Goal: Information Seeking & Learning: Find specific fact

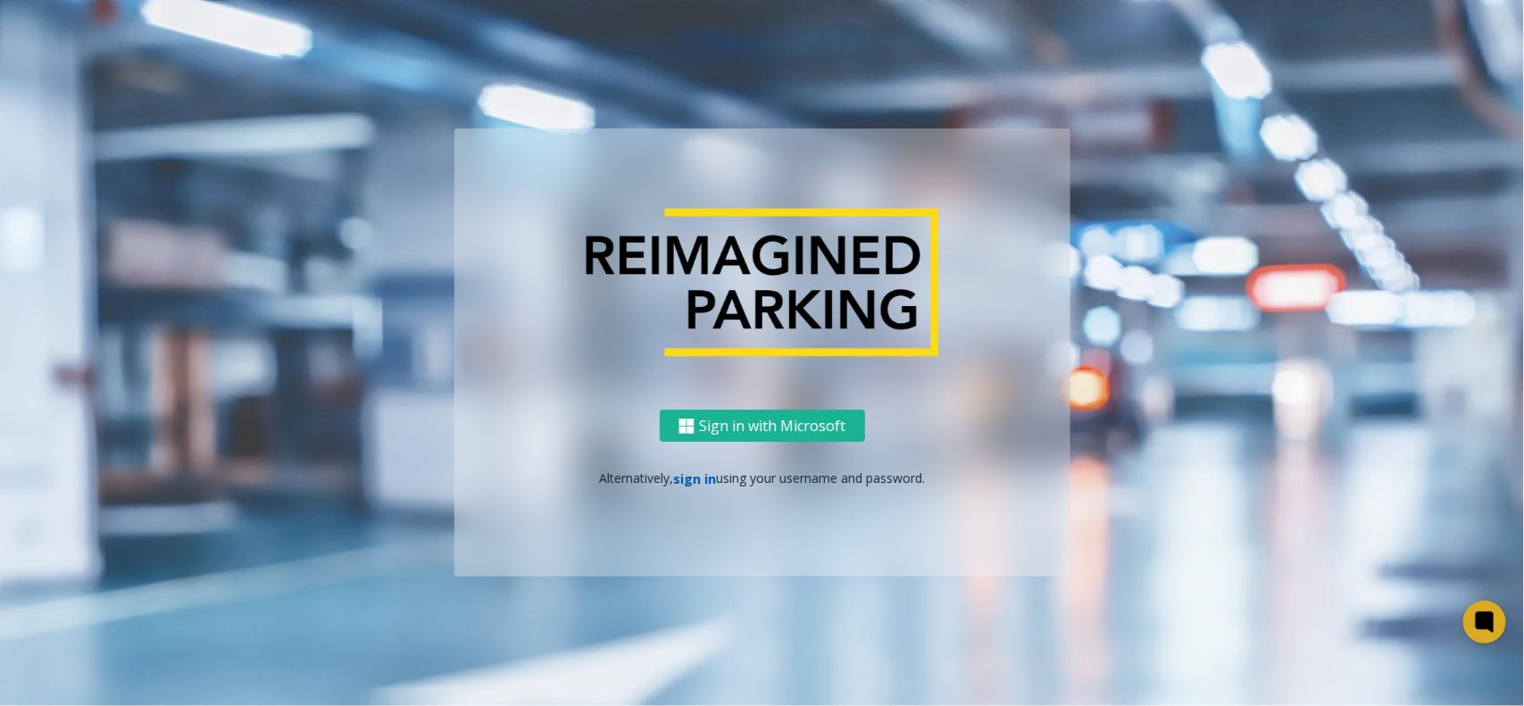
click at [694, 479] on link "sign in" at bounding box center [694, 479] width 43 height 17
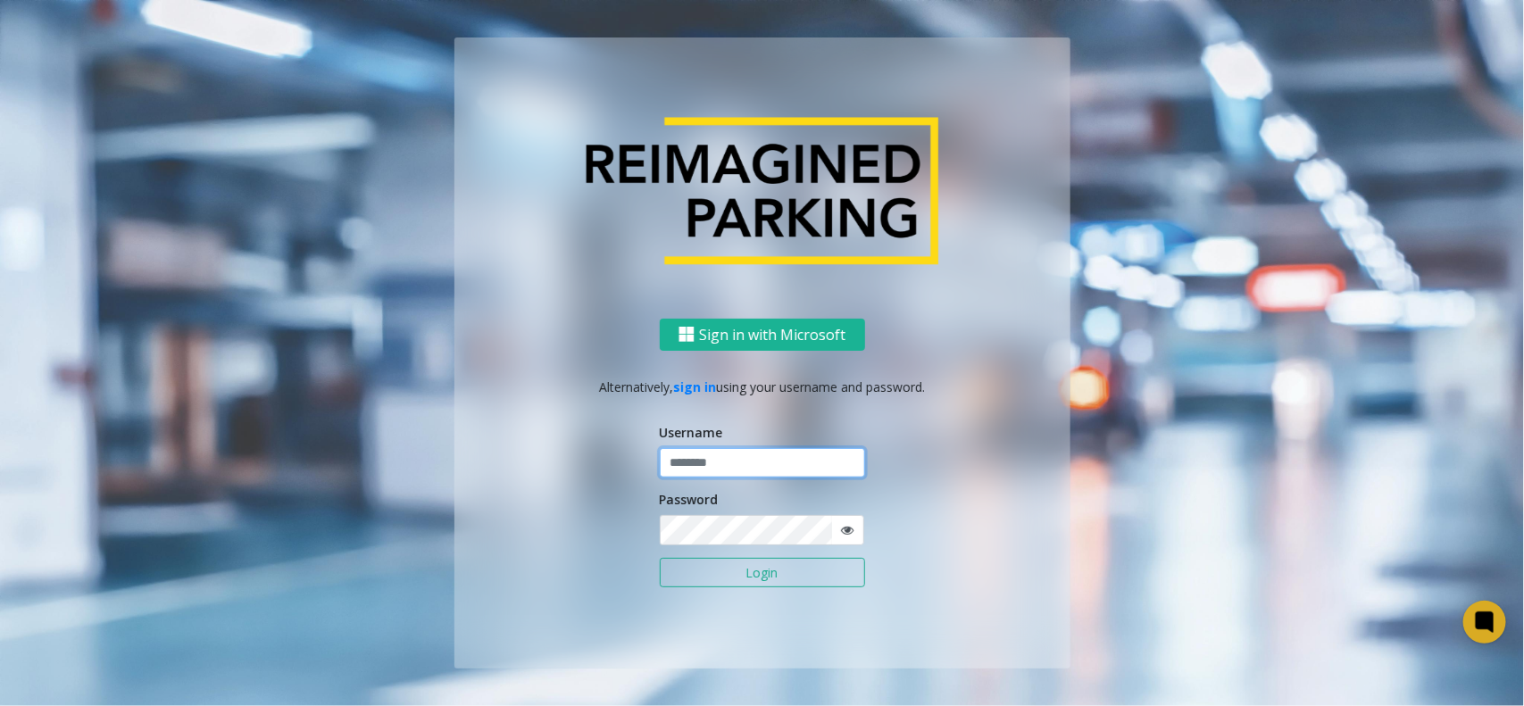
drag, startPoint x: 726, startPoint y: 462, endPoint x: 782, endPoint y: 479, distance: 58.8
click at [726, 462] on input "text" at bounding box center [762, 463] width 205 height 30
type input "**********"
click at [719, 578] on button "Login" at bounding box center [762, 573] width 205 height 30
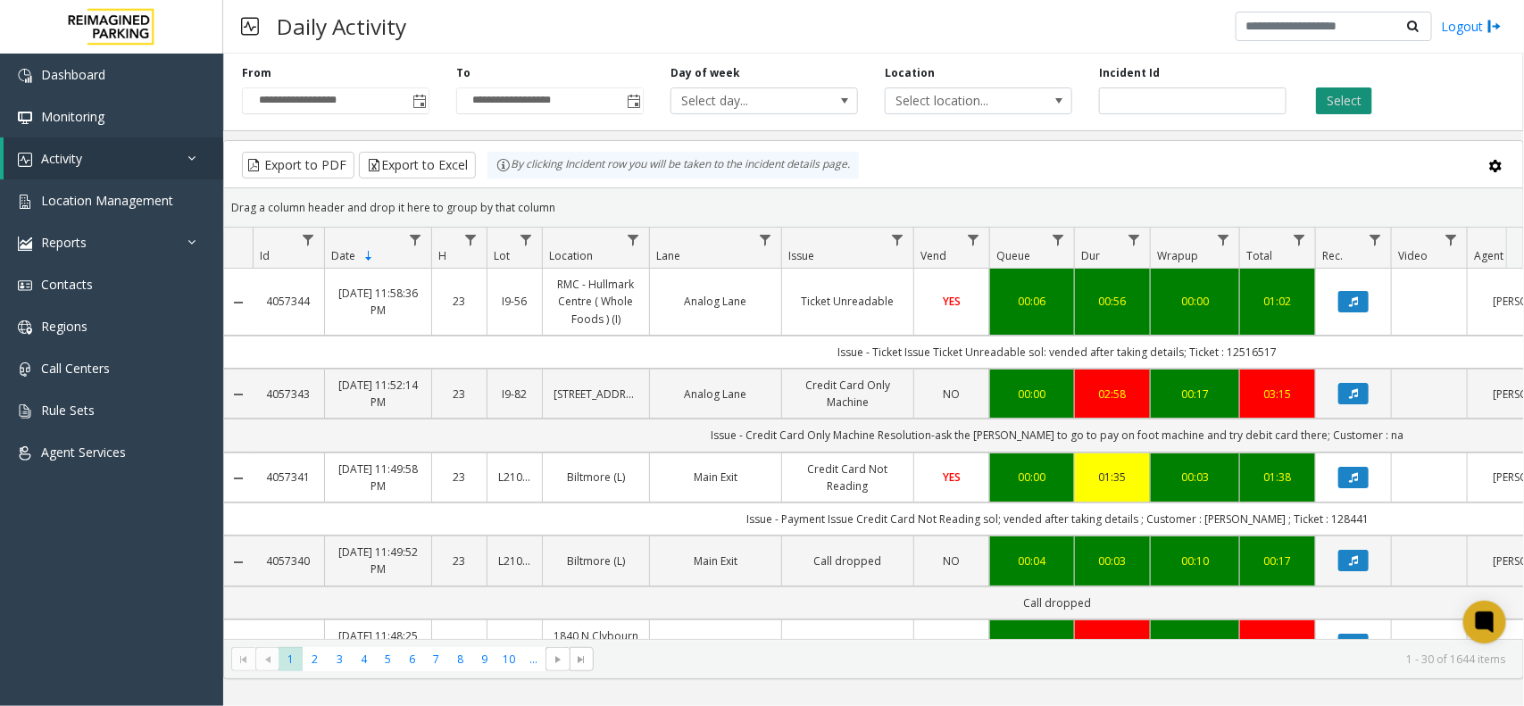
click at [1346, 105] on button "Select" at bounding box center [1344, 101] width 56 height 27
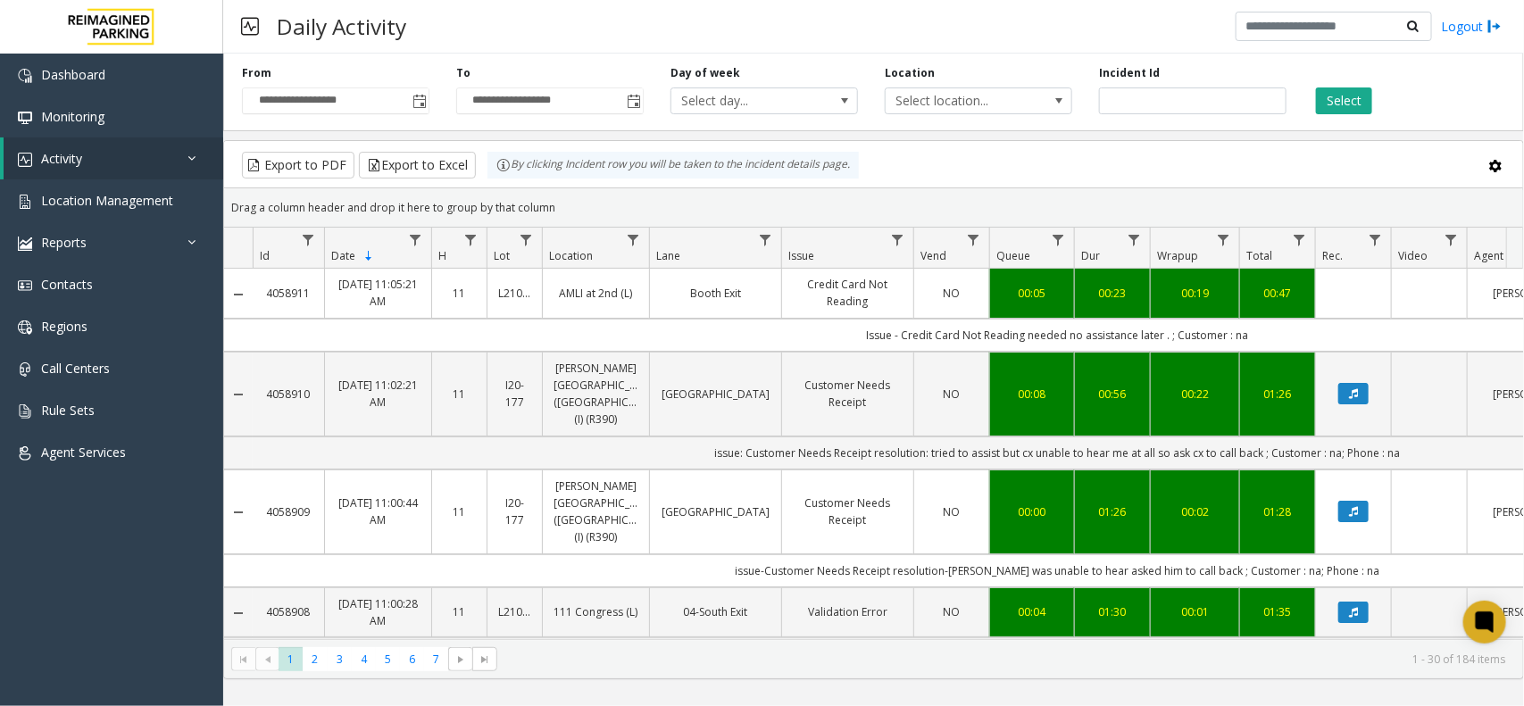
click at [1289, 67] on div "Incident Id" at bounding box center [1193, 89] width 214 height 49
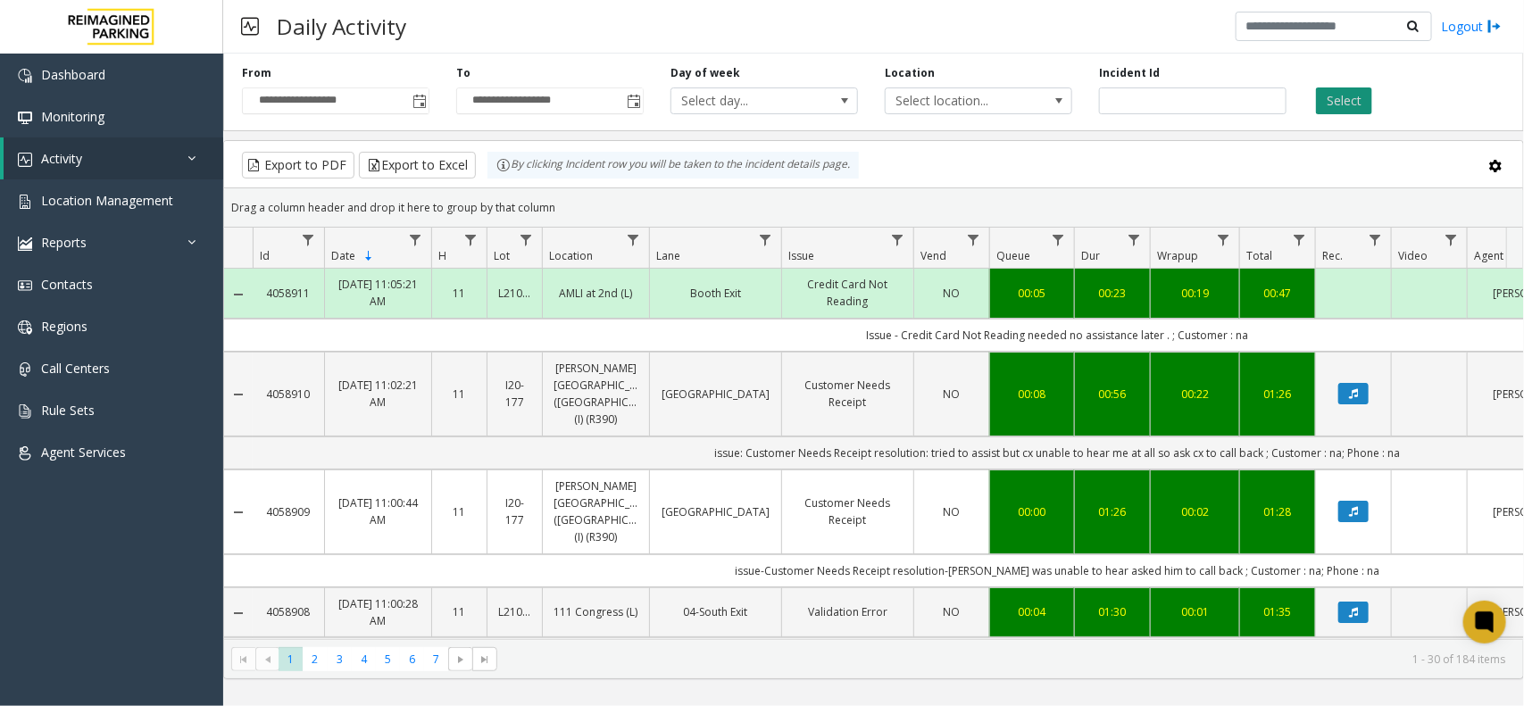
click at [1329, 96] on button "Select" at bounding box center [1344, 101] width 56 height 27
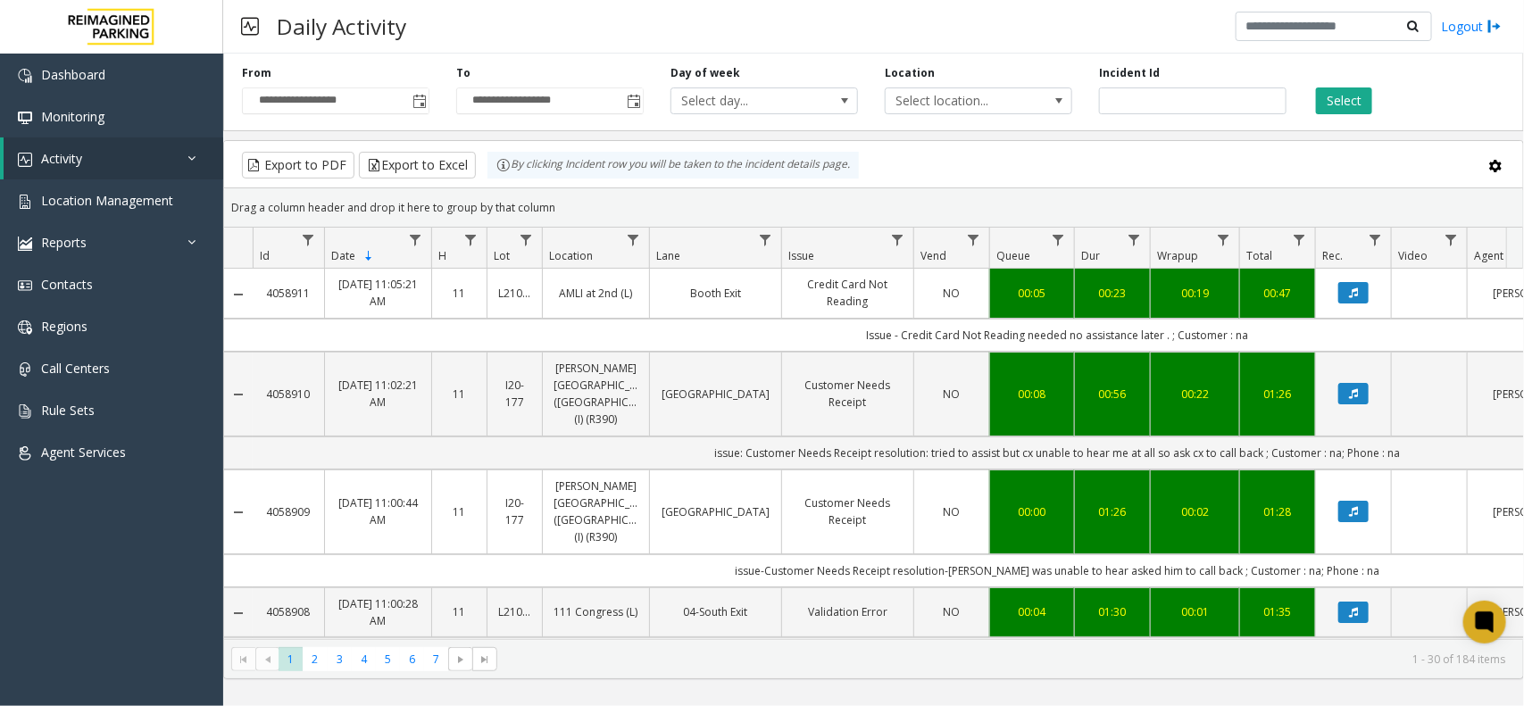
click at [605, 658] on kendo-pager-info "1 - 30 of 184 items" at bounding box center [1006, 659] width 997 height 15
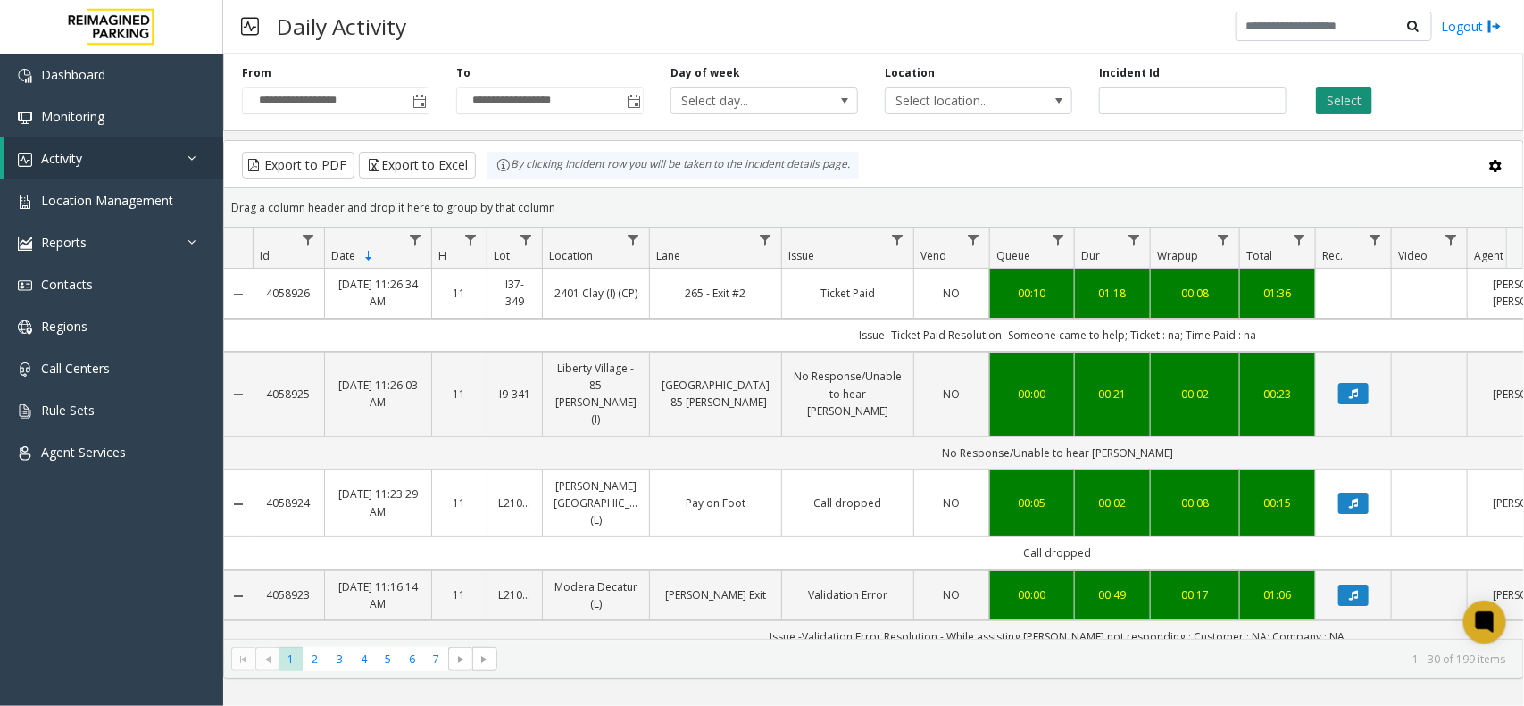
click at [1331, 96] on button "Select" at bounding box center [1344, 101] width 56 height 27
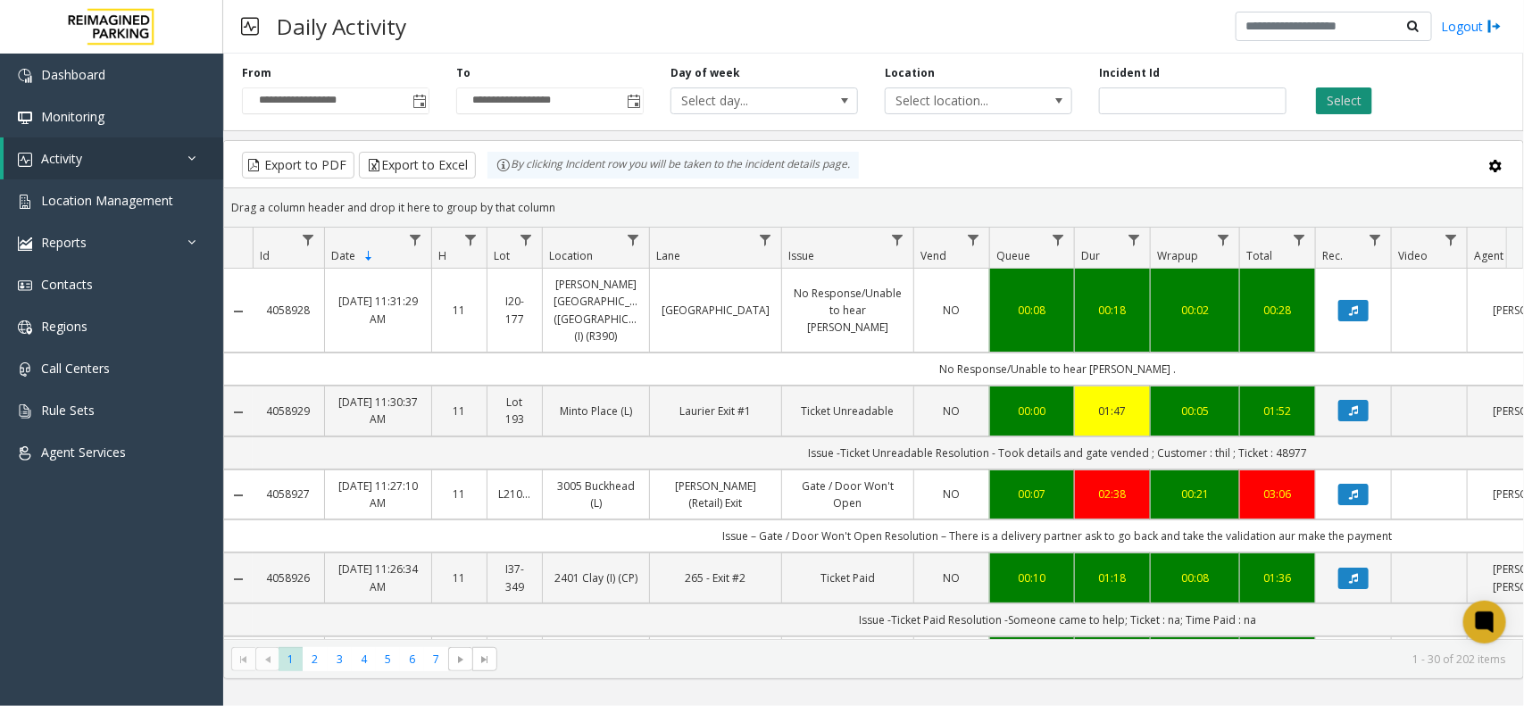
click at [1351, 91] on button "Select" at bounding box center [1344, 101] width 56 height 27
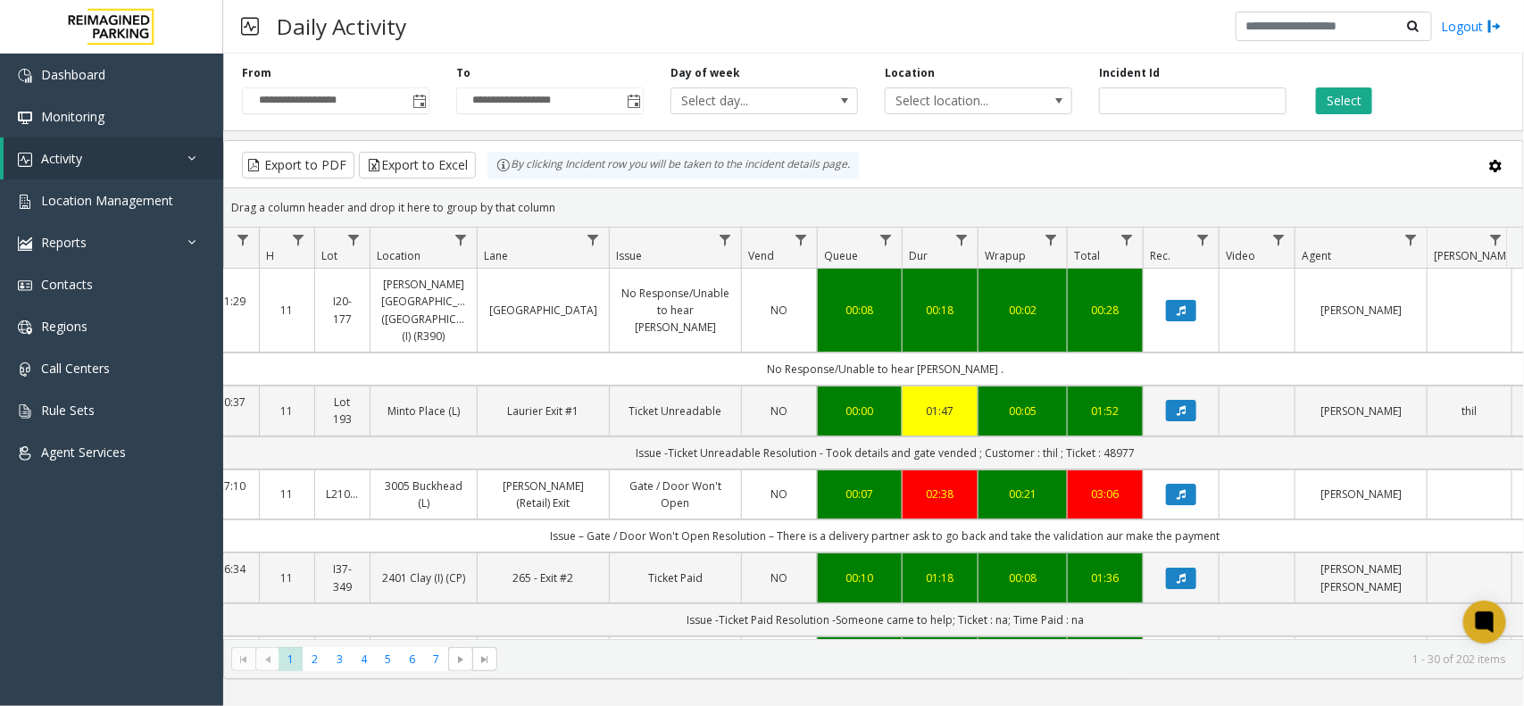
scroll to position [0, 192]
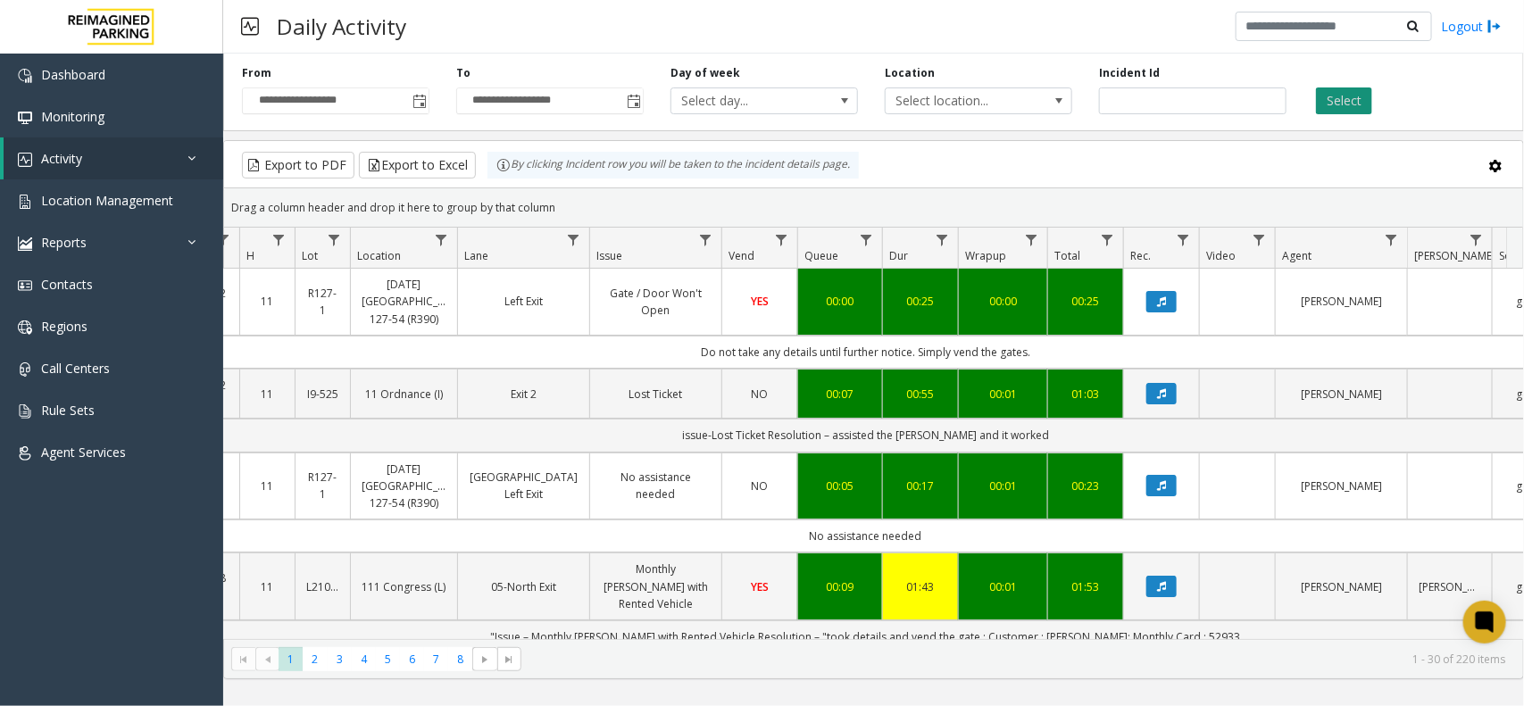
click at [1359, 110] on button "Select" at bounding box center [1344, 101] width 56 height 27
drag, startPoint x: 716, startPoint y: 438, endPoint x: 1061, endPoint y: 438, distance: 344.7
click at [1061, 438] on td "issue-Lost Ticket Resolution – assisted the parker and it worked" at bounding box center [866, 435] width 1610 height 33
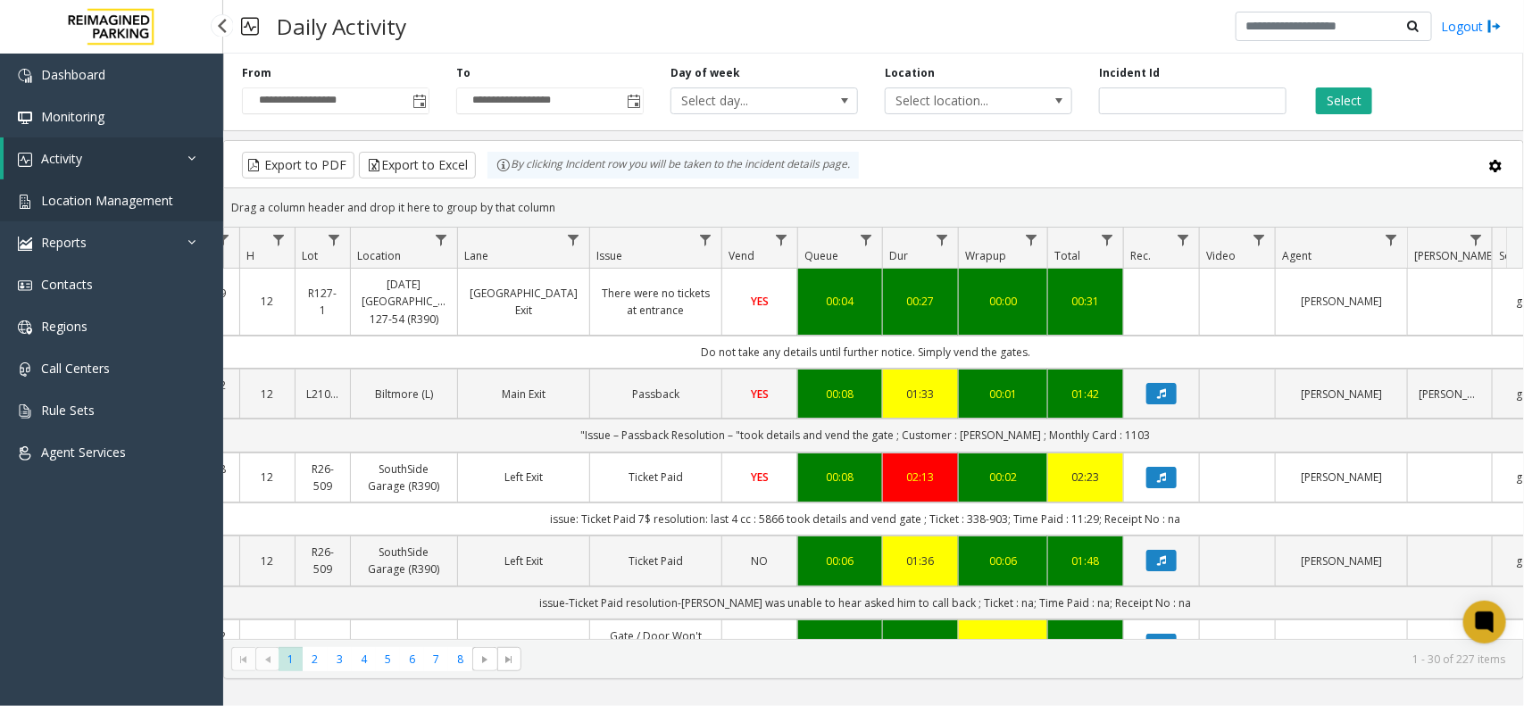
click at [79, 203] on span "Location Management" at bounding box center [107, 200] width 132 height 17
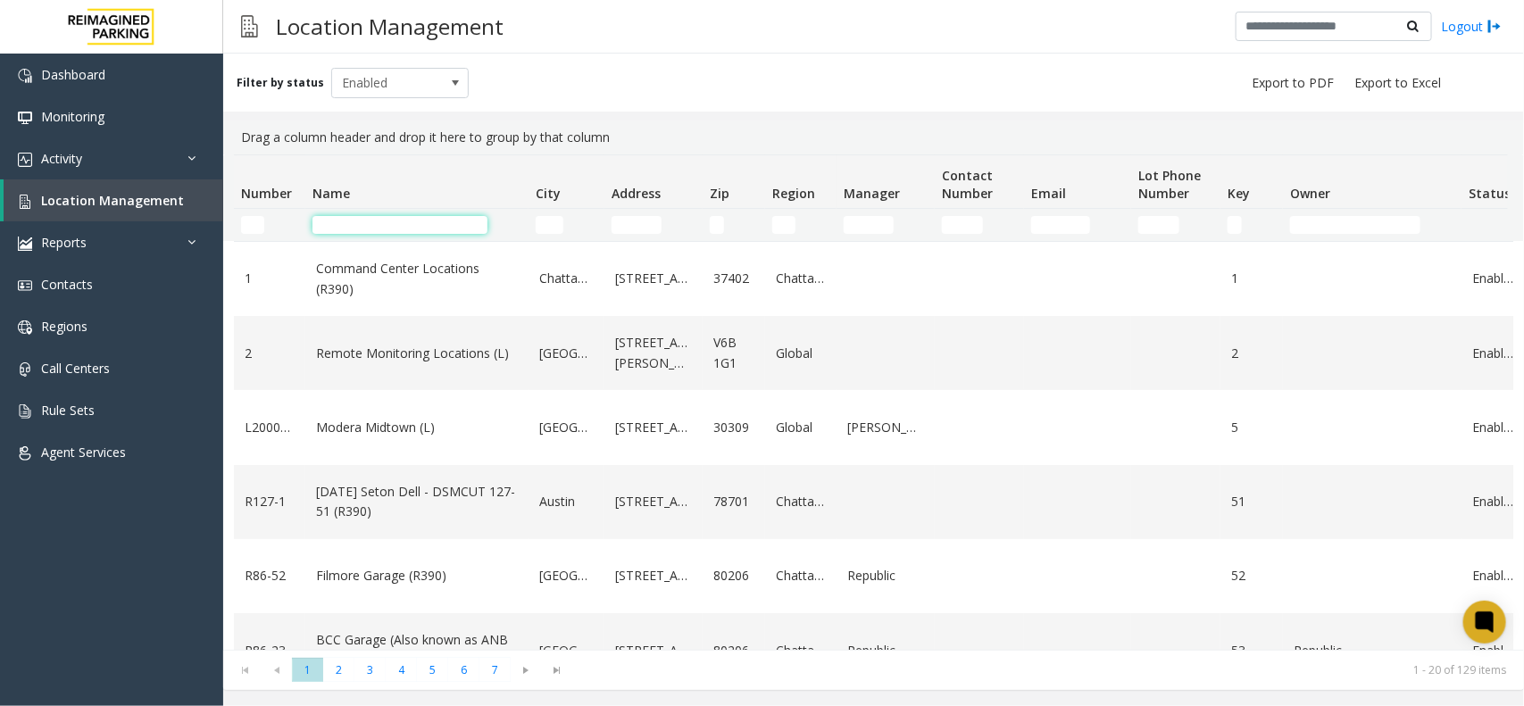
click at [336, 223] on input "Name Filter" at bounding box center [400, 225] width 175 height 18
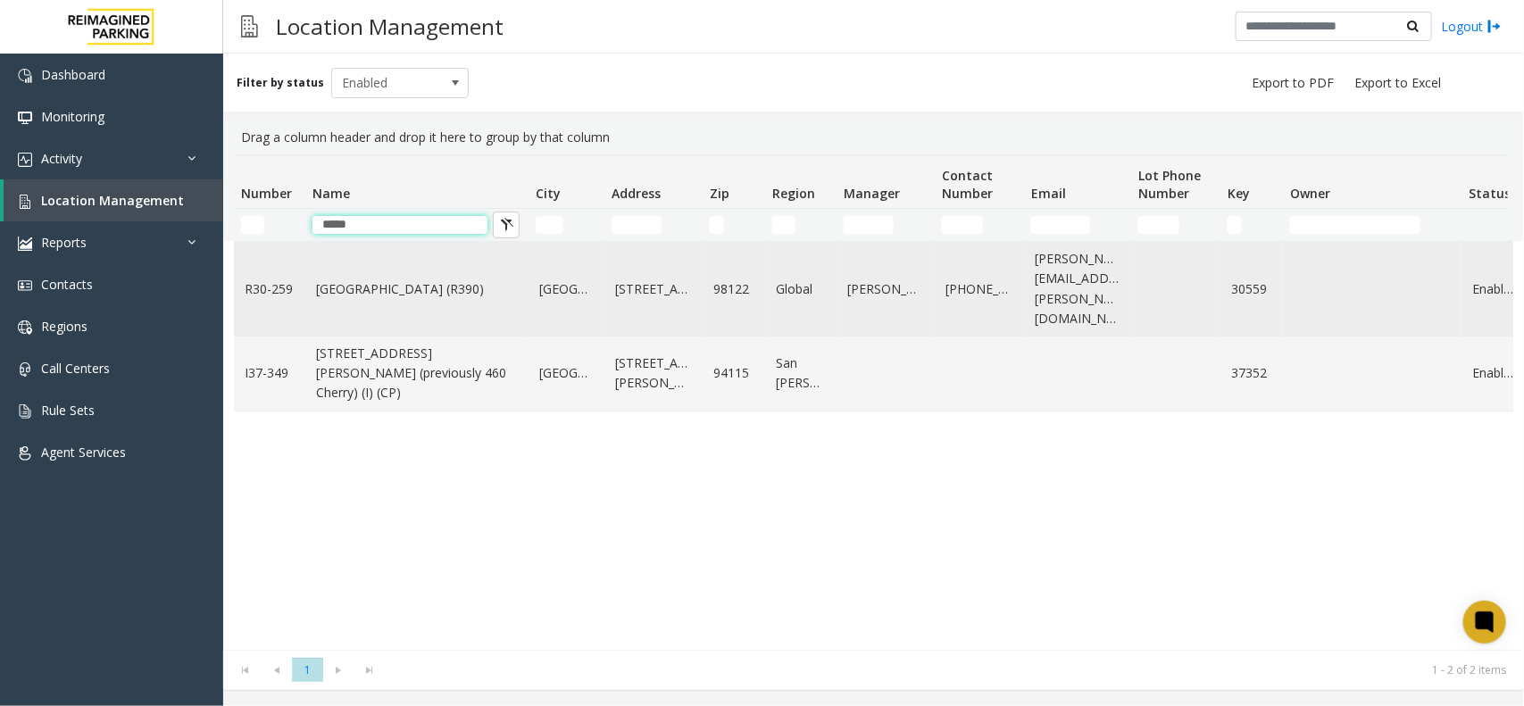
type input "*****"
click at [408, 287] on link "[GEOGRAPHIC_DATA] (R390)" at bounding box center [417, 290] width 202 height 20
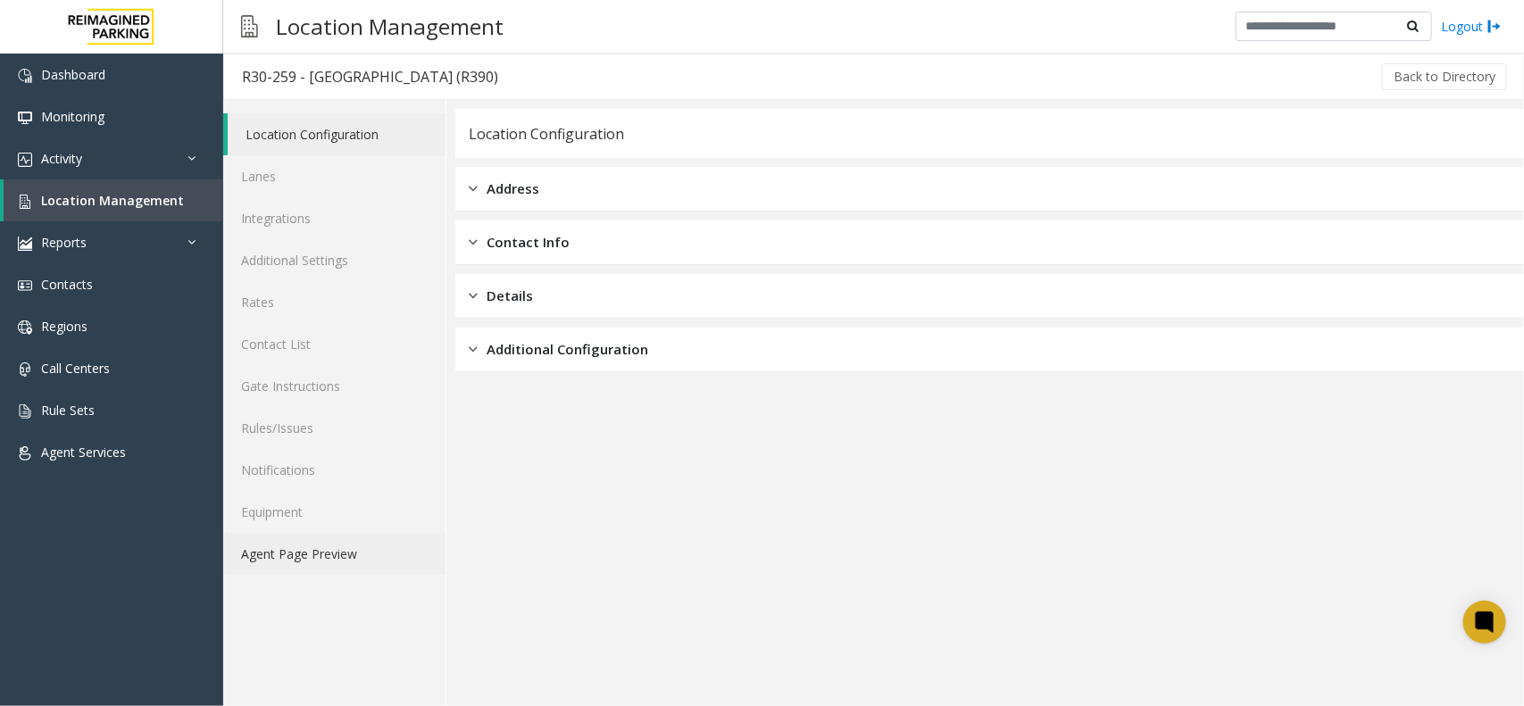
click at [311, 552] on link "Agent Page Preview" at bounding box center [334, 554] width 222 height 42
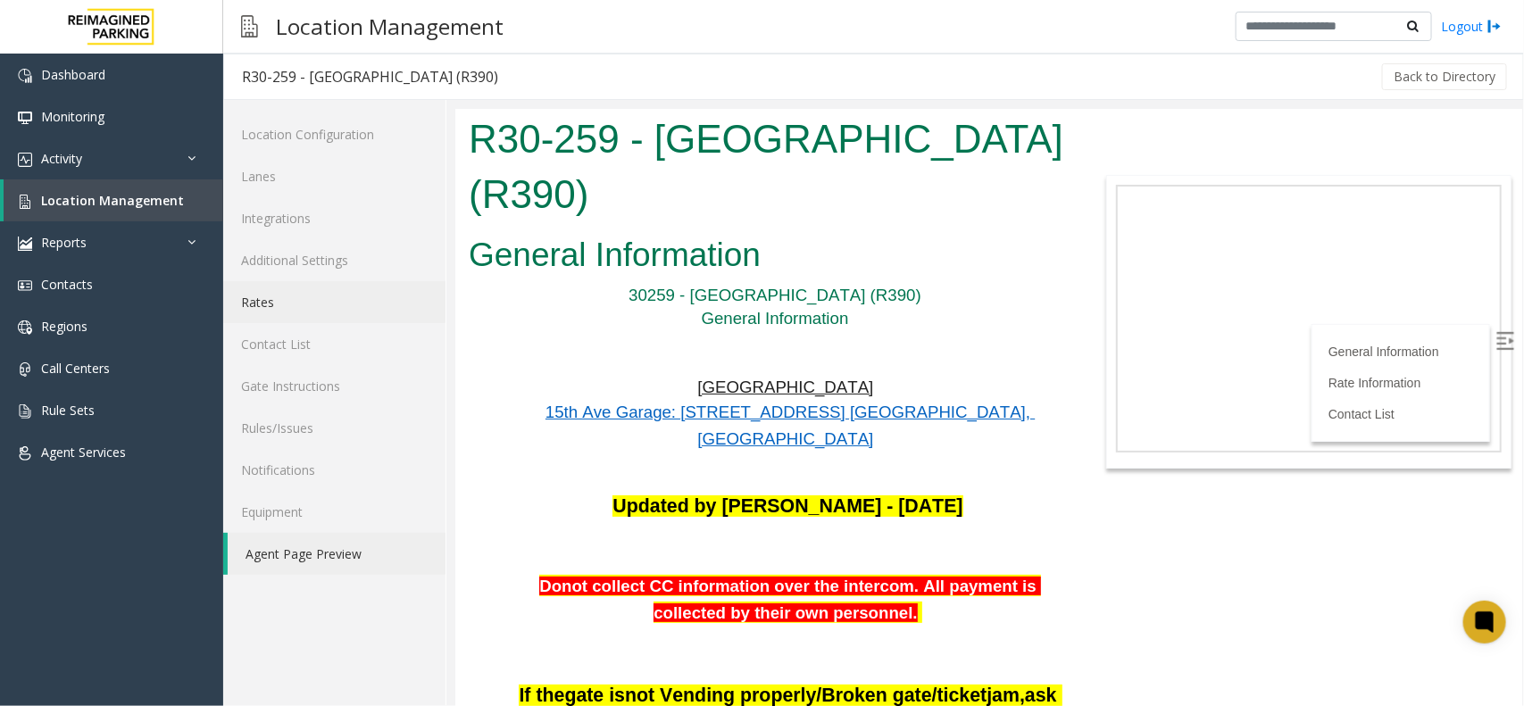
click at [319, 295] on link "Rates" at bounding box center [334, 302] width 222 height 42
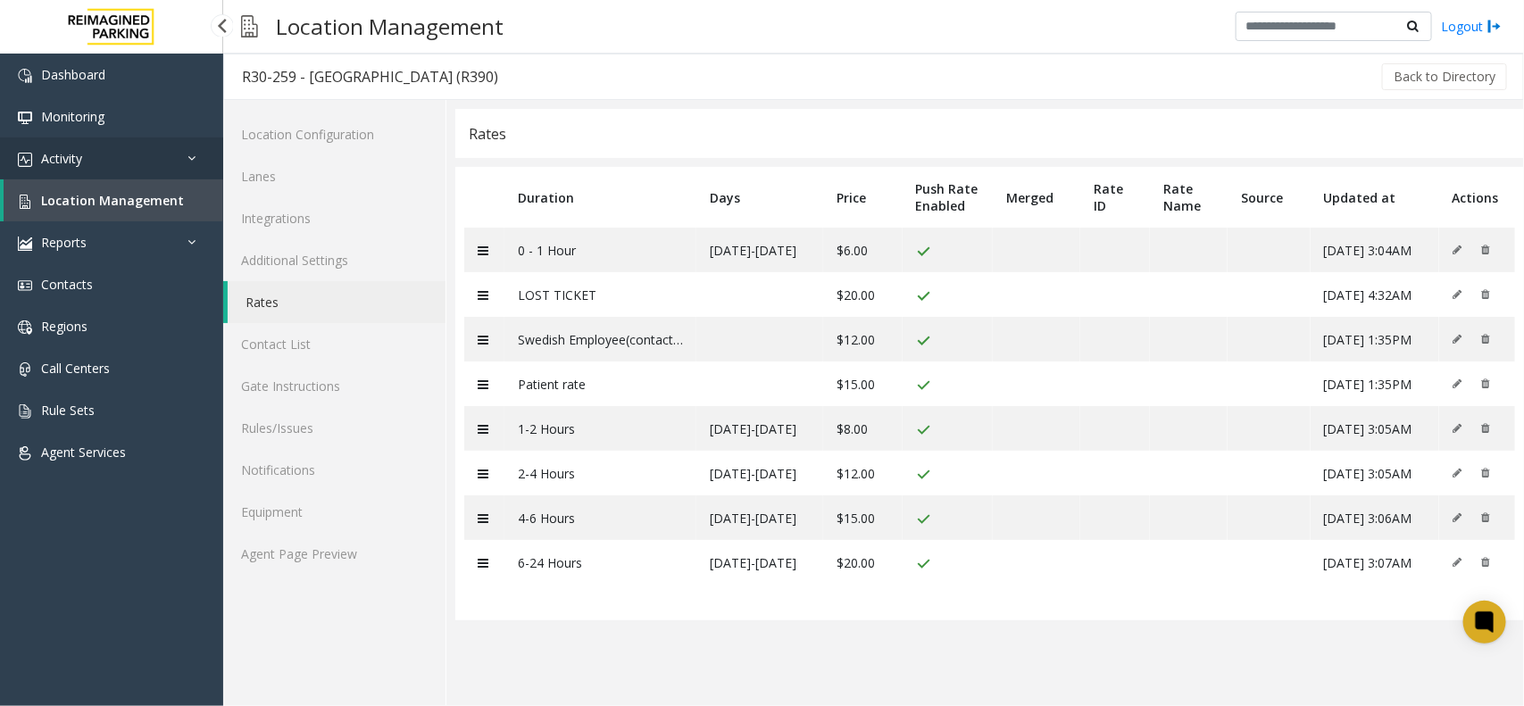
drag, startPoint x: 52, startPoint y: 145, endPoint x: 95, endPoint y: 197, distance: 67.9
click at [51, 145] on link "Activity" at bounding box center [111, 159] width 223 height 42
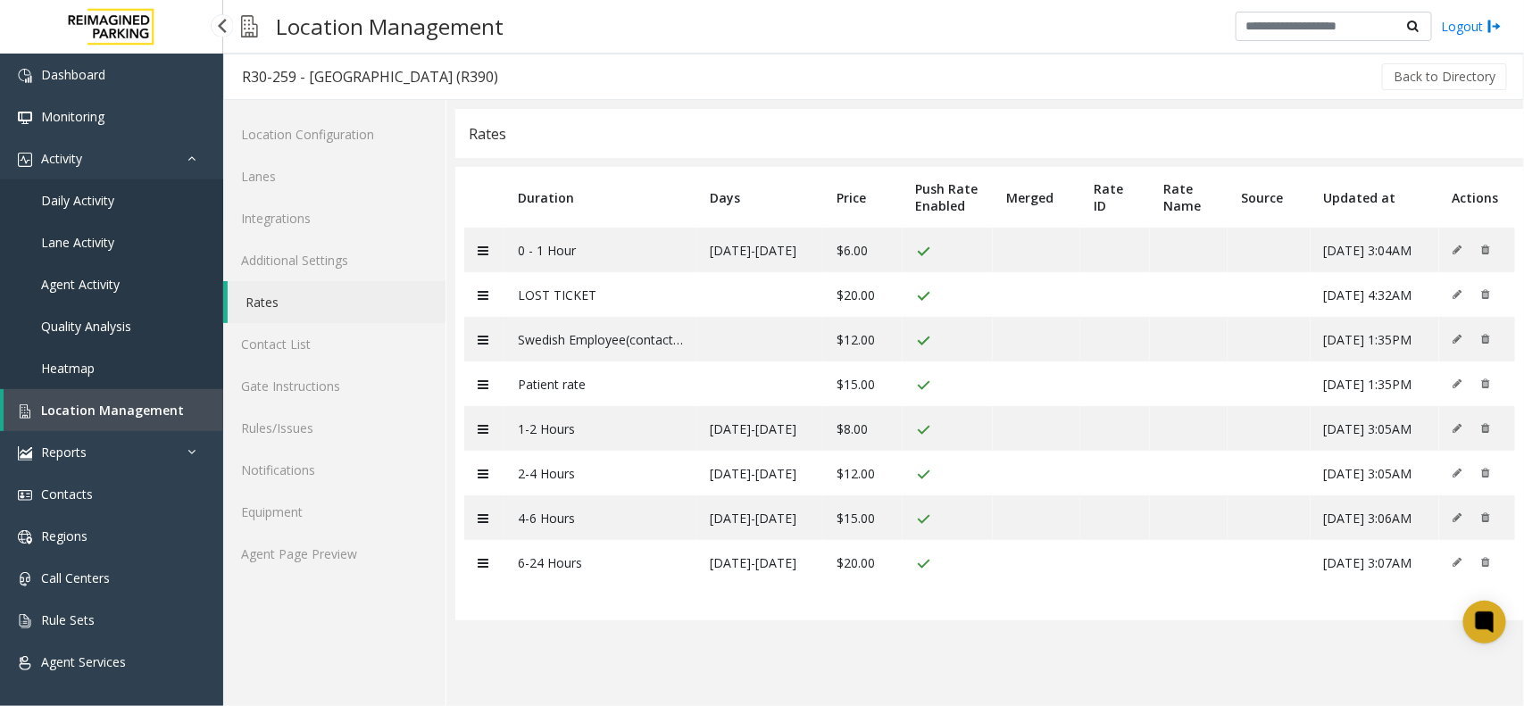
click at [103, 202] on span "Daily Activity" at bounding box center [77, 200] width 73 height 17
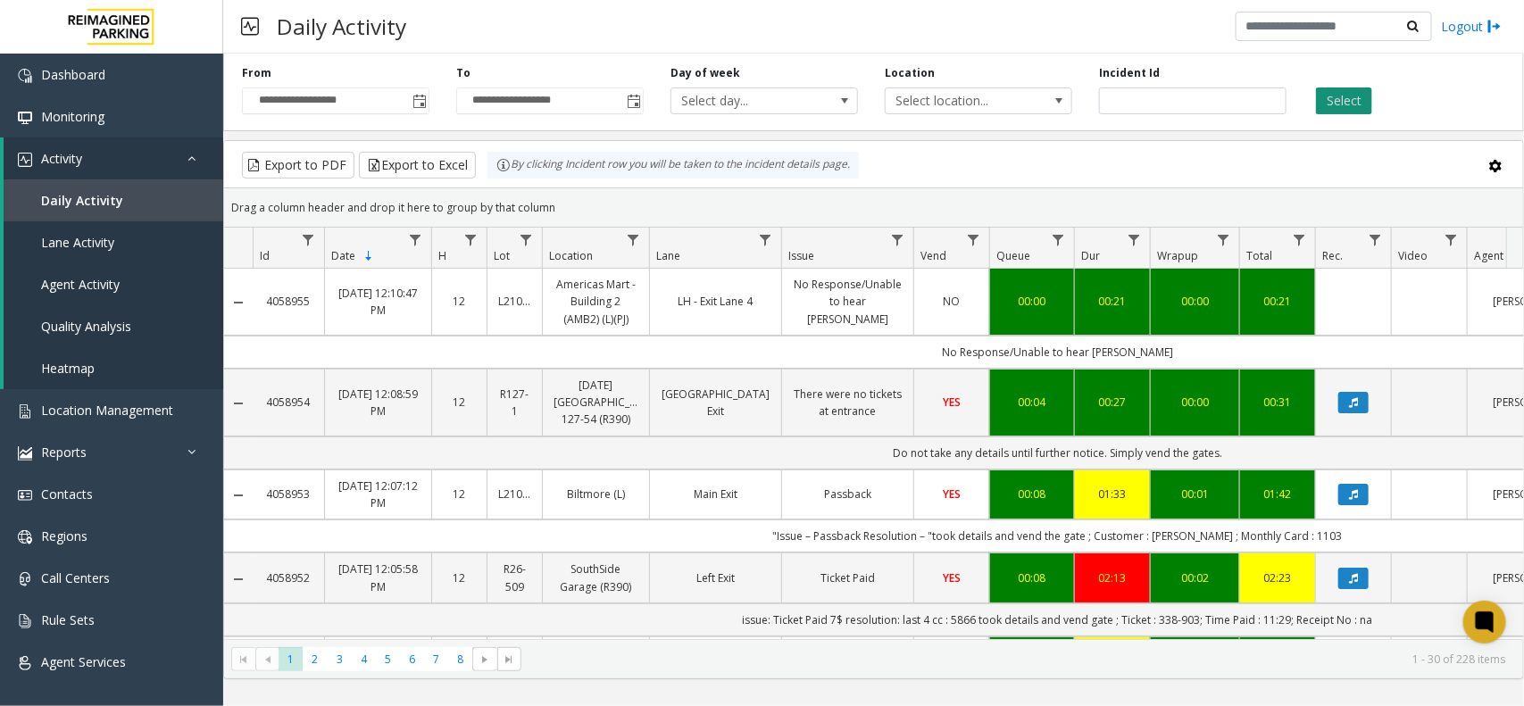
click at [1342, 109] on button "Select" at bounding box center [1344, 101] width 56 height 27
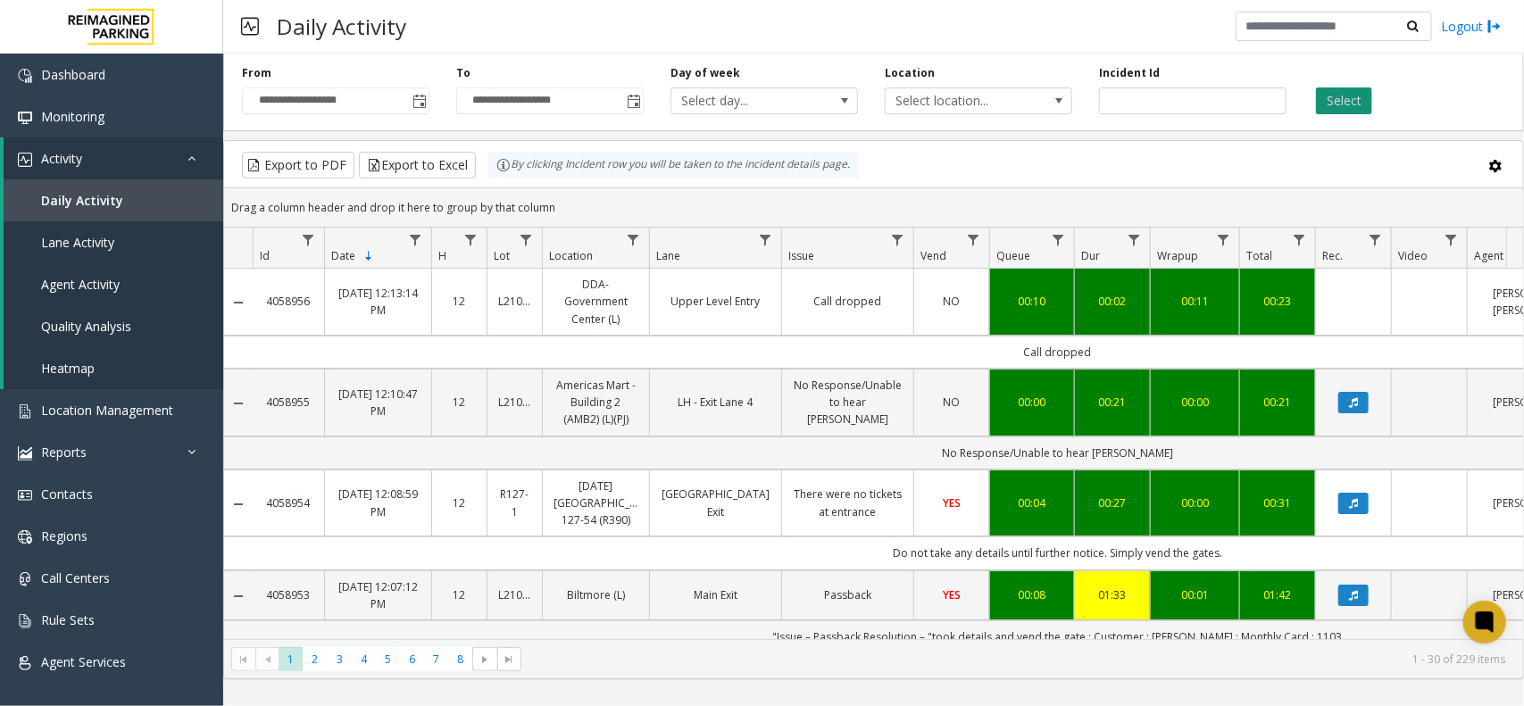
click at [1366, 96] on button "Select" at bounding box center [1344, 101] width 56 height 27
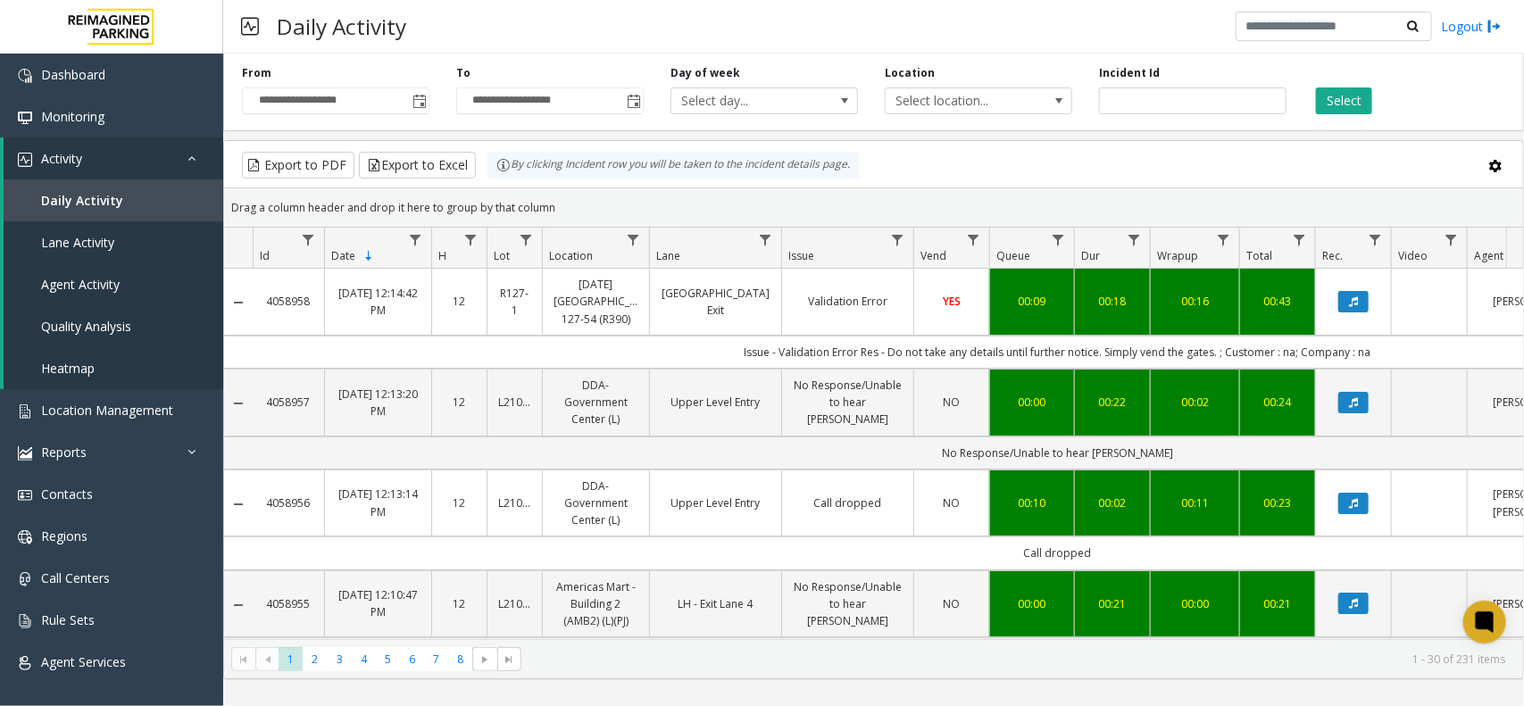
click at [1212, 74] on div "Incident Id" at bounding box center [1193, 89] width 214 height 49
click at [988, 109] on span "Select location..." at bounding box center [960, 100] width 148 height 25
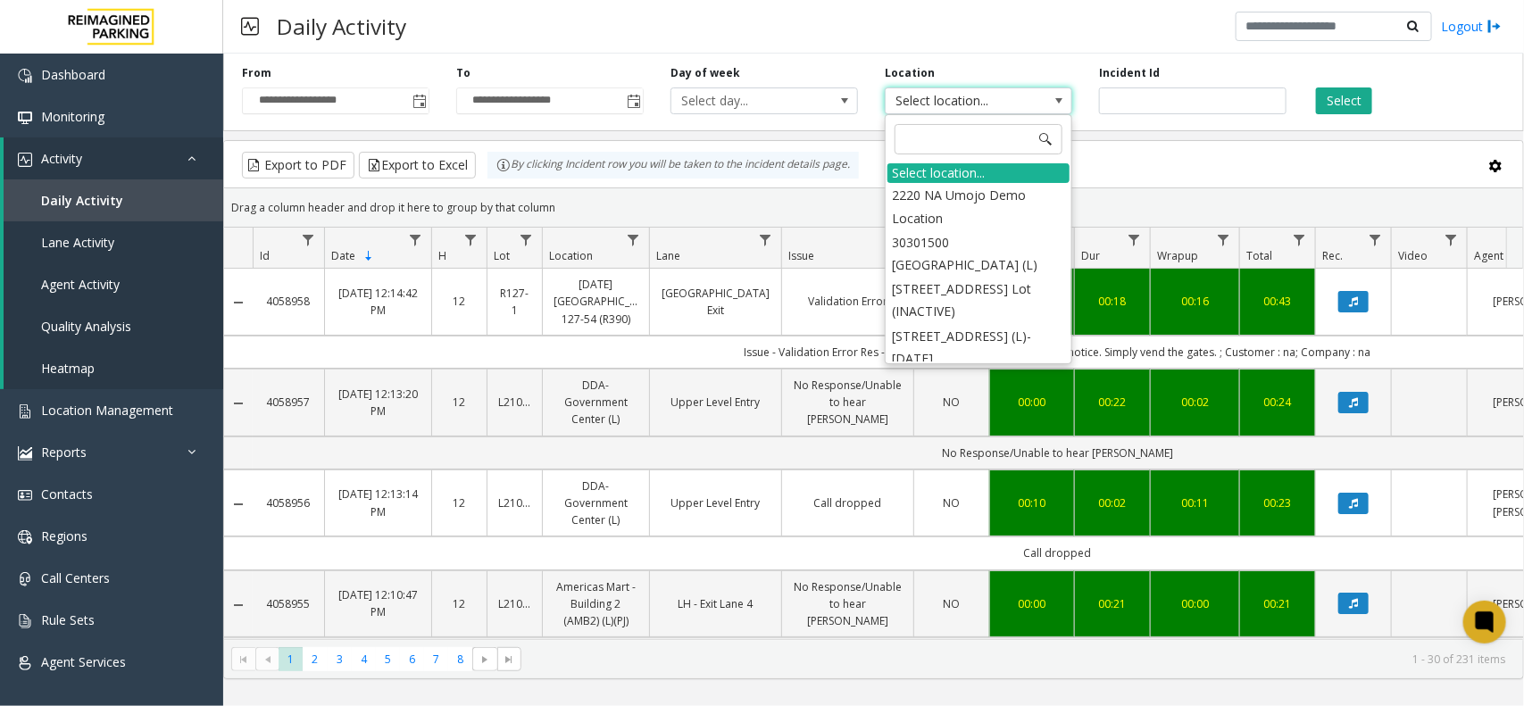
click at [1175, 144] on kendo-grid-toolbar "Export to PDF Export to Excel By clicking Incident row you will be taken to the…" at bounding box center [873, 164] width 1299 height 47
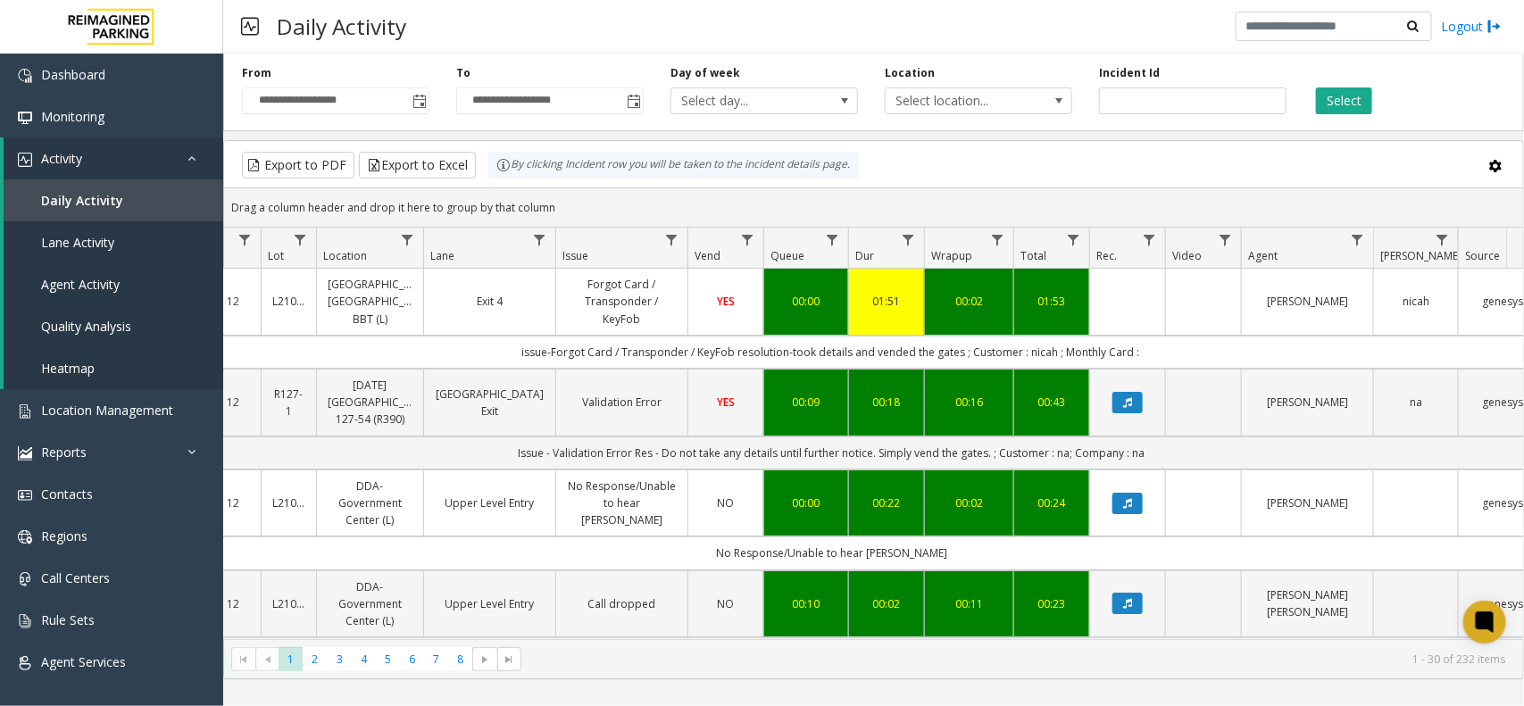
scroll to position [0, 355]
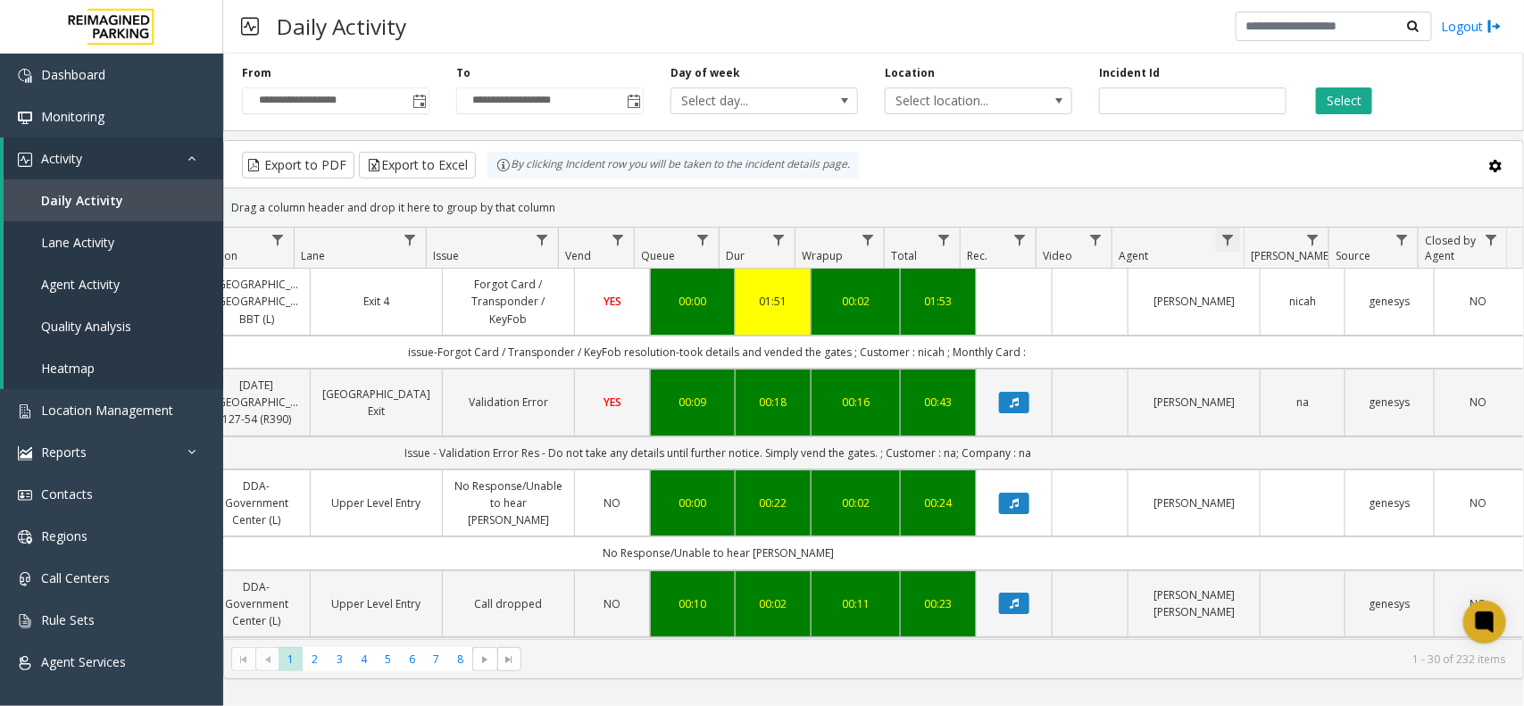
click at [1230, 235] on span "Data table" at bounding box center [1228, 240] width 14 height 14
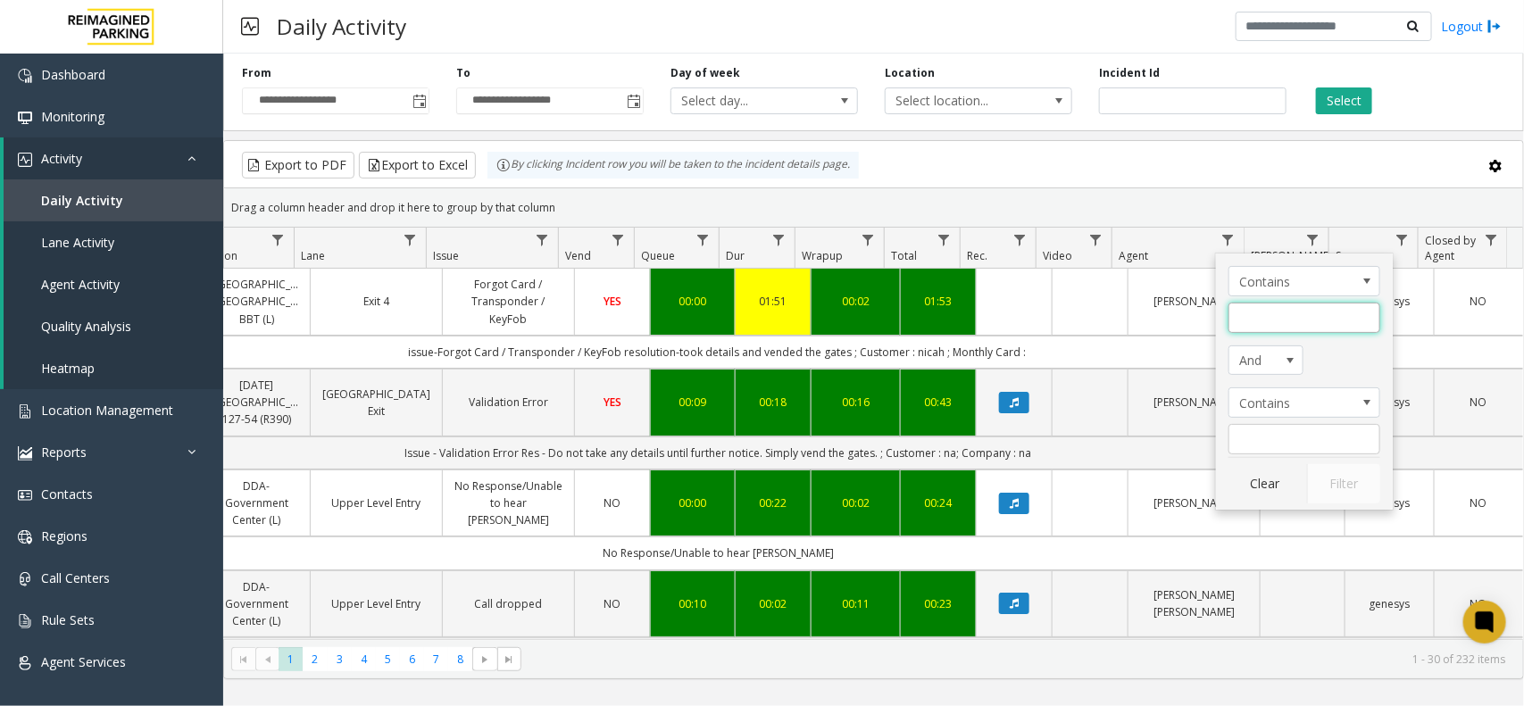
click at [1264, 327] on input "Agent Filter" at bounding box center [1305, 318] width 152 height 30
type input "*******"
click at [1368, 489] on button "Filter" at bounding box center [1343, 483] width 73 height 39
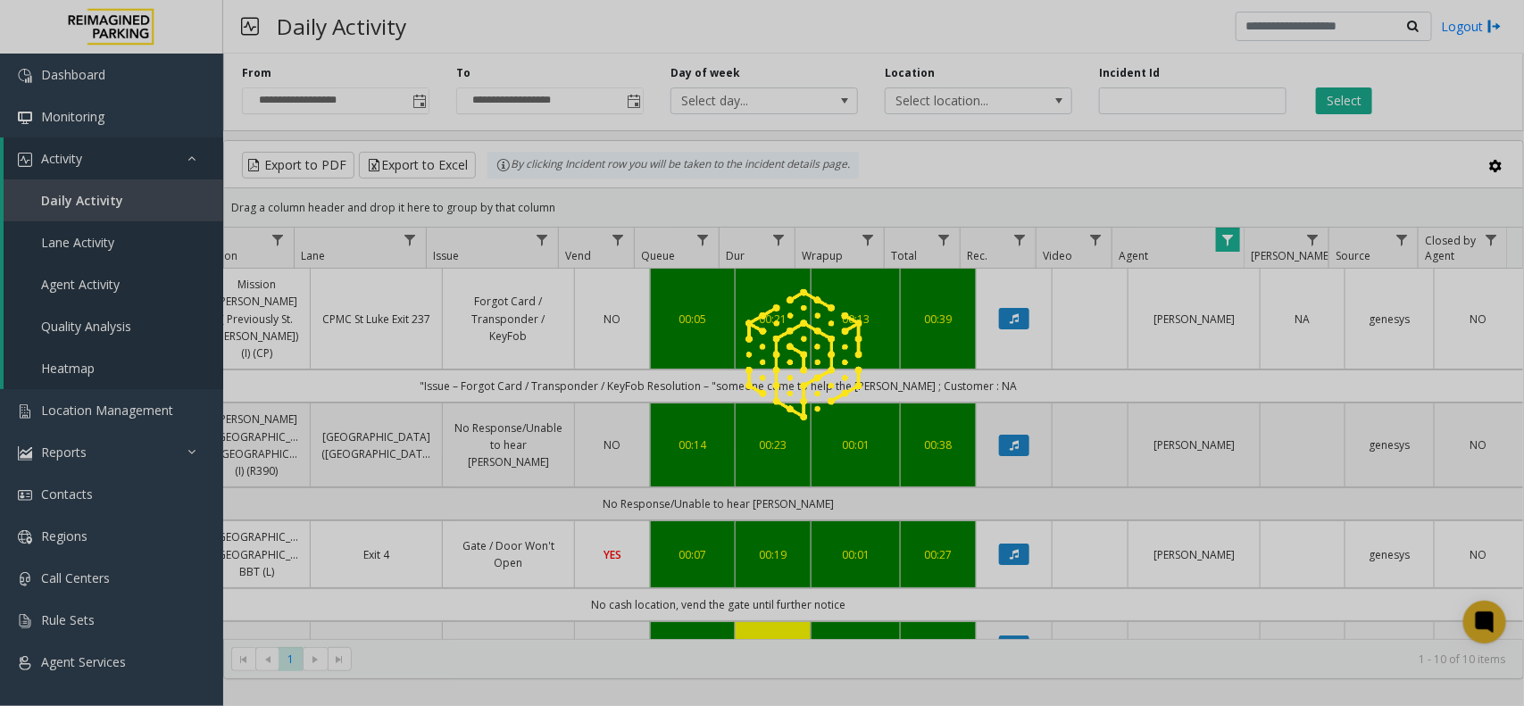
click at [63, 411] on div at bounding box center [762, 353] width 1524 height 706
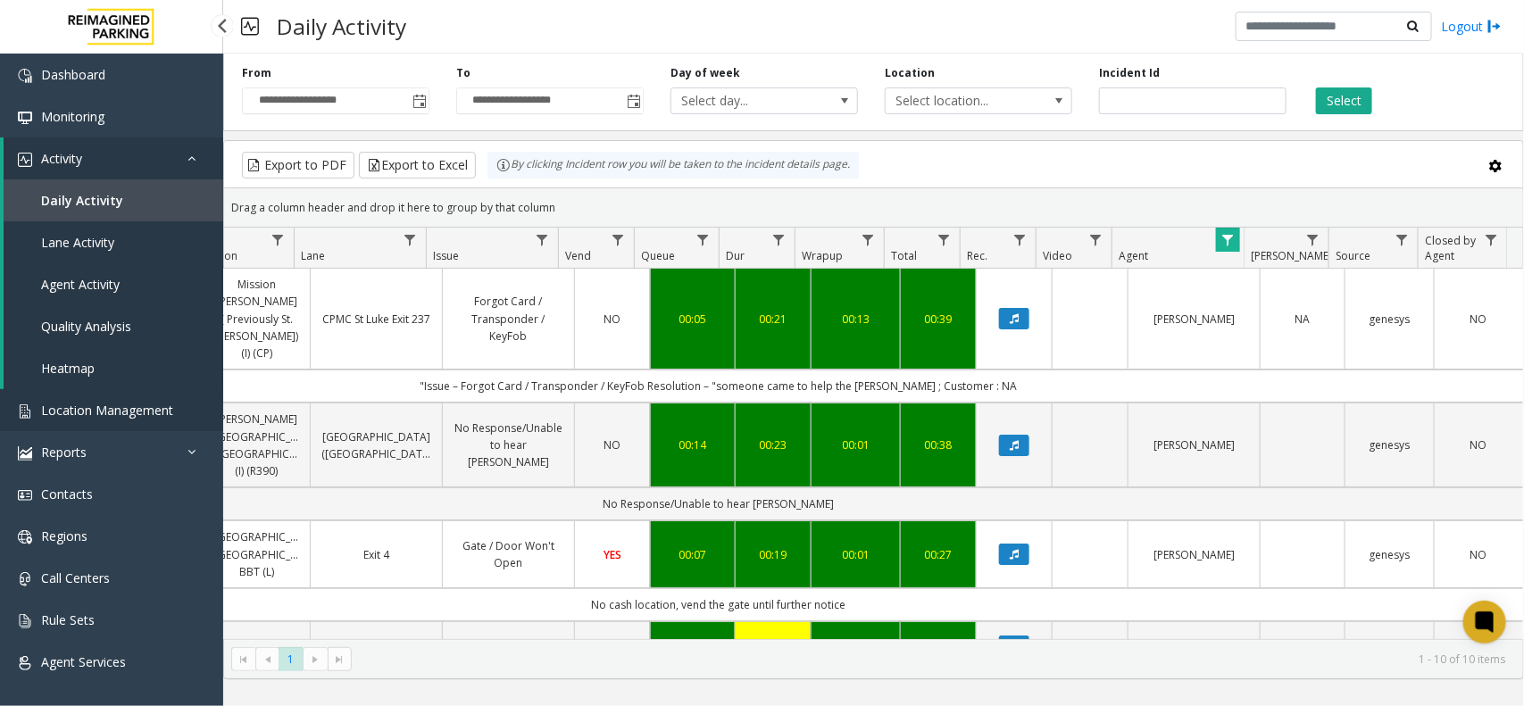
click at [157, 408] on span "Location Management" at bounding box center [107, 410] width 132 height 17
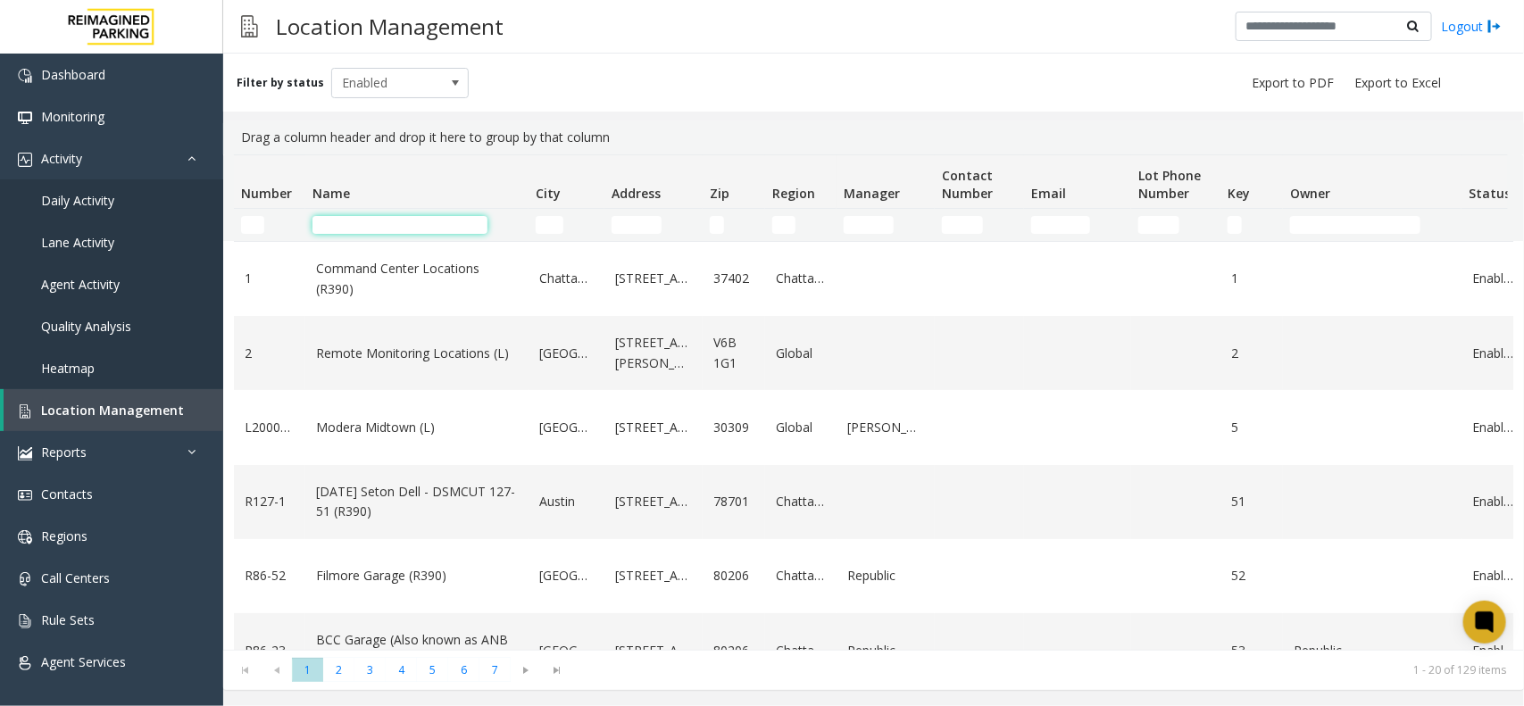
click at [407, 221] on input "Name Filter" at bounding box center [400, 225] width 175 height 18
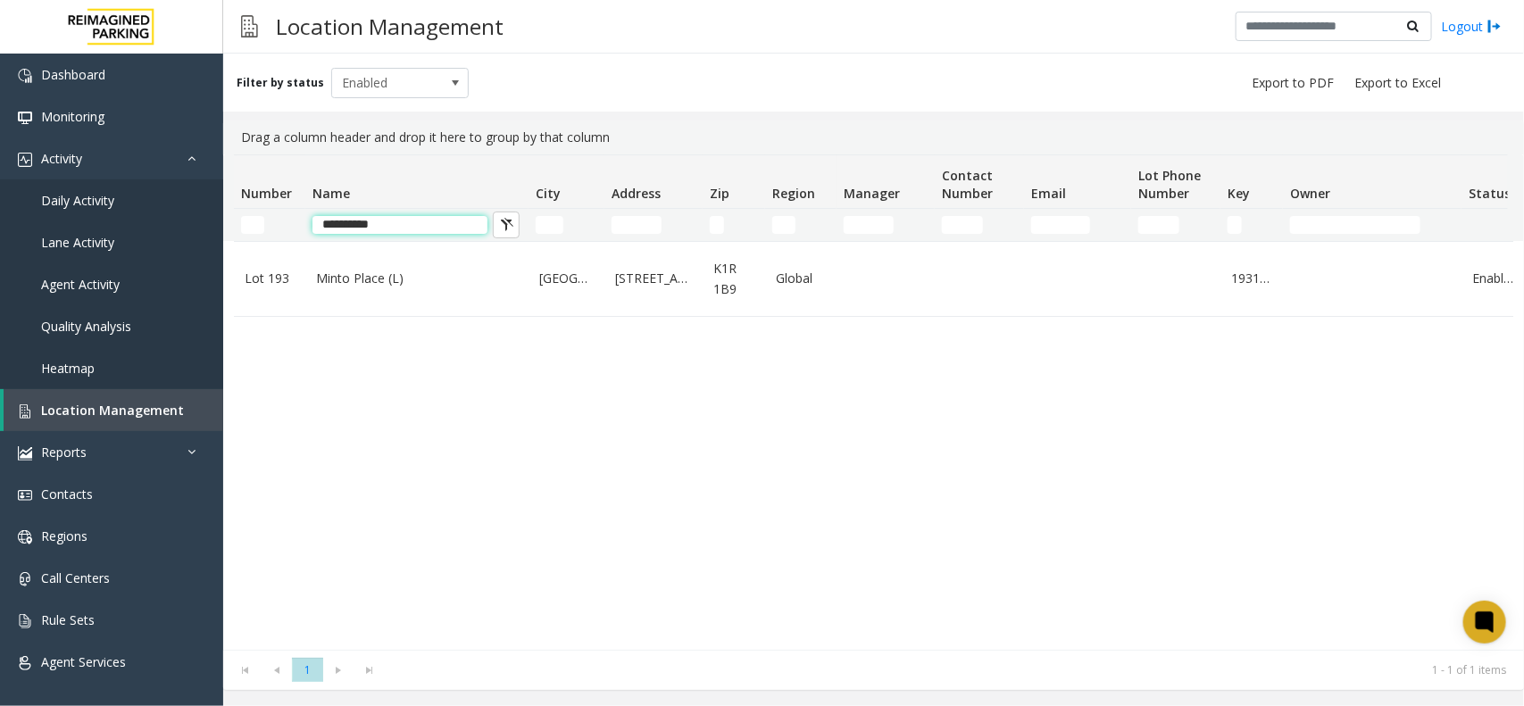
type input "**********"
click at [388, 226] on input "**********" at bounding box center [400, 225] width 175 height 18
drag, startPoint x: 424, startPoint y: 224, endPoint x: 259, endPoint y: 220, distance: 165.3
click at [259, 220] on tr "**********" at bounding box center [955, 225] width 1442 height 32
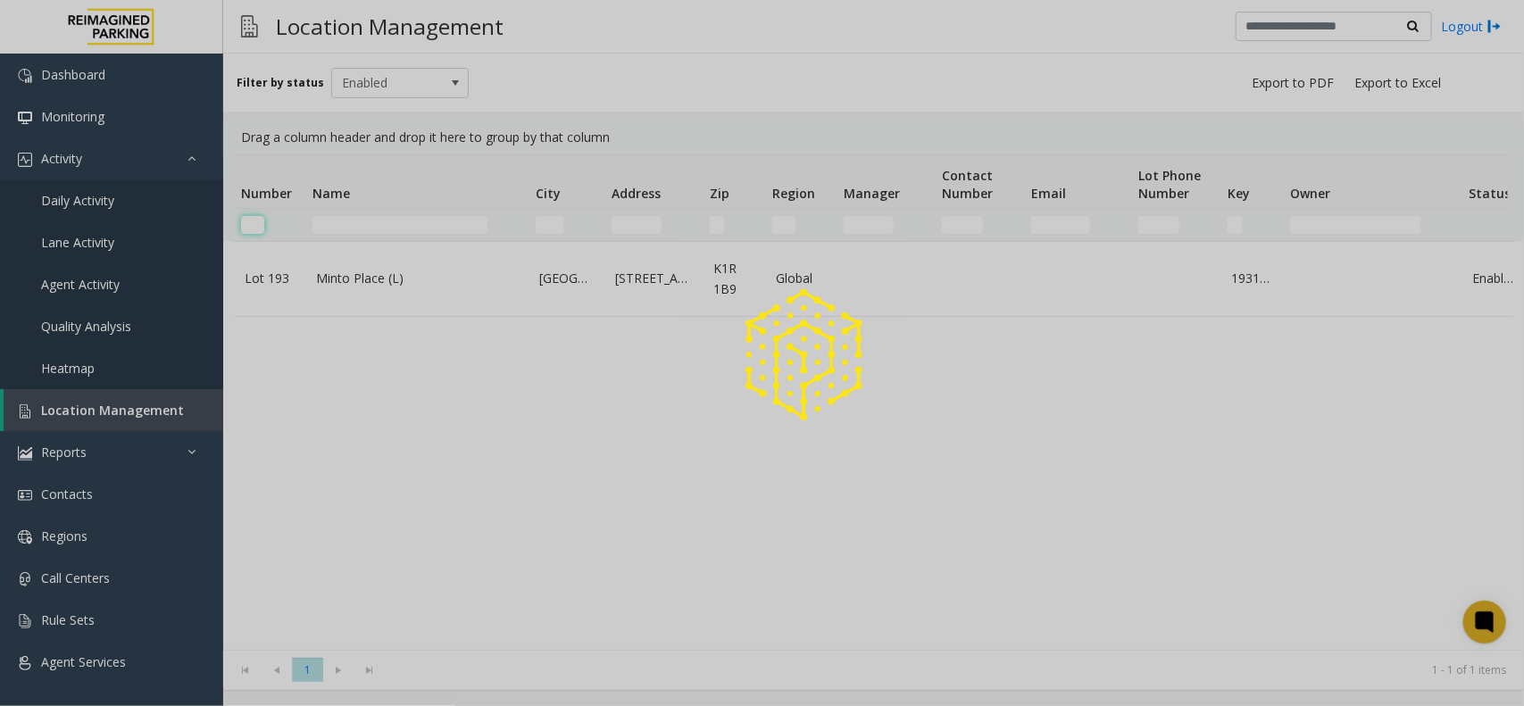
click at [259, 220] on input "Number Filter" at bounding box center [252, 225] width 23 height 18
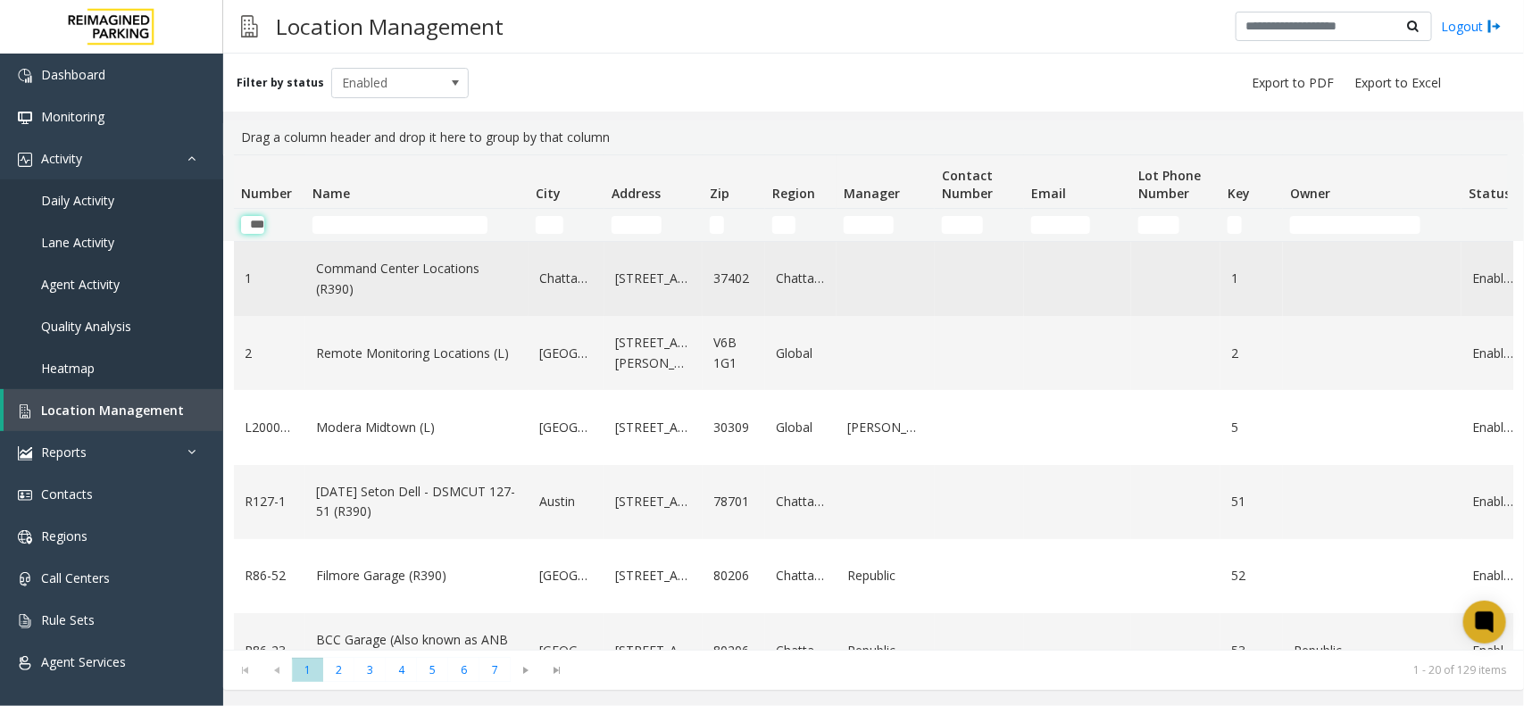
scroll to position [0, 9]
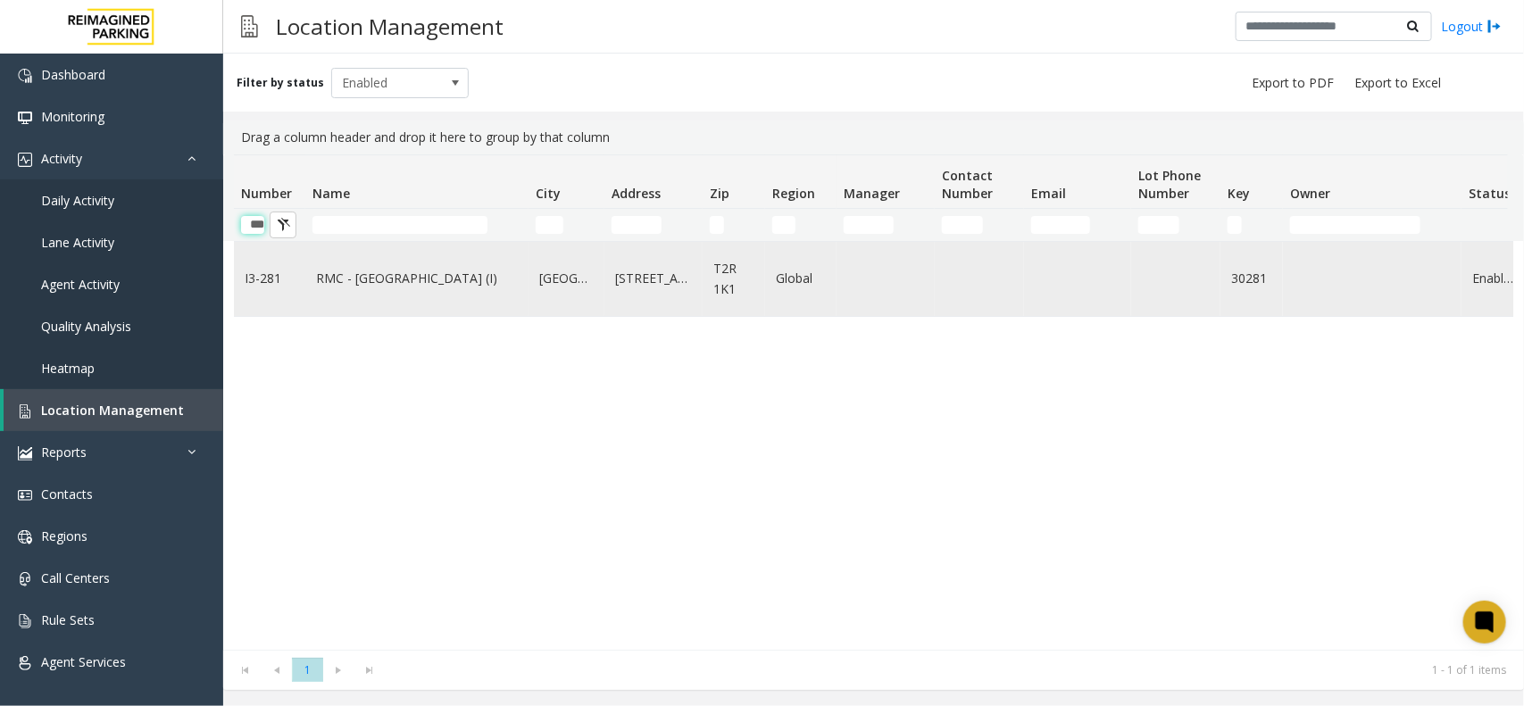
type input "***"
click at [424, 286] on link "RMC - Mount Royal Village (I)" at bounding box center [417, 279] width 202 height 20
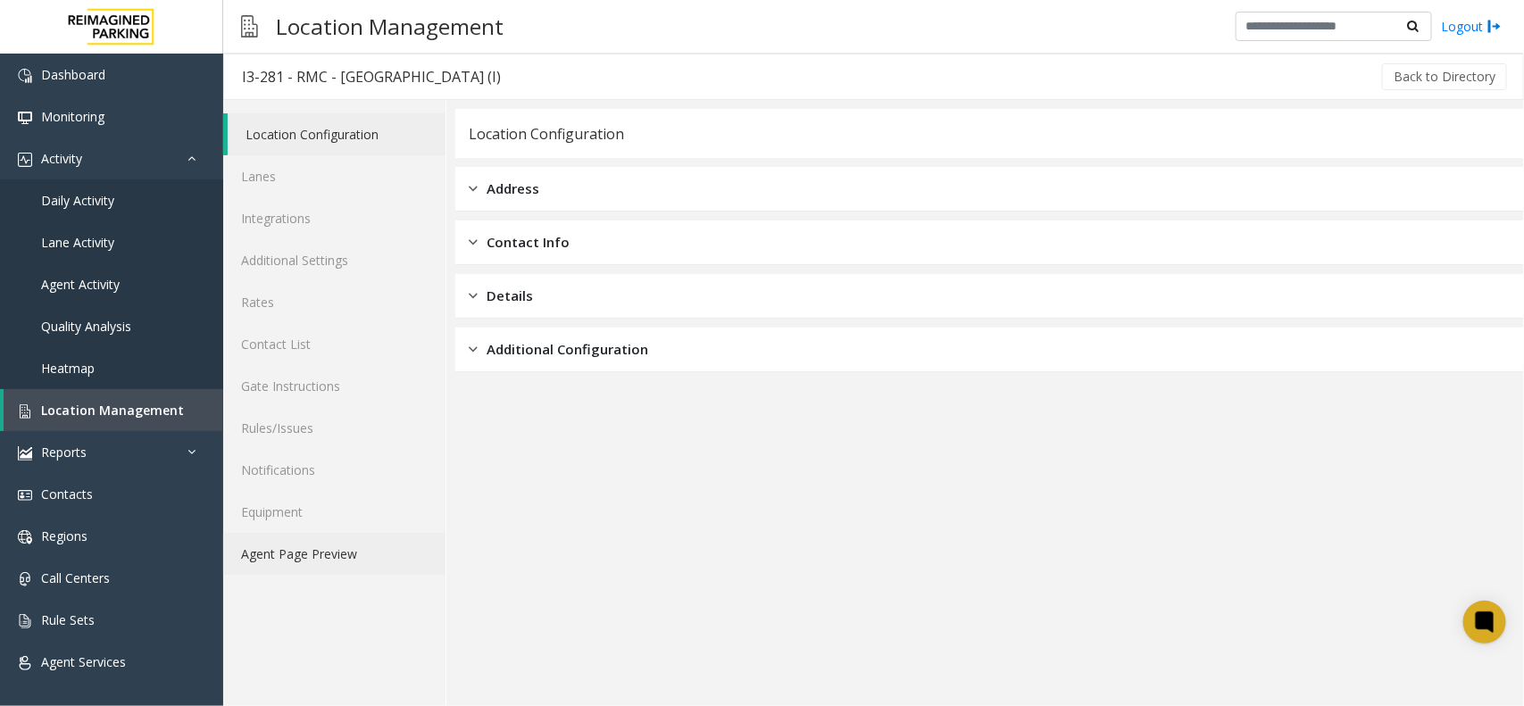
click at [248, 563] on link "Agent Page Preview" at bounding box center [334, 554] width 222 height 42
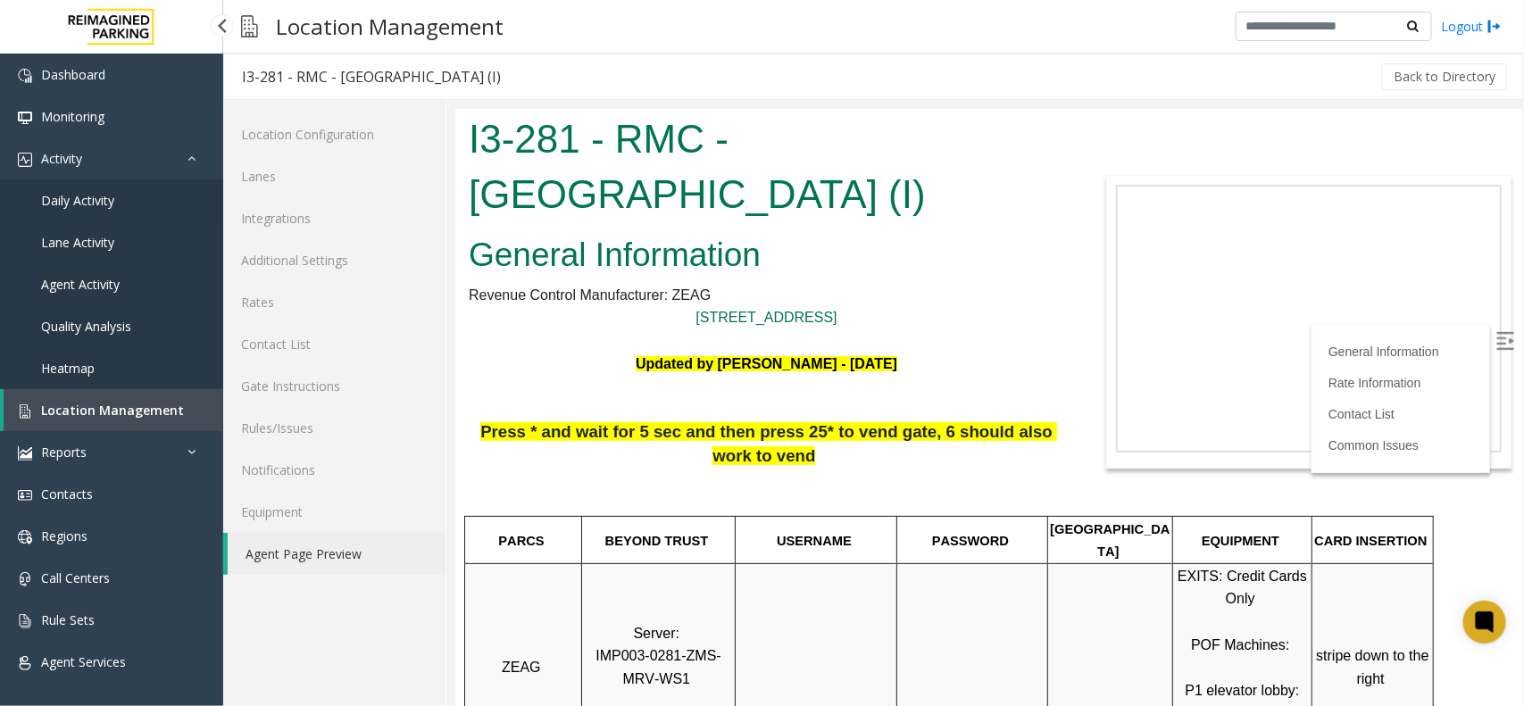
click at [112, 181] on link "Daily Activity" at bounding box center [111, 200] width 223 height 42
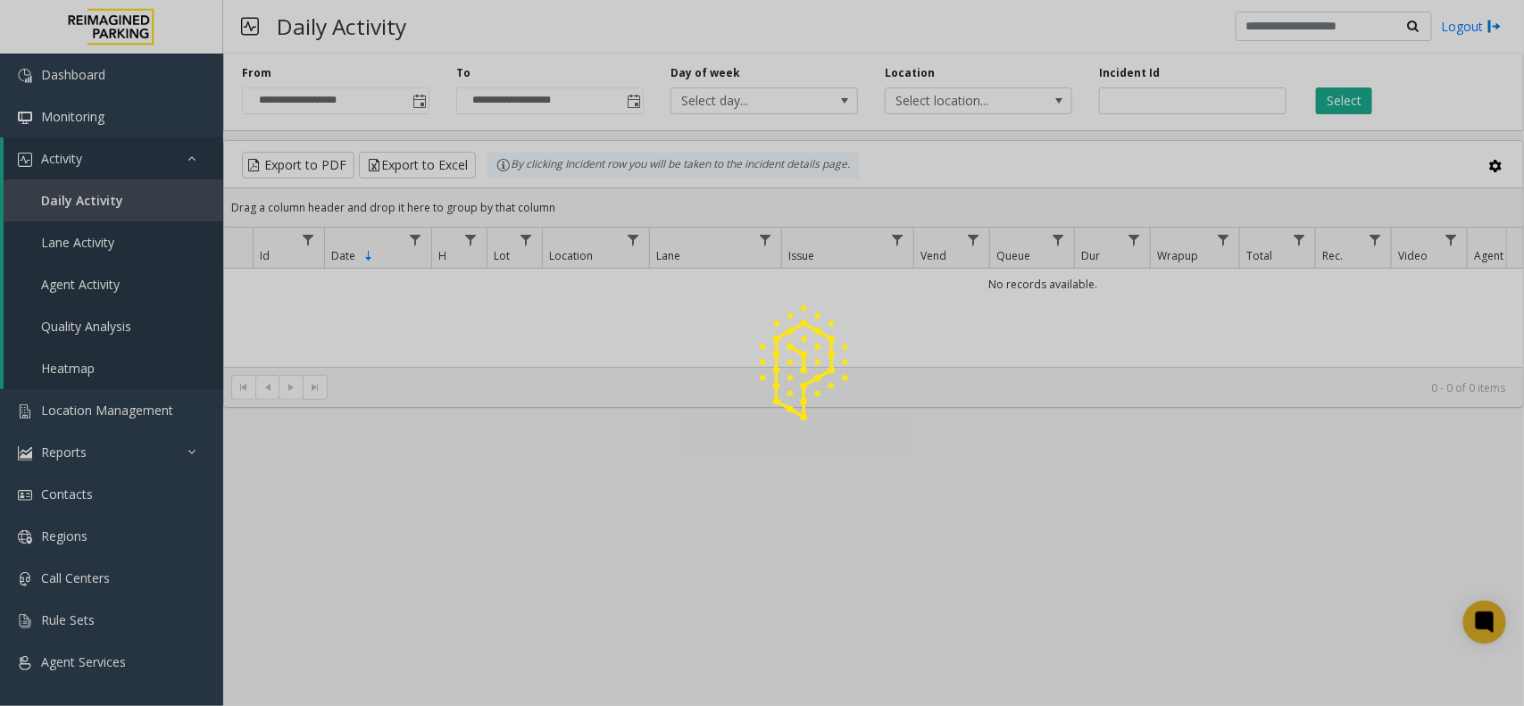
click at [113, 281] on span "Agent Activity" at bounding box center [80, 284] width 79 height 17
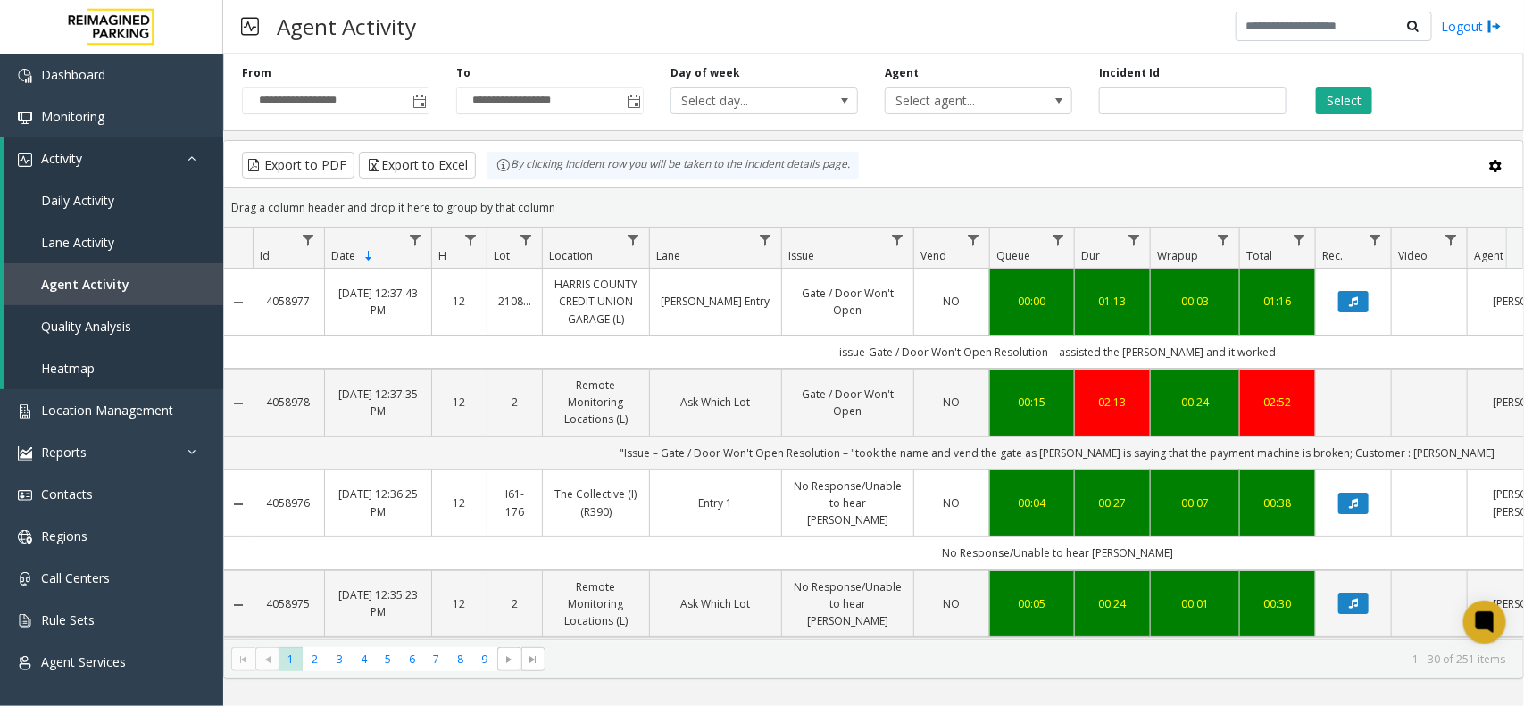
scroll to position [0, 7]
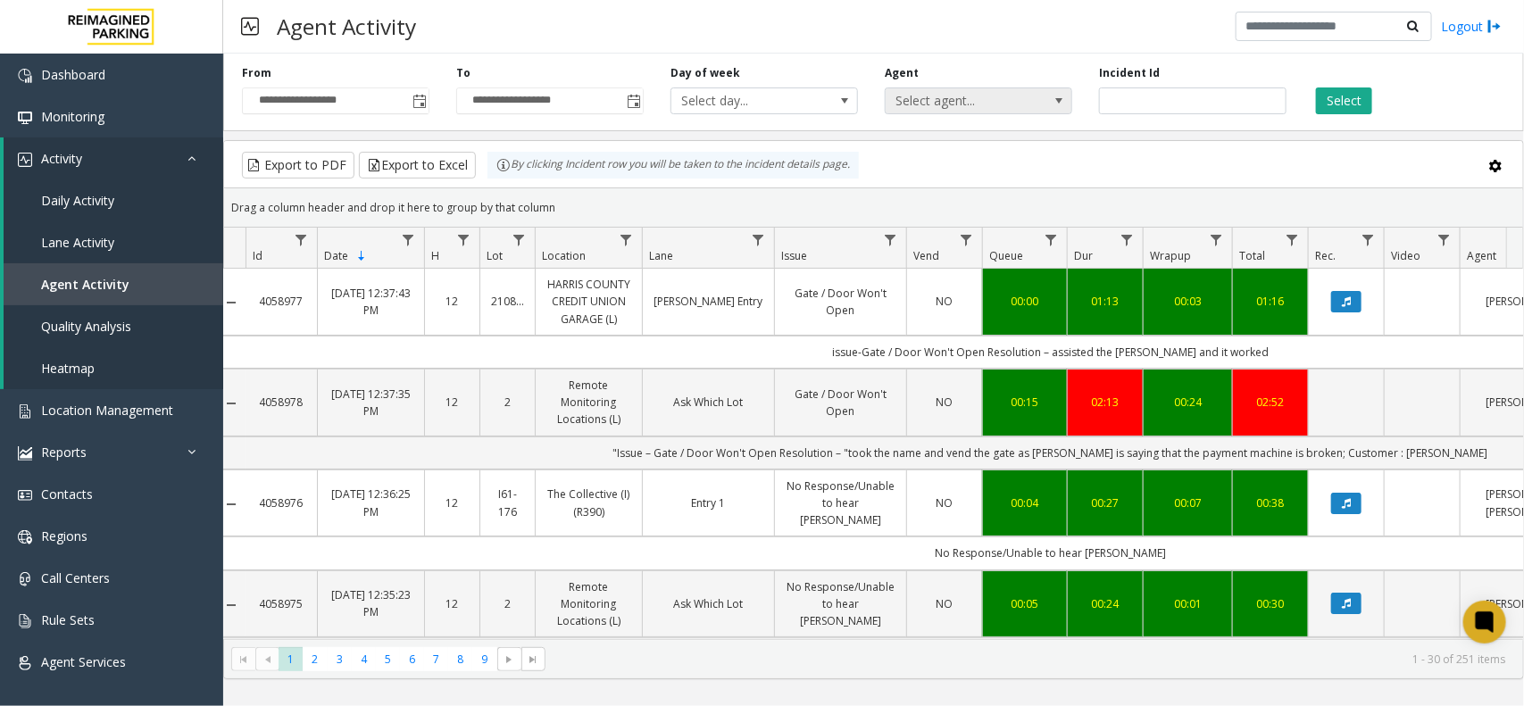
click at [952, 101] on span "Select agent..." at bounding box center [960, 100] width 148 height 25
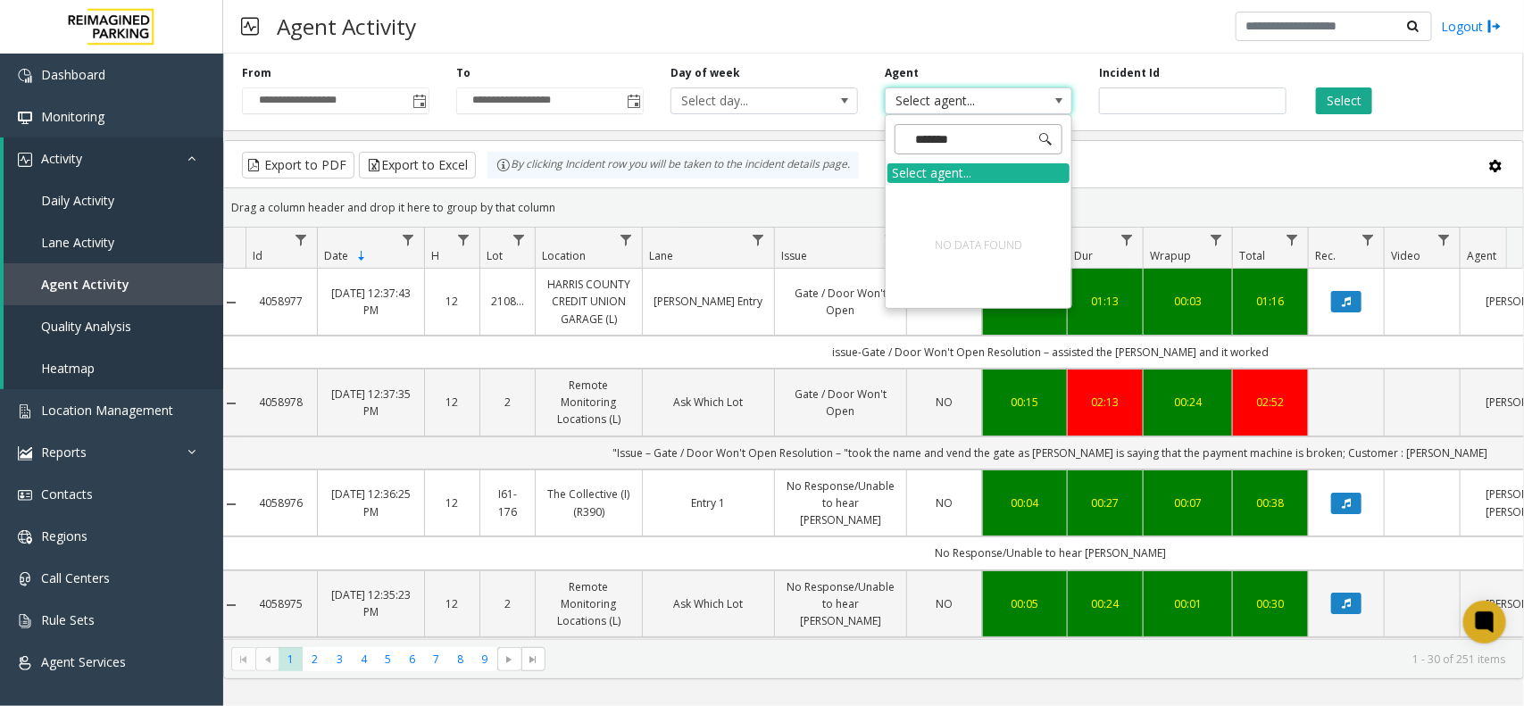
click at [918, 136] on input "*******" at bounding box center [979, 139] width 168 height 30
type input "*******"
click at [1055, 134] on input "*******" at bounding box center [979, 139] width 168 height 30
drag, startPoint x: 1043, startPoint y: 138, endPoint x: 1023, endPoint y: 140, distance: 19.7
click at [1041, 138] on span at bounding box center [1046, 139] width 14 height 14
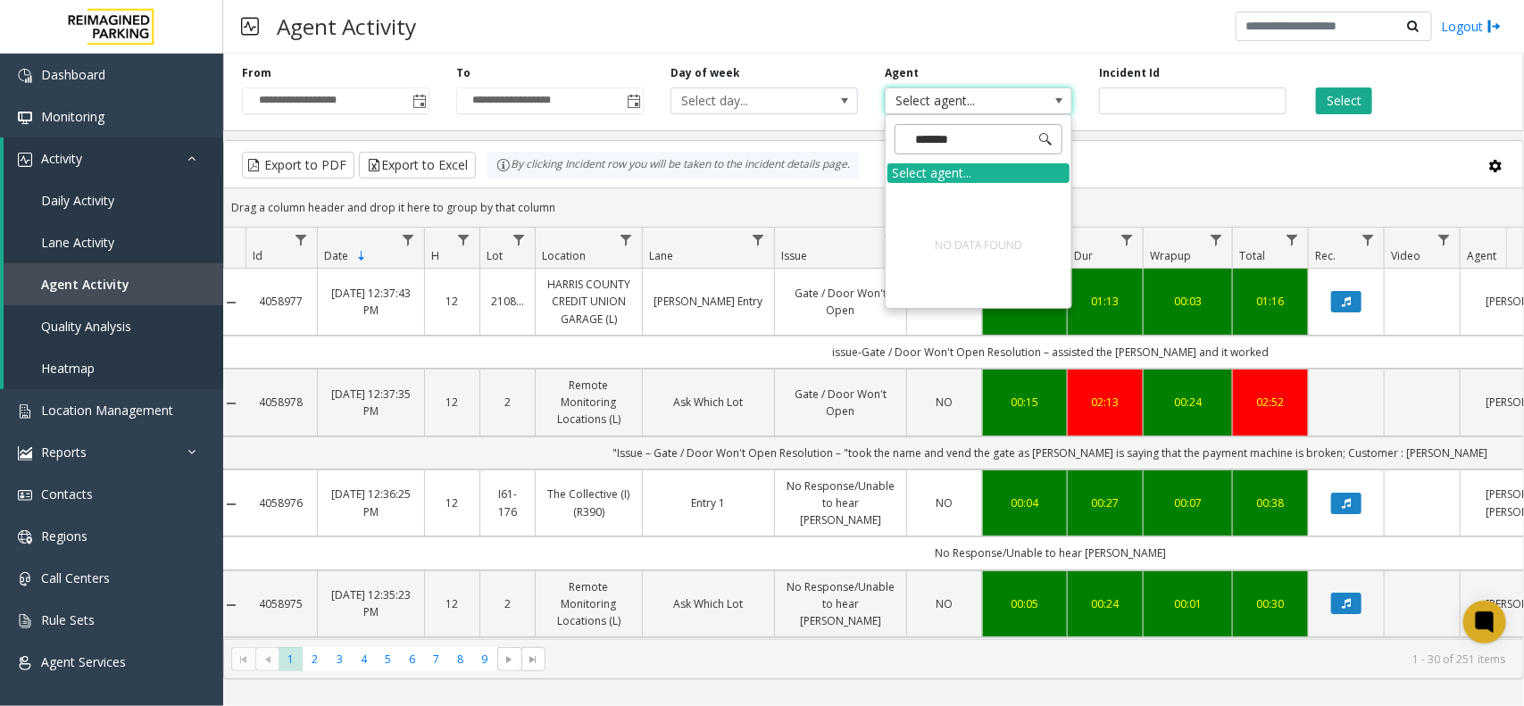
drag, startPoint x: 1003, startPoint y: 144, endPoint x: 896, endPoint y: 145, distance: 107.2
click at [896, 145] on input "*******" at bounding box center [979, 139] width 168 height 30
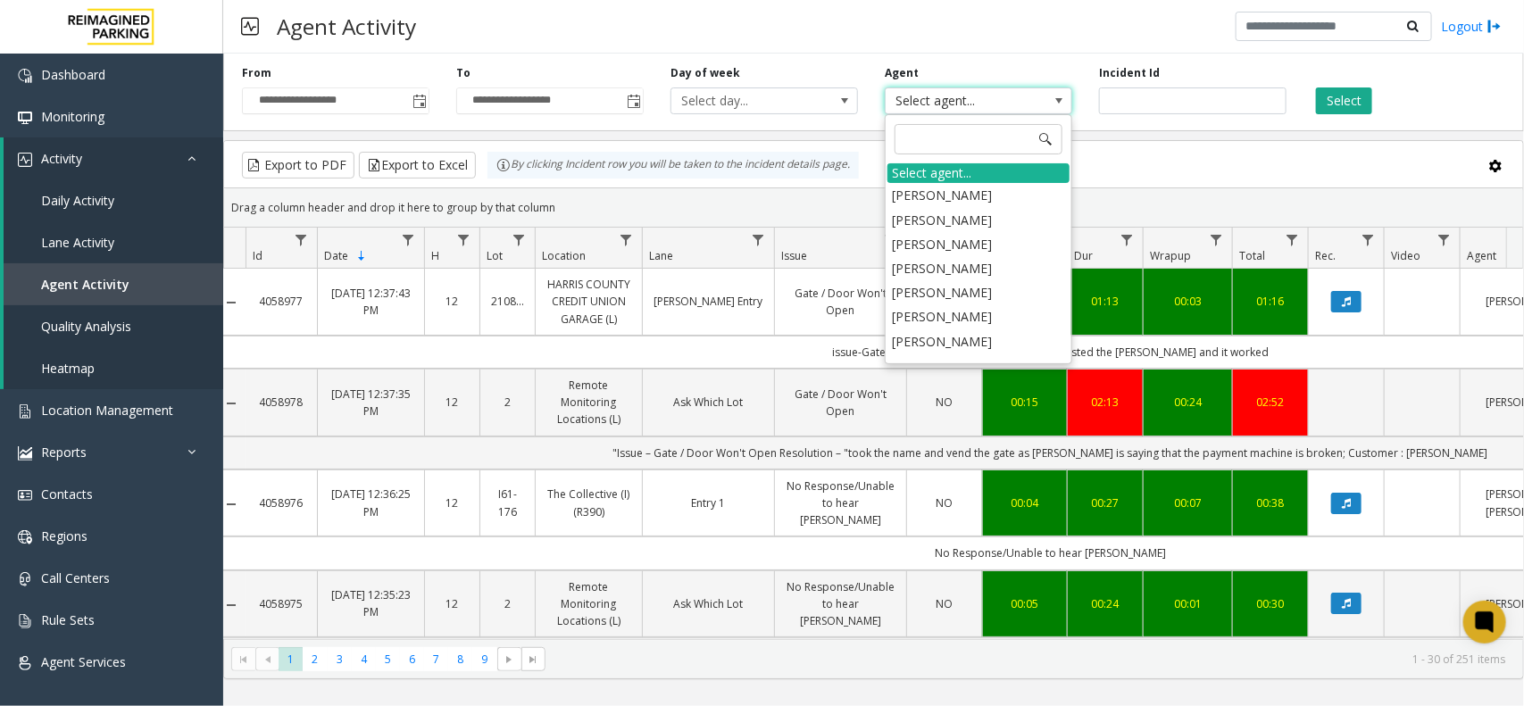
click at [1097, 165] on div "Export to PDF Export to Excel By clicking Incident row you will be taken to the…" at bounding box center [873, 165] width 1269 height 27
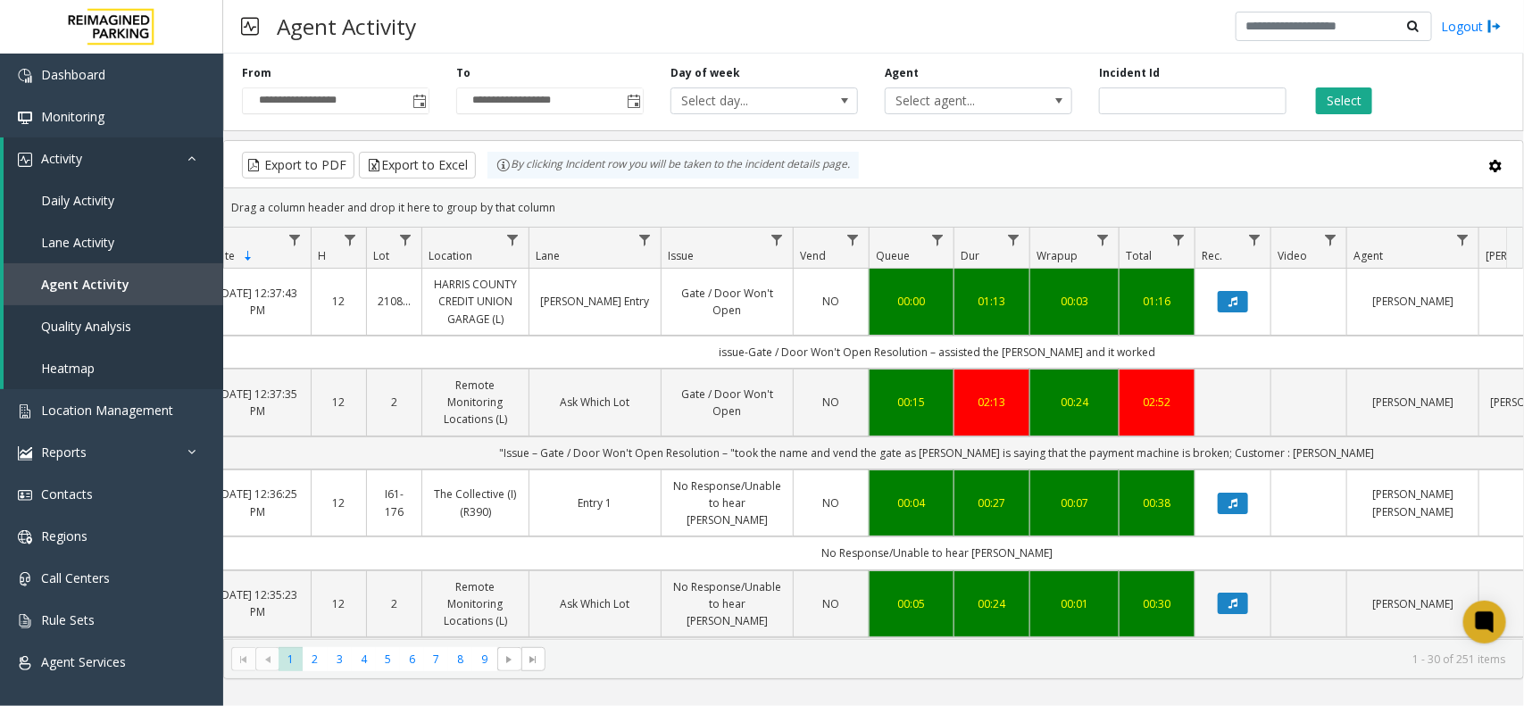
scroll to position [0, 0]
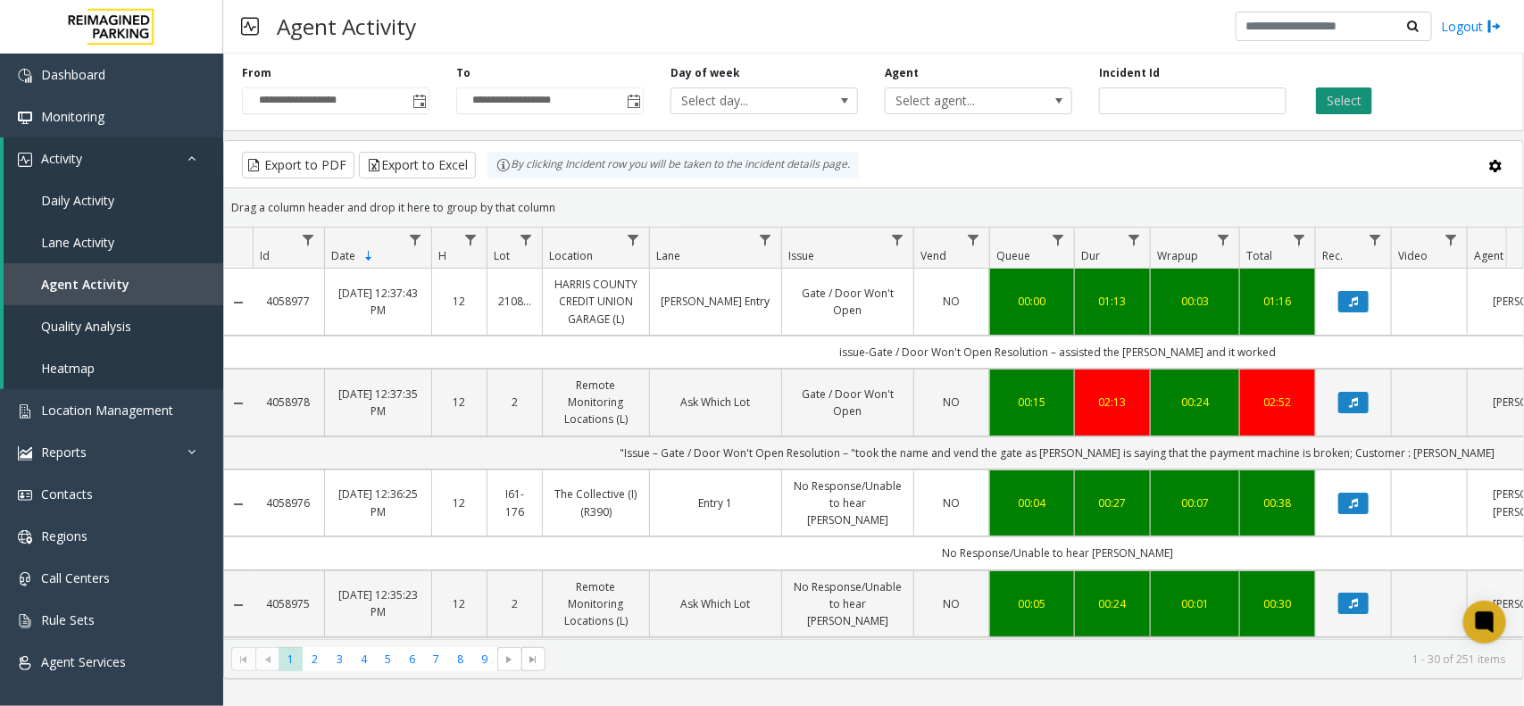
click at [1338, 105] on button "Select" at bounding box center [1344, 101] width 56 height 27
click at [1331, 105] on button "Select" at bounding box center [1344, 101] width 56 height 27
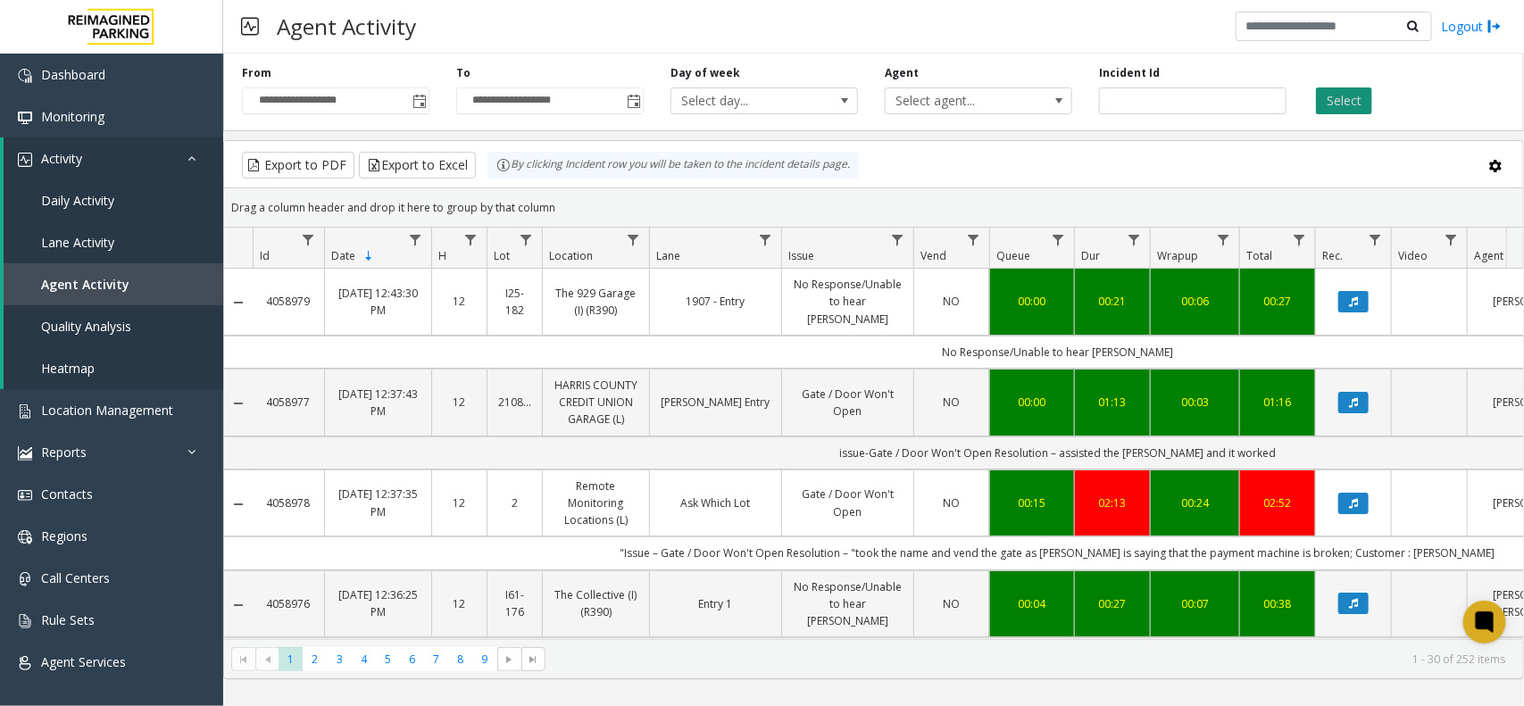
click at [1347, 103] on button "Select" at bounding box center [1344, 101] width 56 height 27
click at [1488, 631] on icon at bounding box center [1485, 622] width 29 height 29
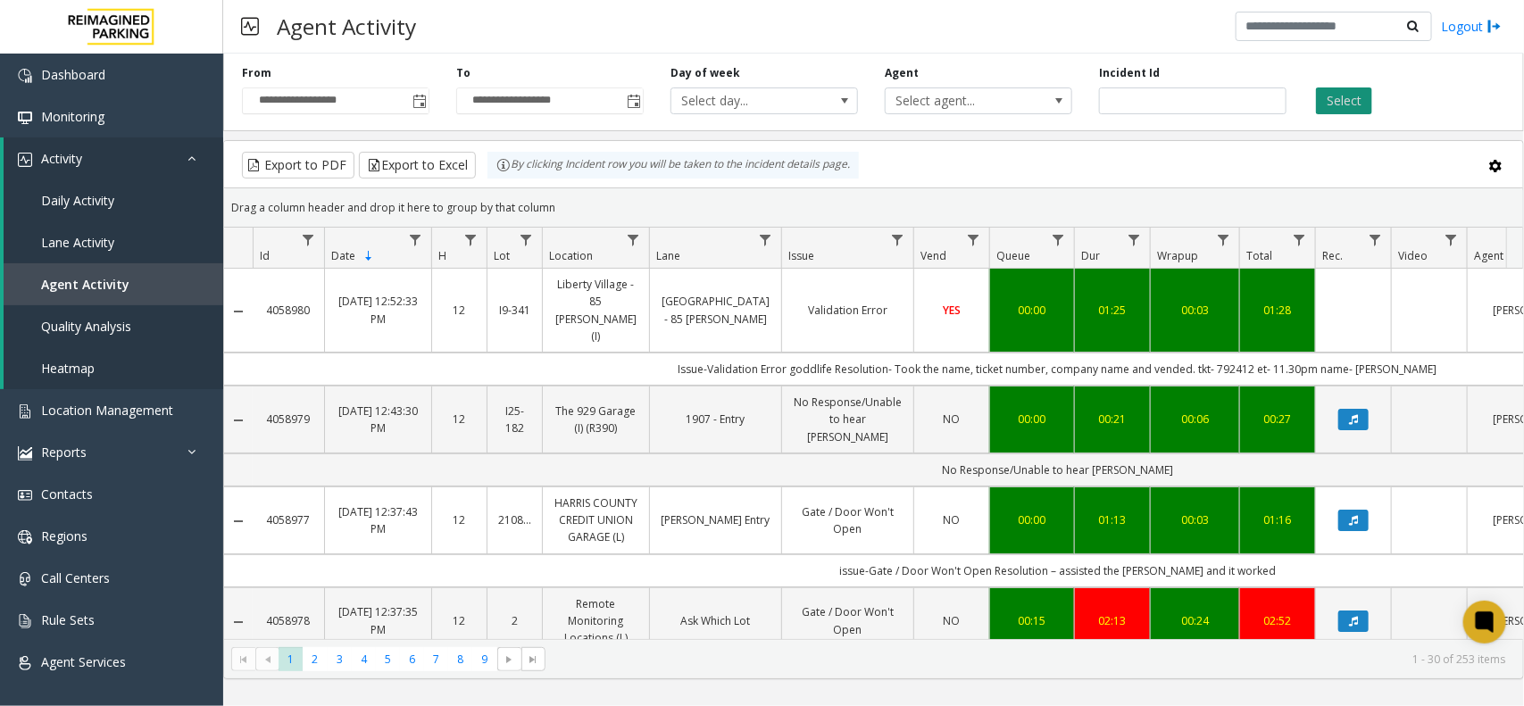
click at [1347, 91] on button "Select" at bounding box center [1344, 101] width 56 height 27
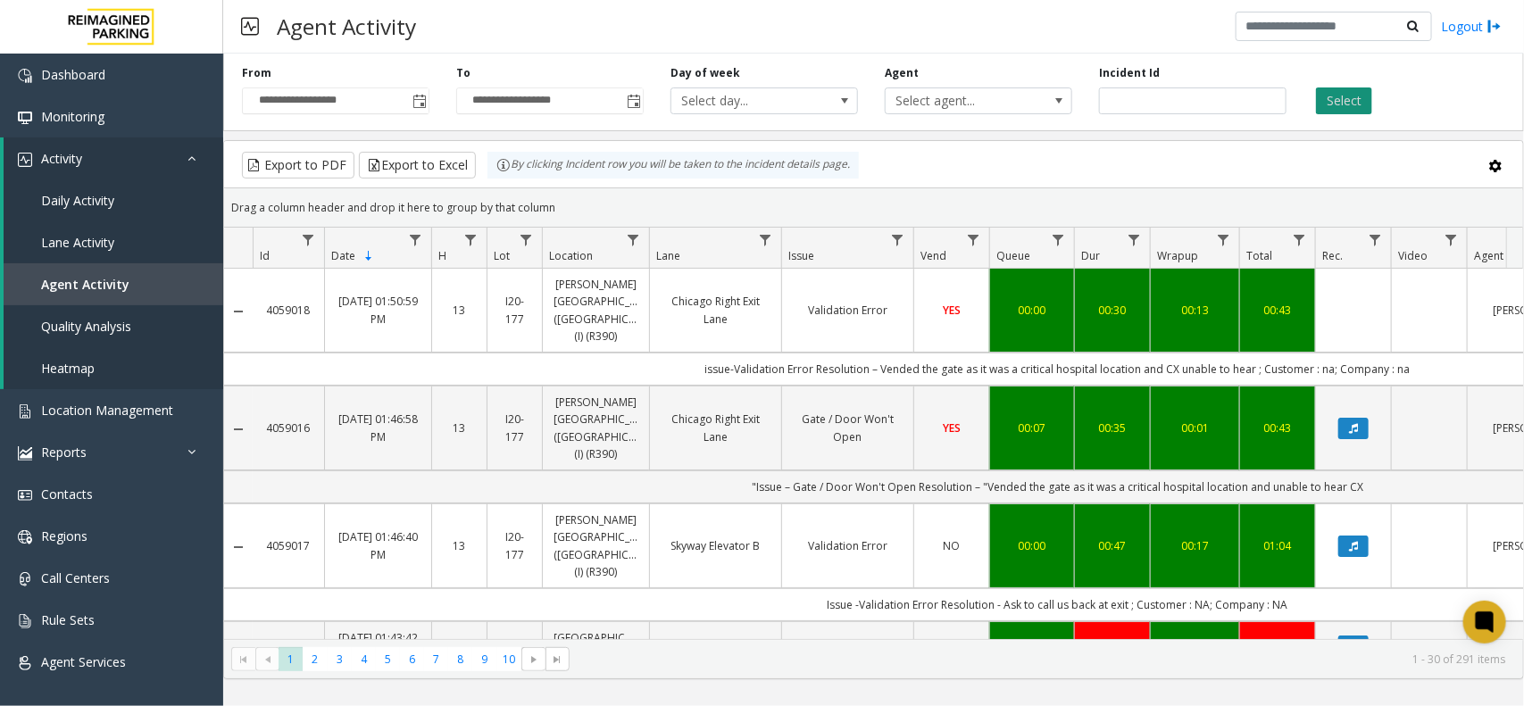
click at [1366, 88] on button "Select" at bounding box center [1344, 101] width 56 height 27
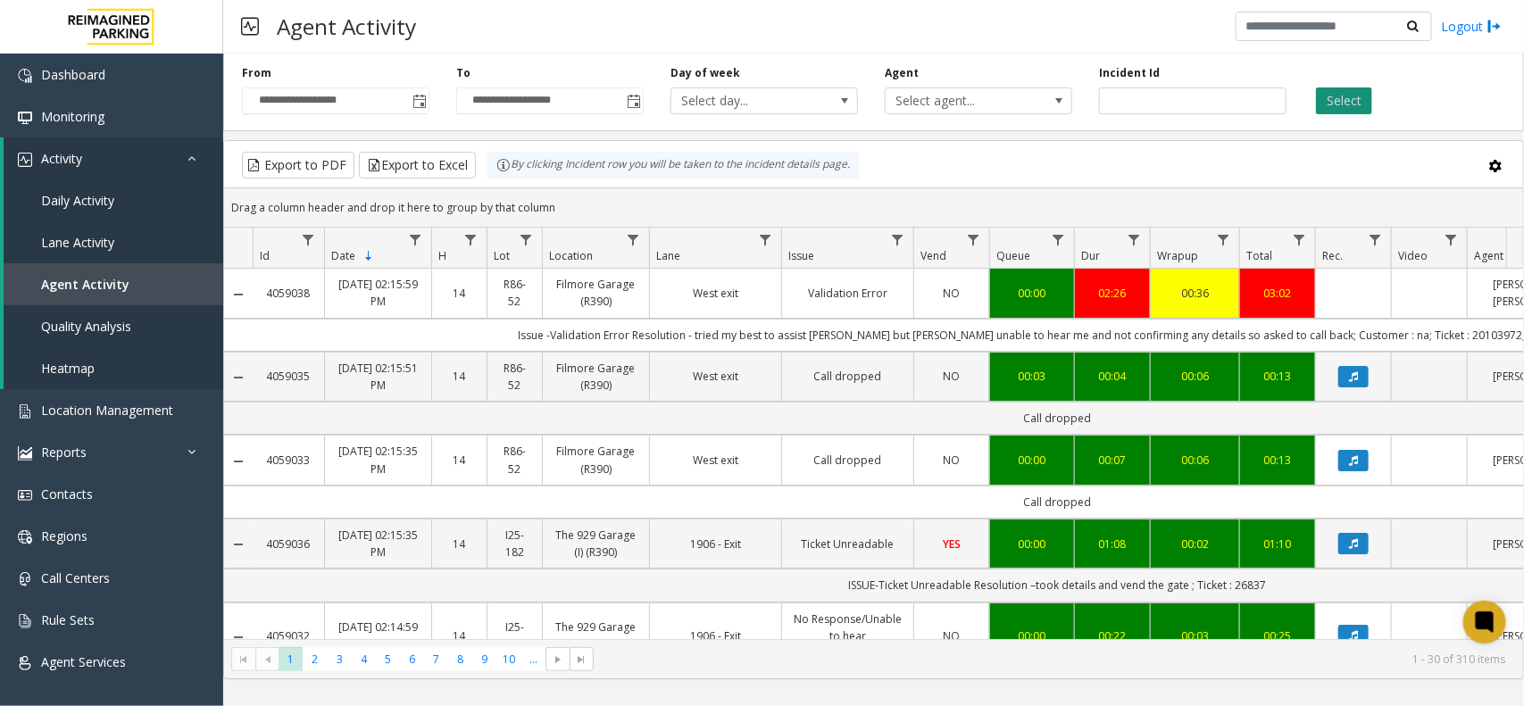
click at [1338, 104] on button "Select" at bounding box center [1344, 101] width 56 height 27
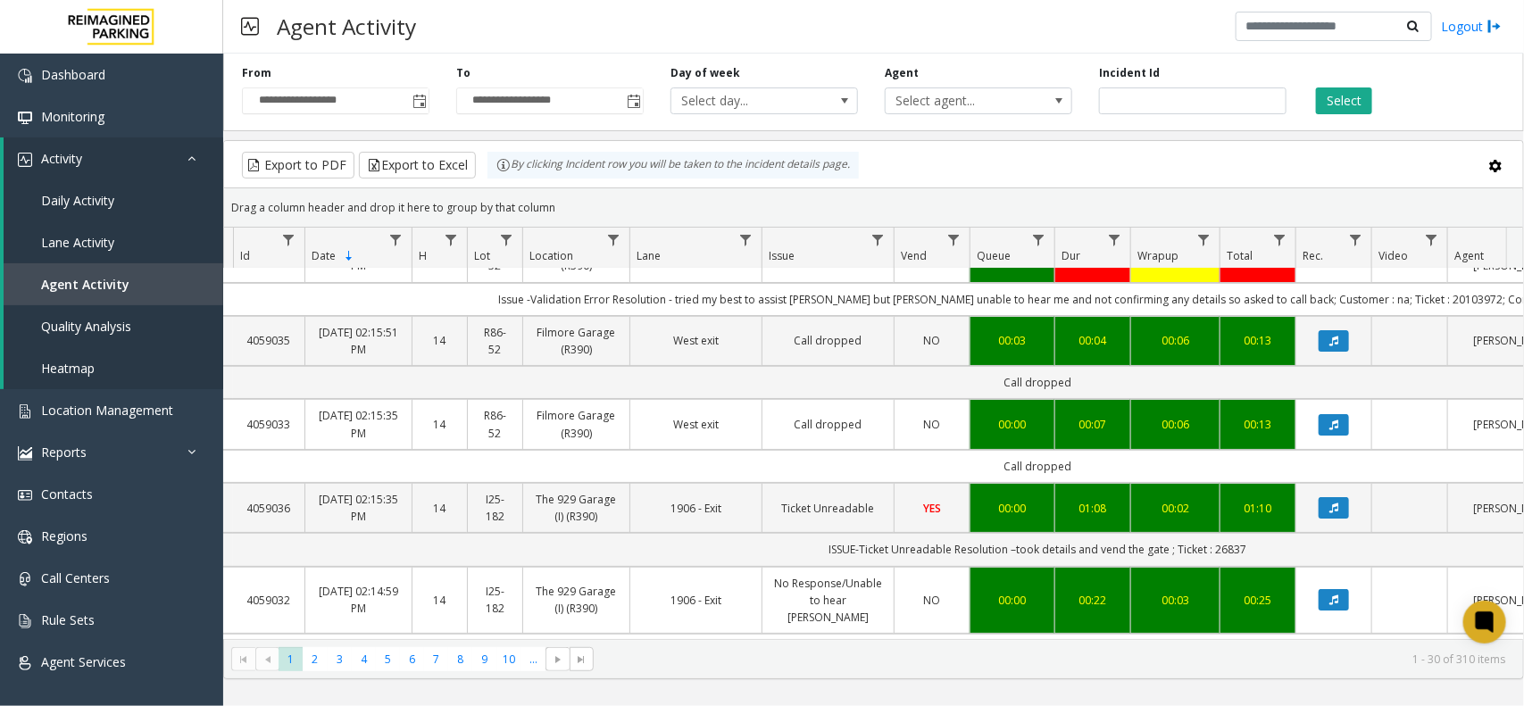
scroll to position [0, 20]
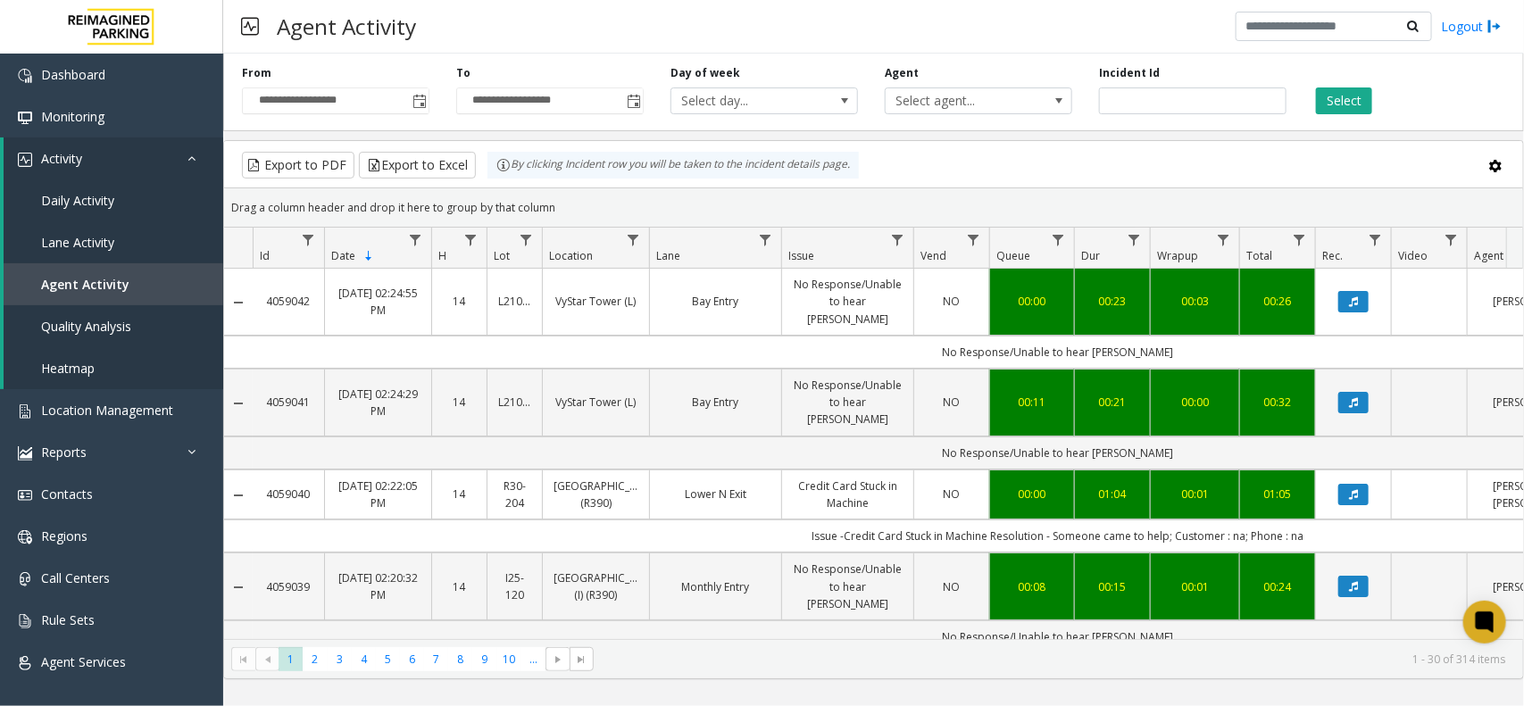
scroll to position [0, 20]
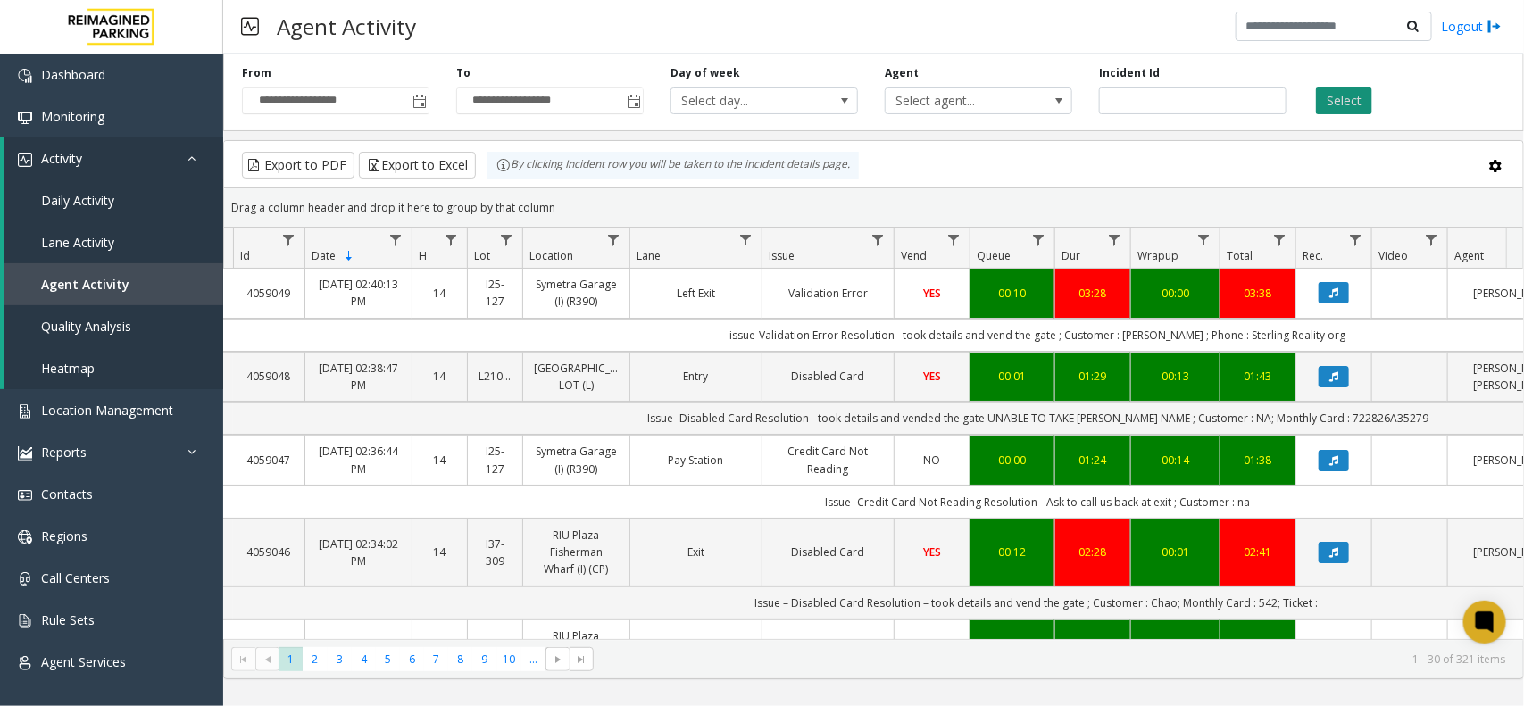
click at [1344, 95] on button "Select" at bounding box center [1344, 101] width 56 height 27
drag, startPoint x: 787, startPoint y: 333, endPoint x: 922, endPoint y: 339, distance: 135.9
click at [909, 340] on td "issue-Validation Error Resolution –took details and vend the gate ; Customer : …" at bounding box center [1038, 335] width 1610 height 33
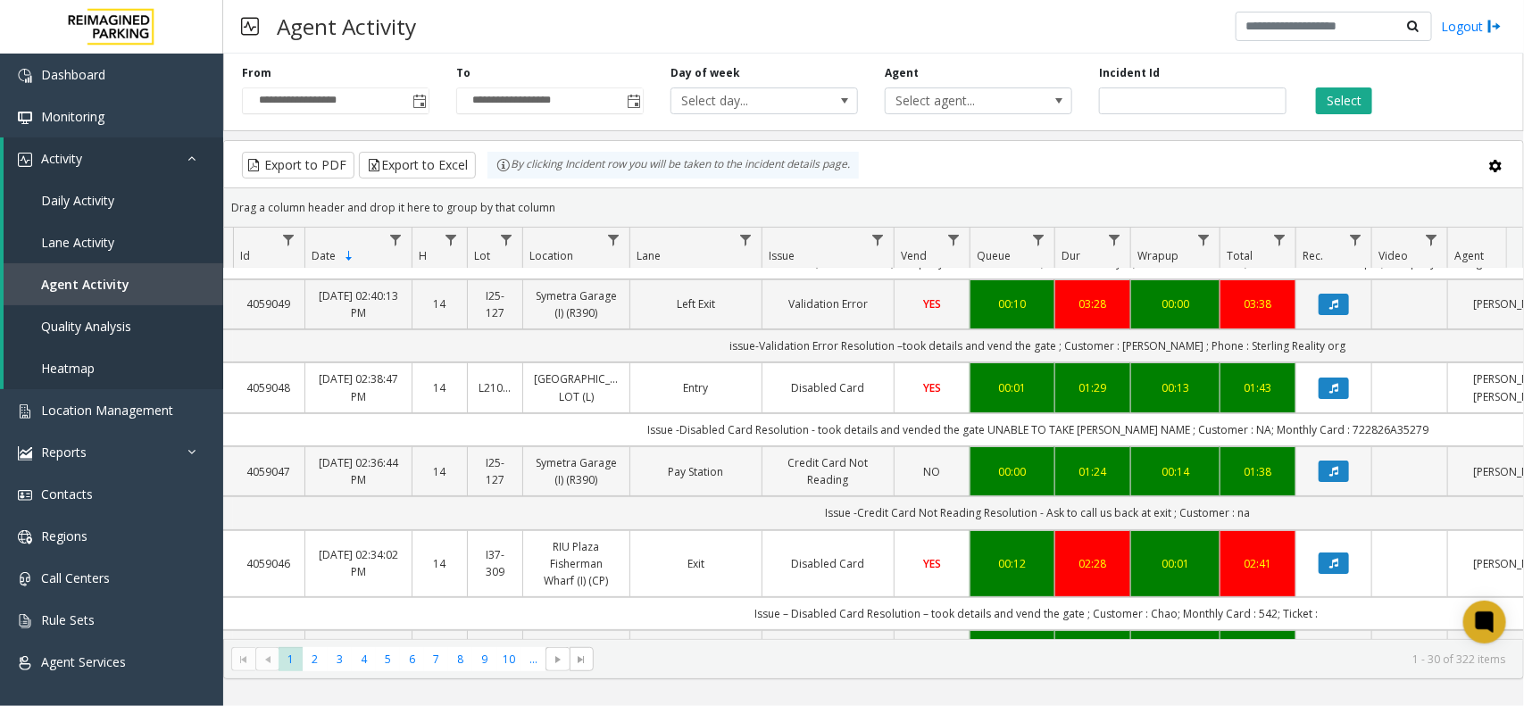
scroll to position [112, 20]
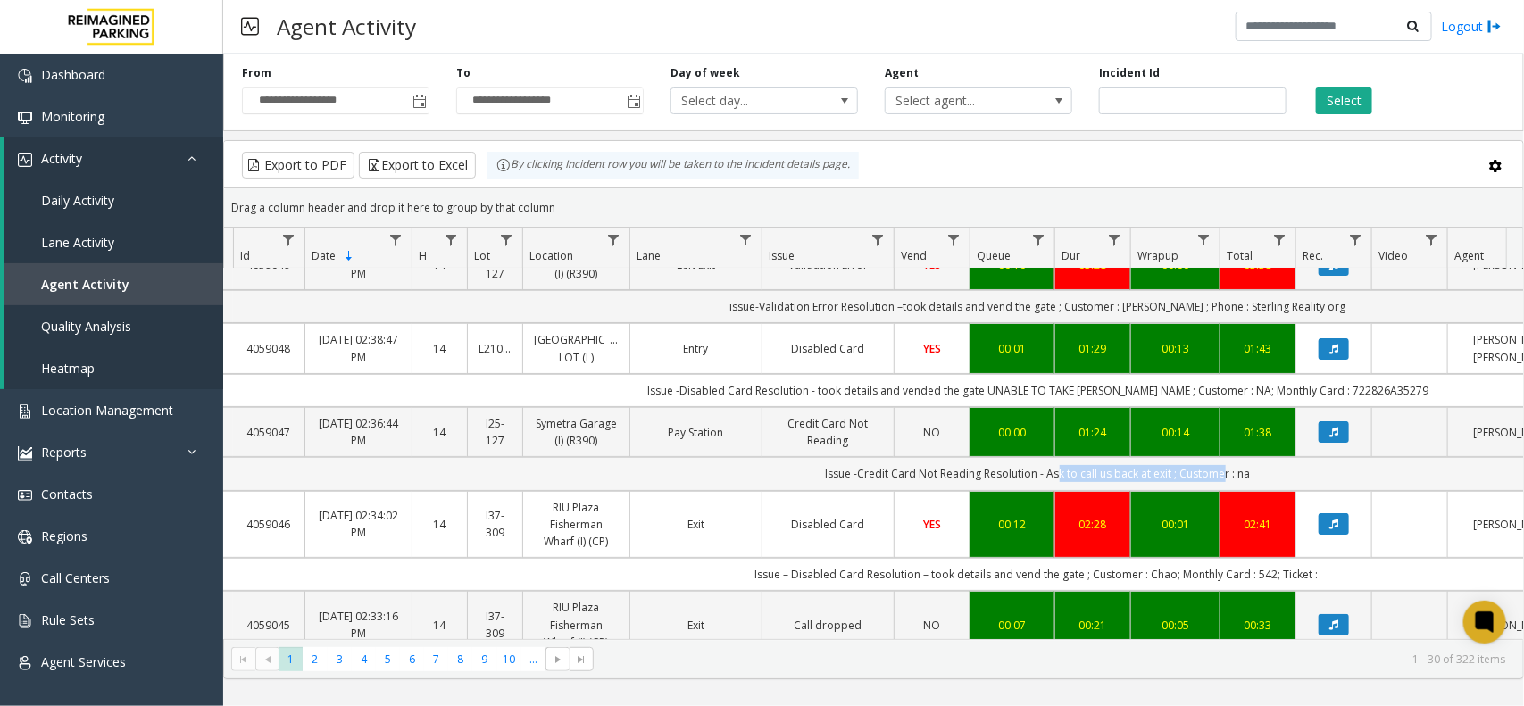
drag, startPoint x: 1055, startPoint y: 487, endPoint x: 1212, endPoint y: 501, distance: 157.8
click at [1212, 490] on td "Issue -Credit Card Not Reading Resolution - Ask to call us back at exit ; Custo…" at bounding box center [1038, 473] width 1610 height 33
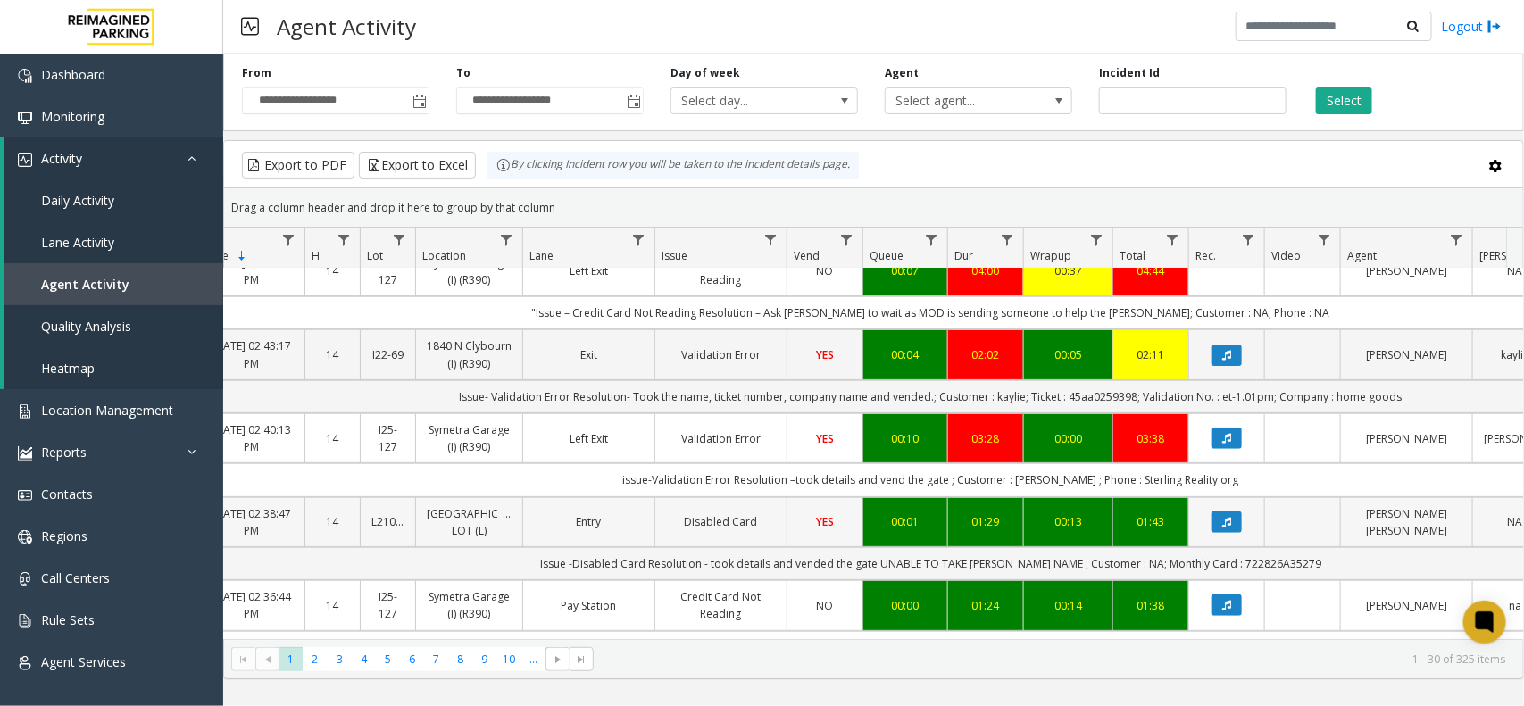
scroll to position [335, 127]
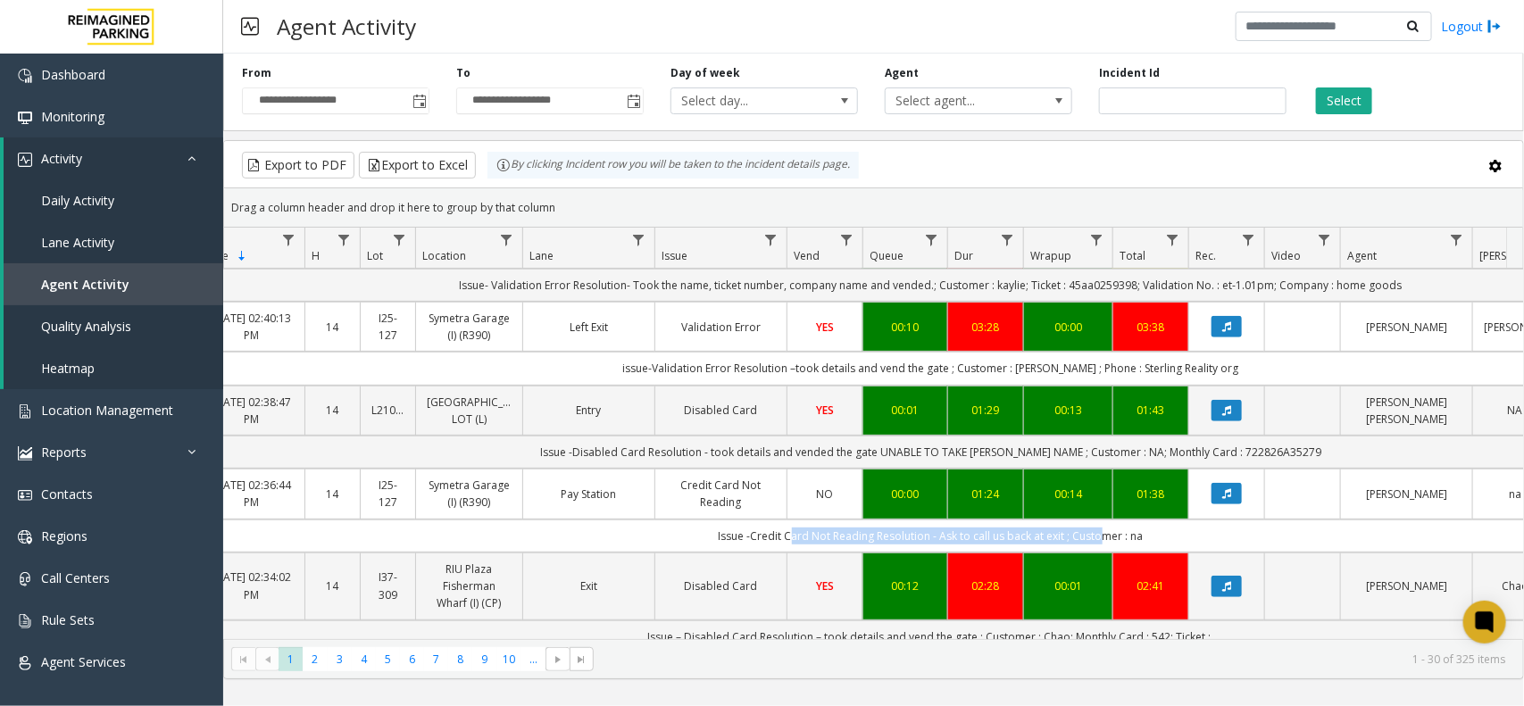
drag, startPoint x: 885, startPoint y: 545, endPoint x: 1095, endPoint y: 540, distance: 209.9
click at [1095, 540] on td "Issue -Credit Card Not Reading Resolution - Ask to call us back at exit ; Custo…" at bounding box center [931, 536] width 1610 height 33
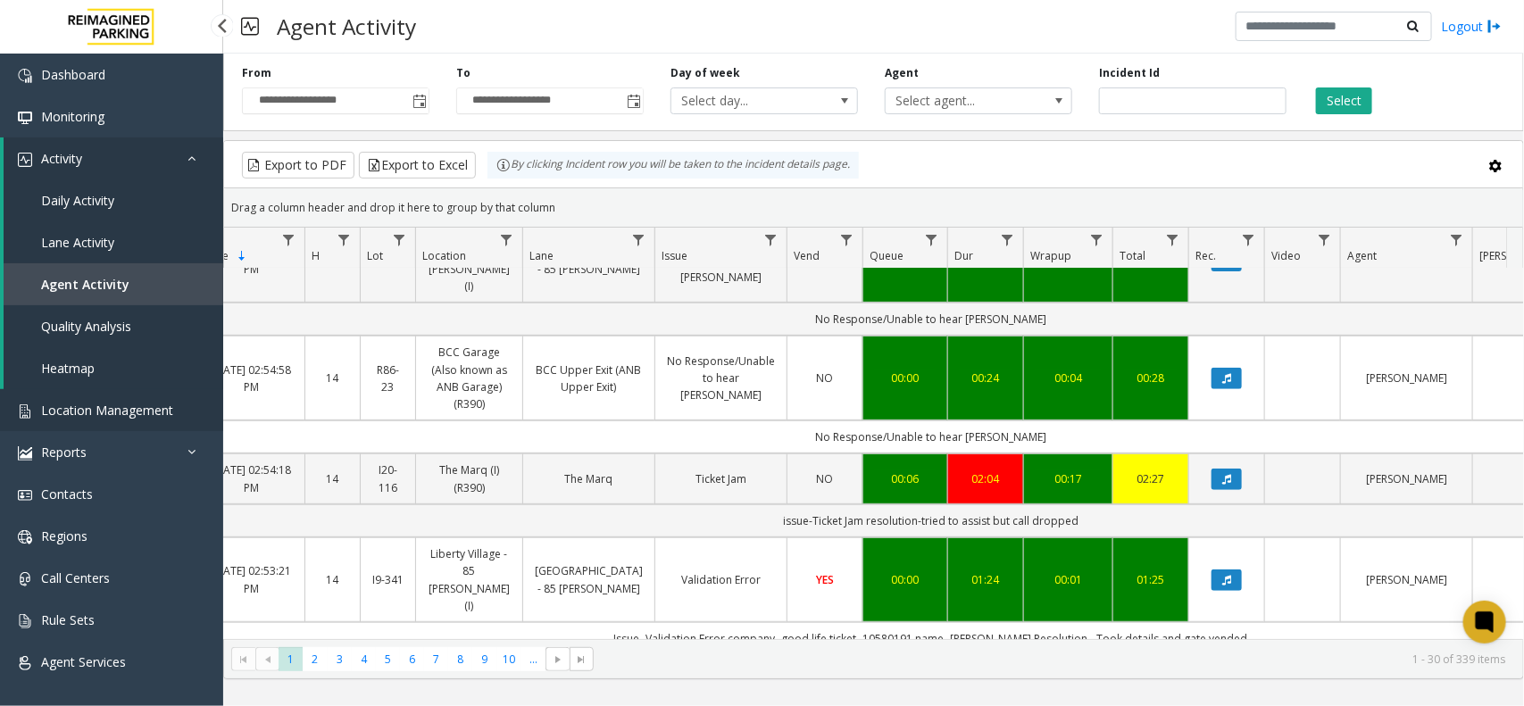
click at [136, 412] on span "Location Management" at bounding box center [107, 410] width 132 height 17
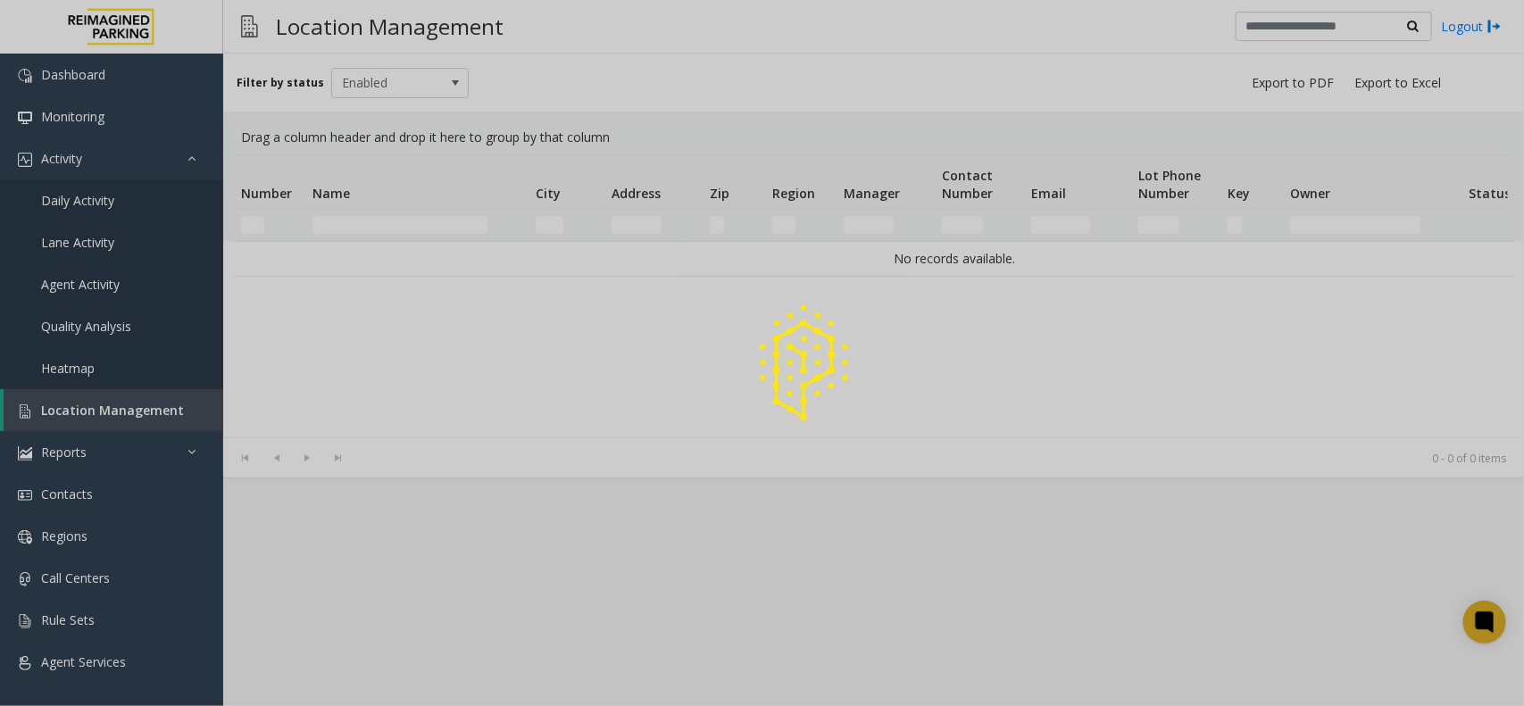
click at [411, 229] on div at bounding box center [762, 353] width 1524 height 706
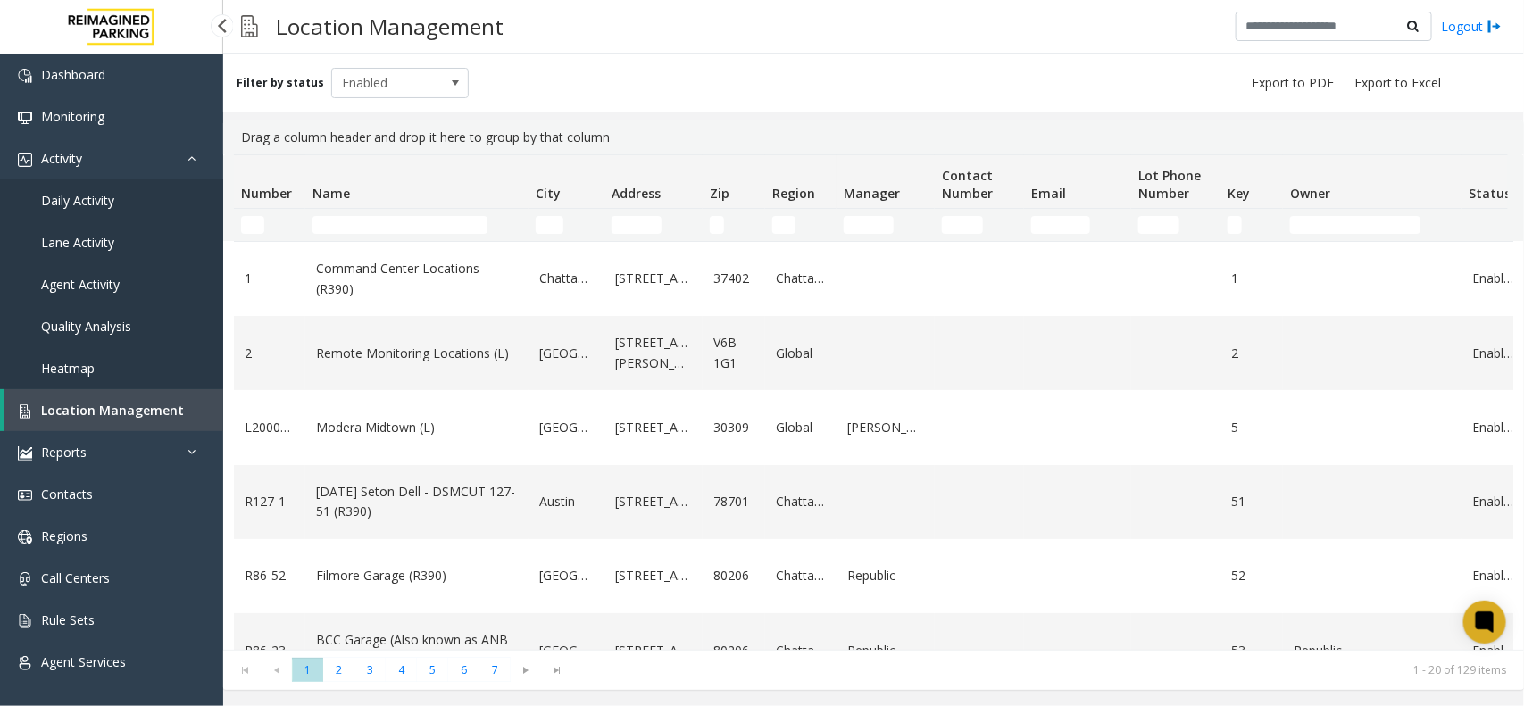
click at [118, 422] on link "Location Management" at bounding box center [114, 410] width 220 height 42
click at [380, 229] on input "Name Filter" at bounding box center [400, 225] width 175 height 18
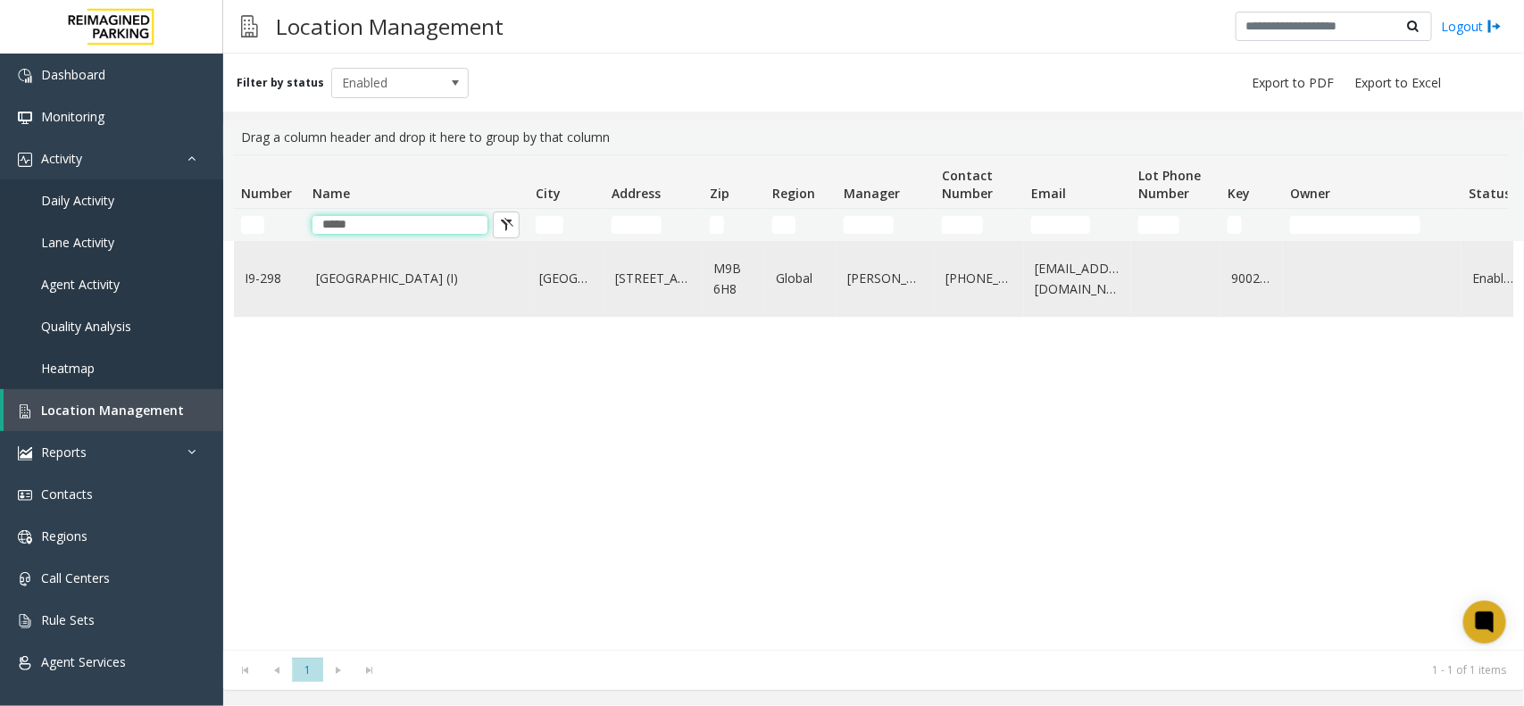
type input "*****"
click at [457, 283] on link "Dundas Kipling Centre (I)" at bounding box center [417, 279] width 202 height 20
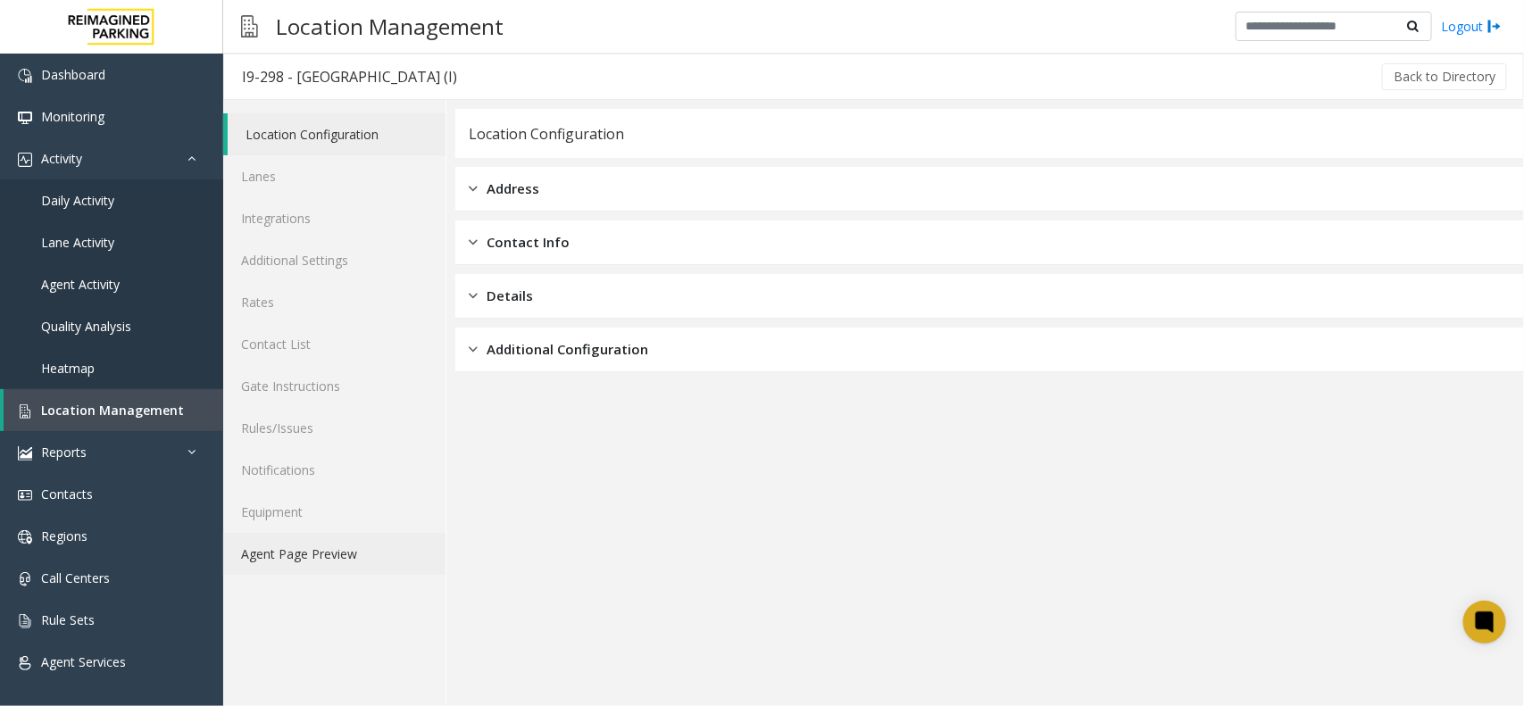
click at [284, 559] on link "Agent Page Preview" at bounding box center [334, 554] width 222 height 42
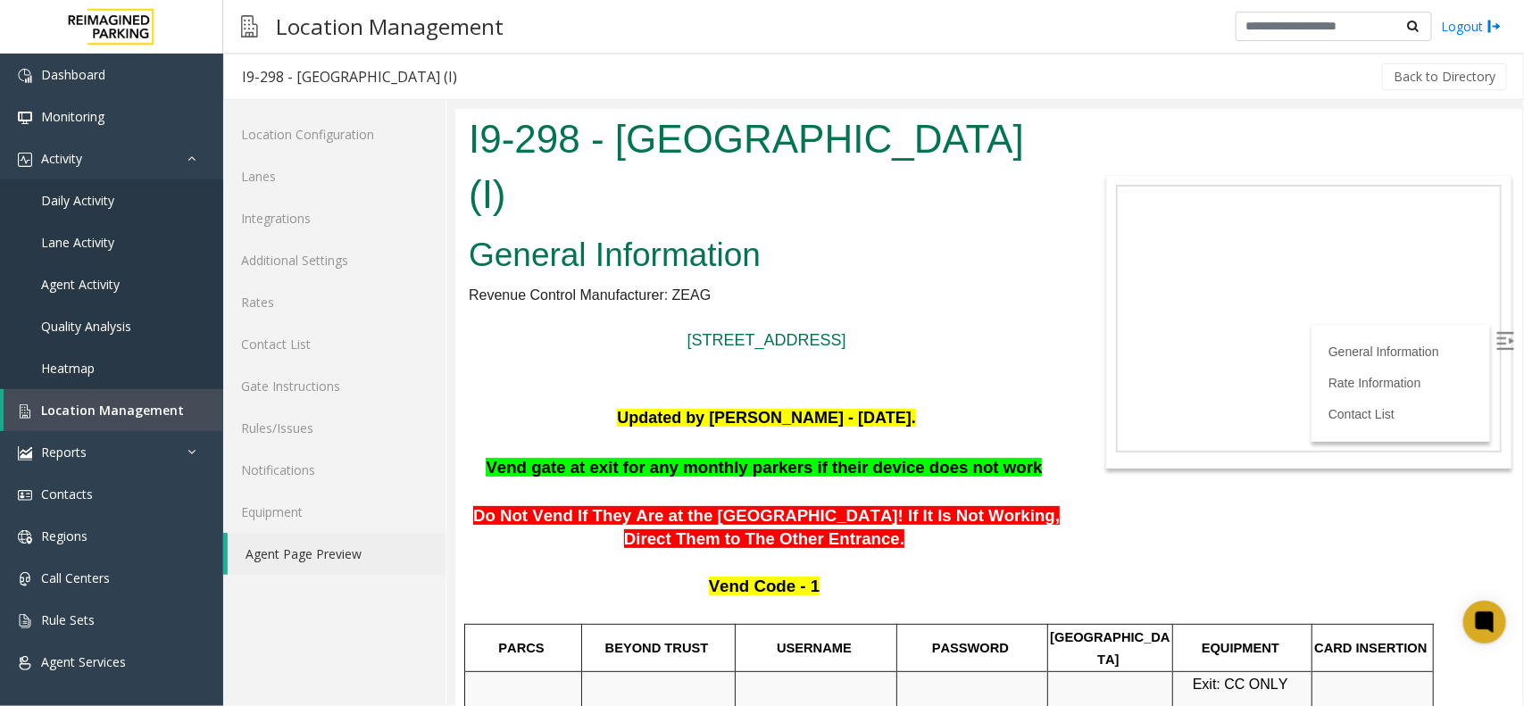
scroll to position [670, 0]
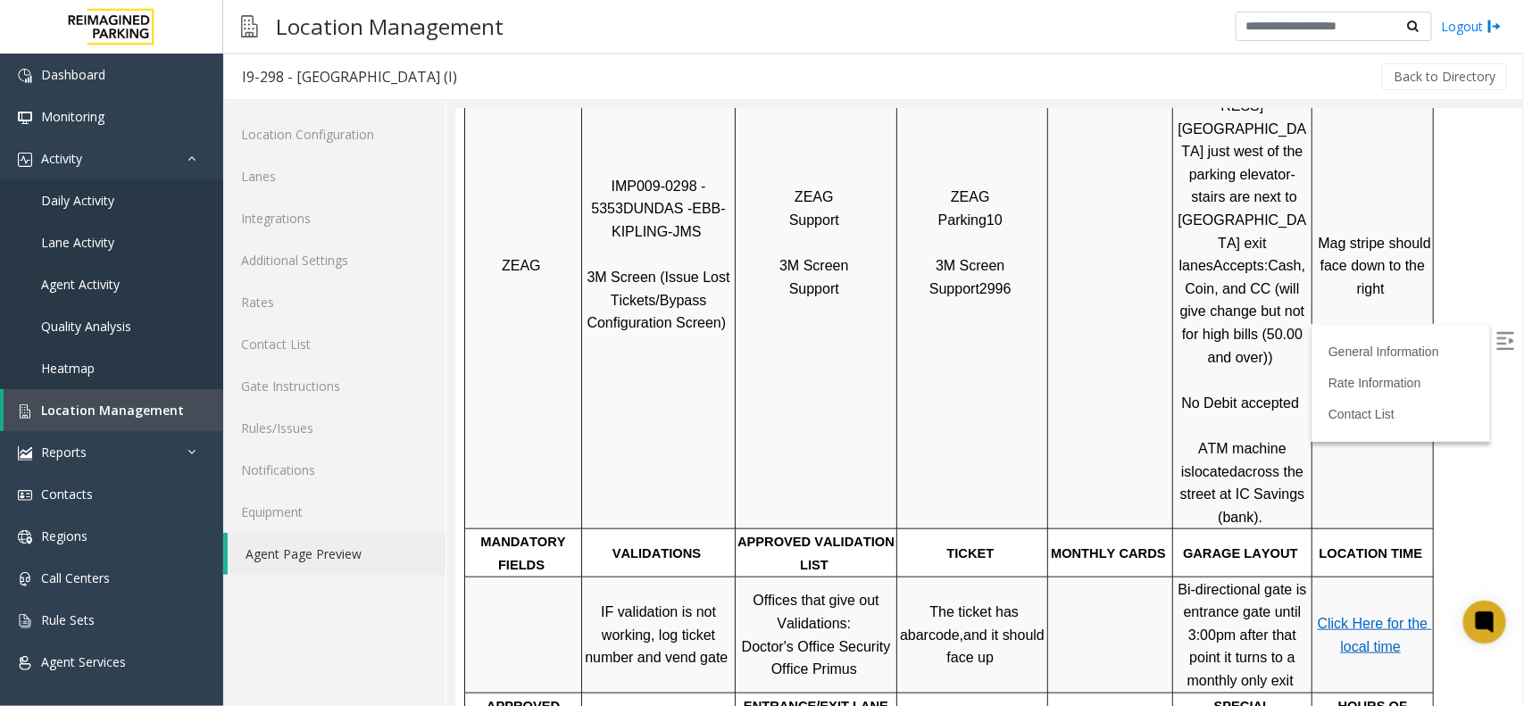
drag, startPoint x: 1523, startPoint y: 377, endPoint x: 1523, endPoint y: 644, distance: 267.0
click at [1523, 644] on div at bounding box center [989, 407] width 1069 height 597
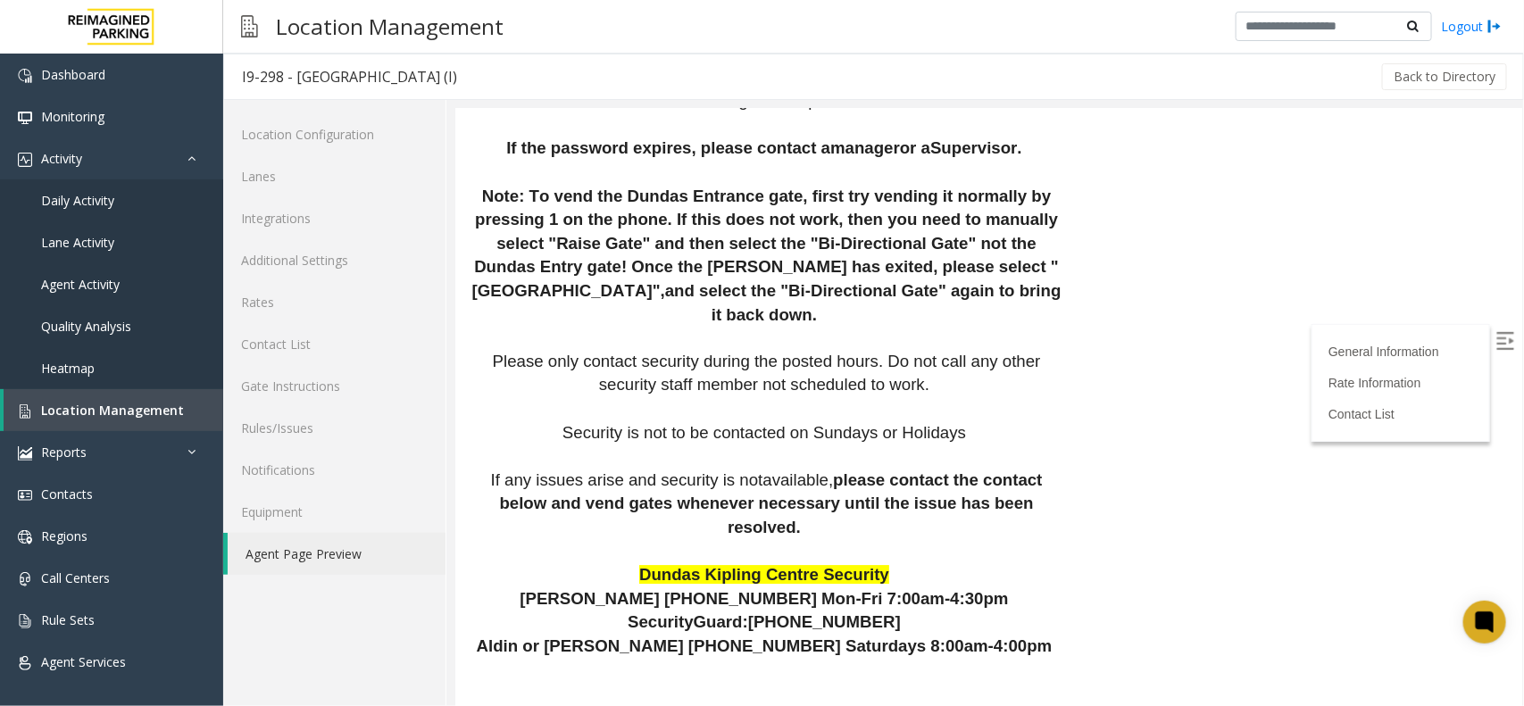
scroll to position [2317, 0]
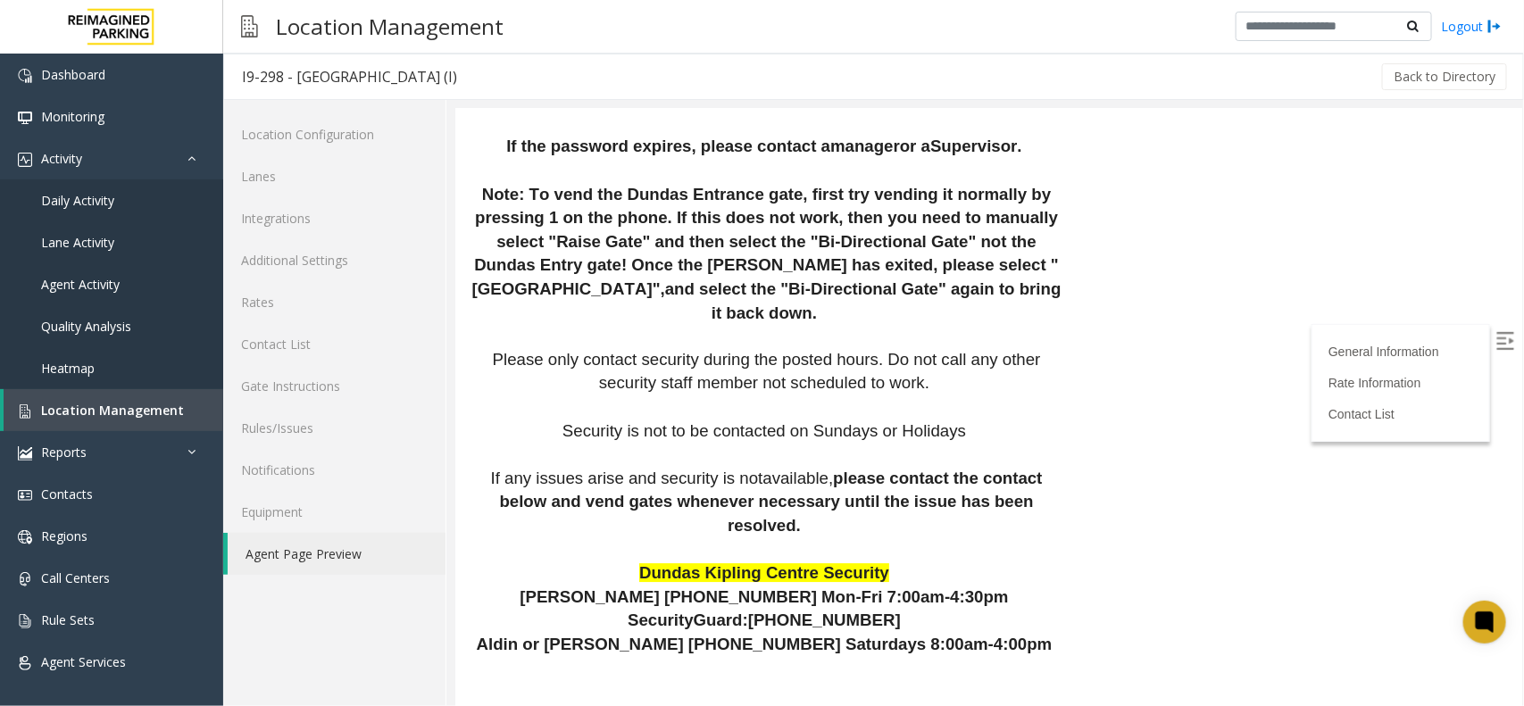
drag, startPoint x: 1019, startPoint y: 555, endPoint x: 1041, endPoint y: 605, distance: 54.8
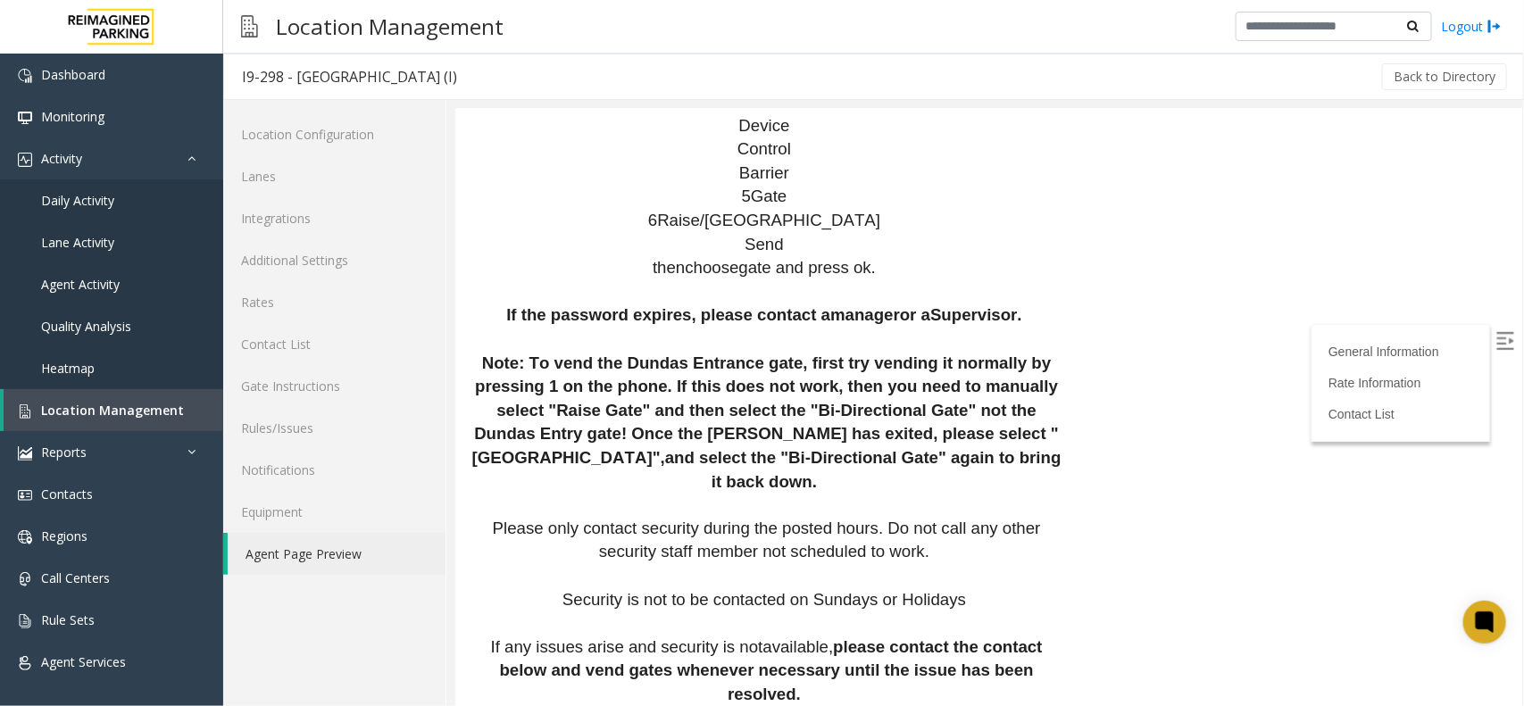
scroll to position [2094, 0]
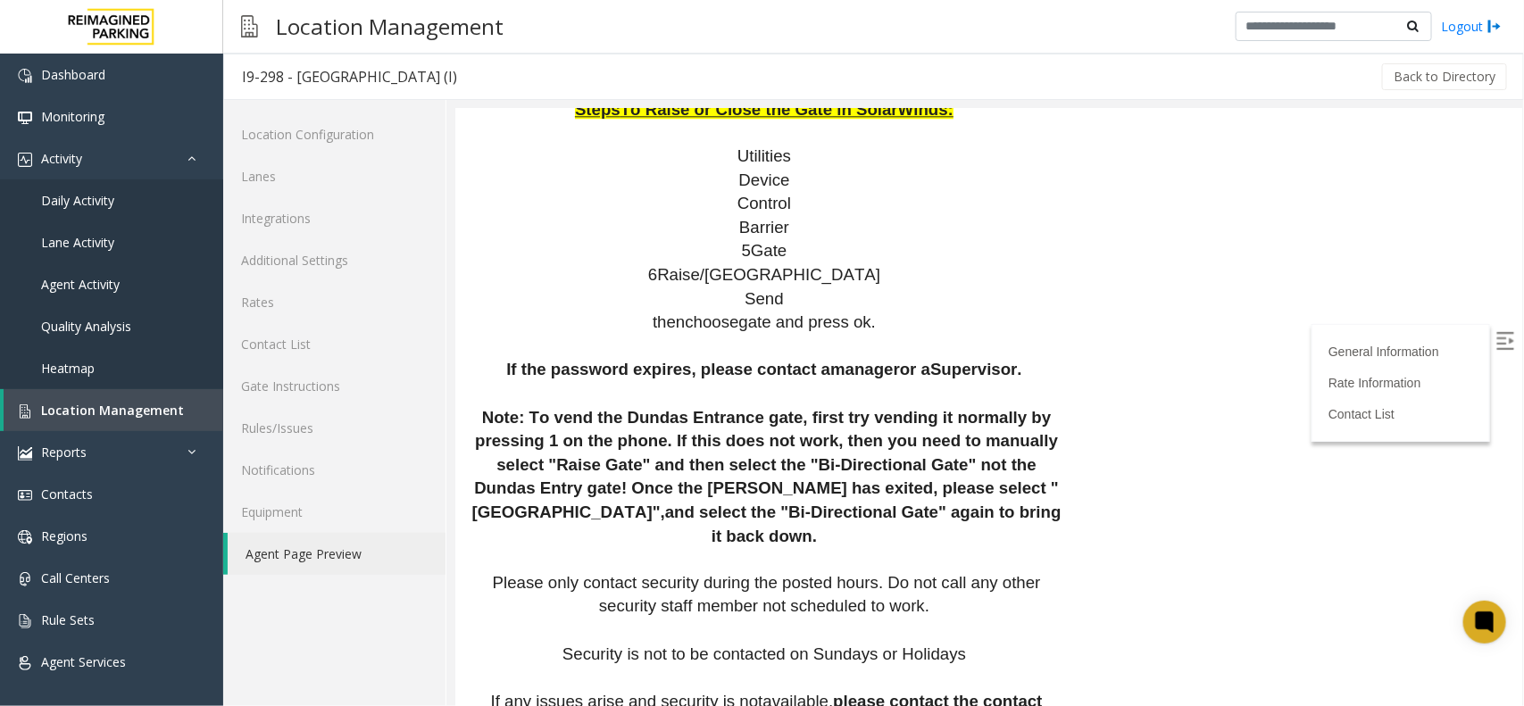
drag, startPoint x: 862, startPoint y: 426, endPoint x: 973, endPoint y: 426, distance: 111.6
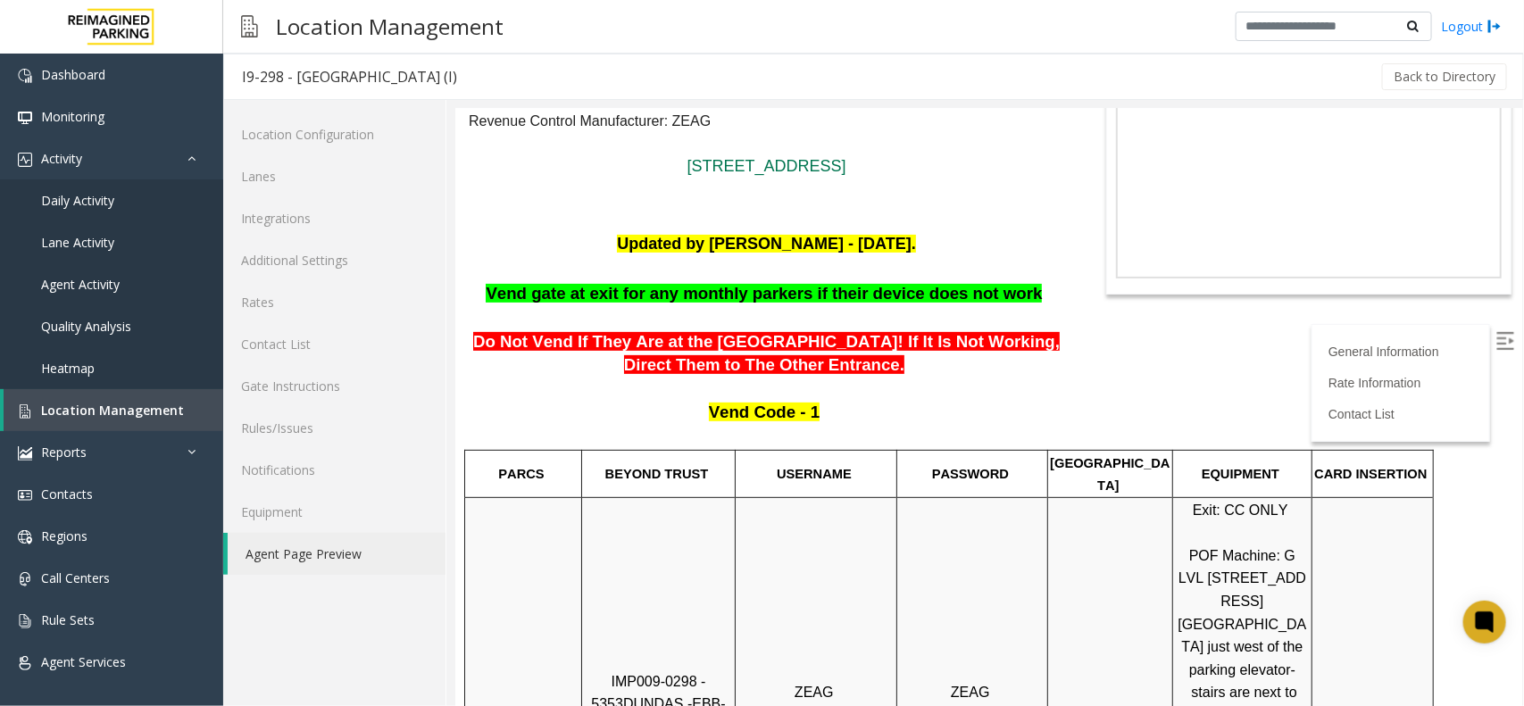
scroll to position [85, 0]
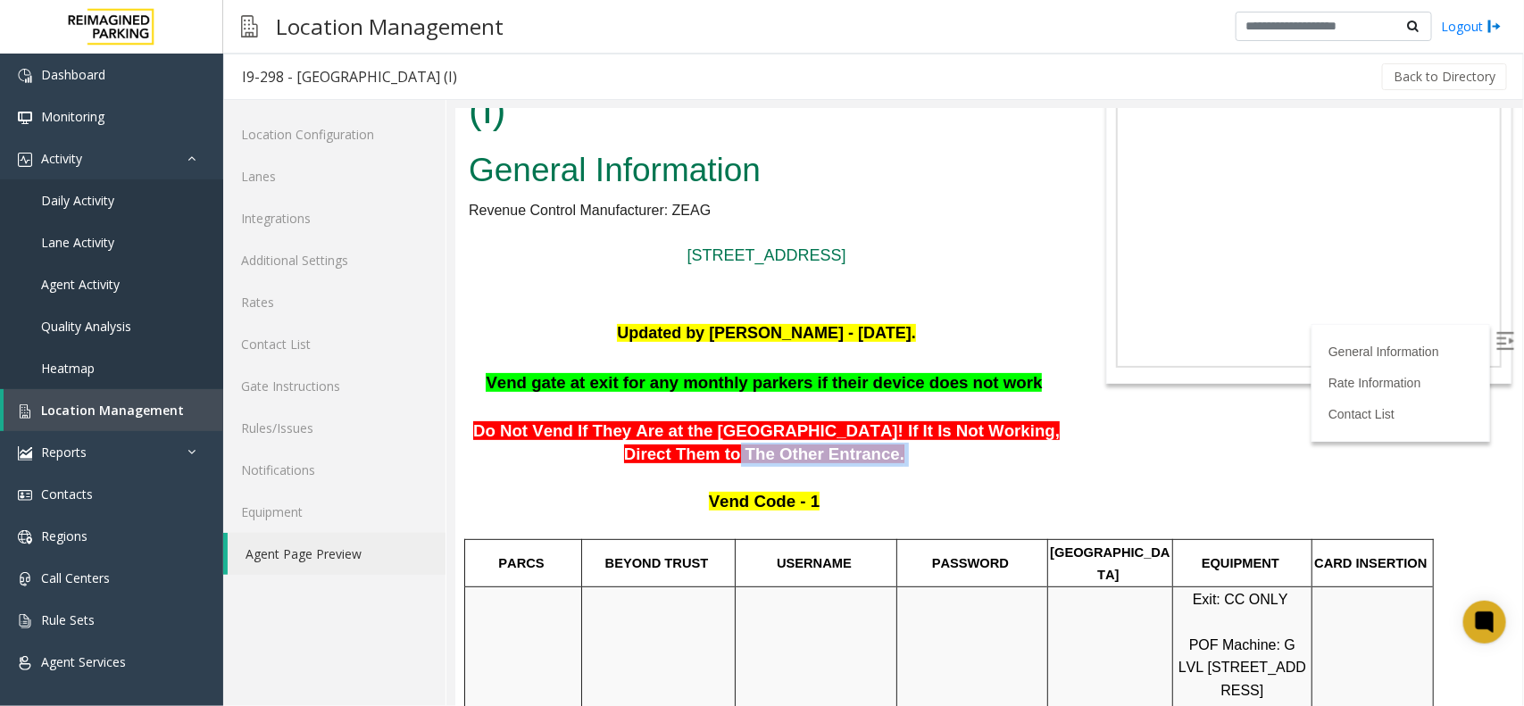
drag, startPoint x: 727, startPoint y: 449, endPoint x: 897, endPoint y: 448, distance: 169.7
click at [897, 448] on p "Do Not Vend If They Are at the Dundas Street Entry Gate! If It Is Not Working, …" at bounding box center [766, 430] width 596 height 71
click at [1496, 334] on img at bounding box center [1505, 340] width 18 height 18
click at [85, 407] on span "Location Management" at bounding box center [112, 410] width 143 height 17
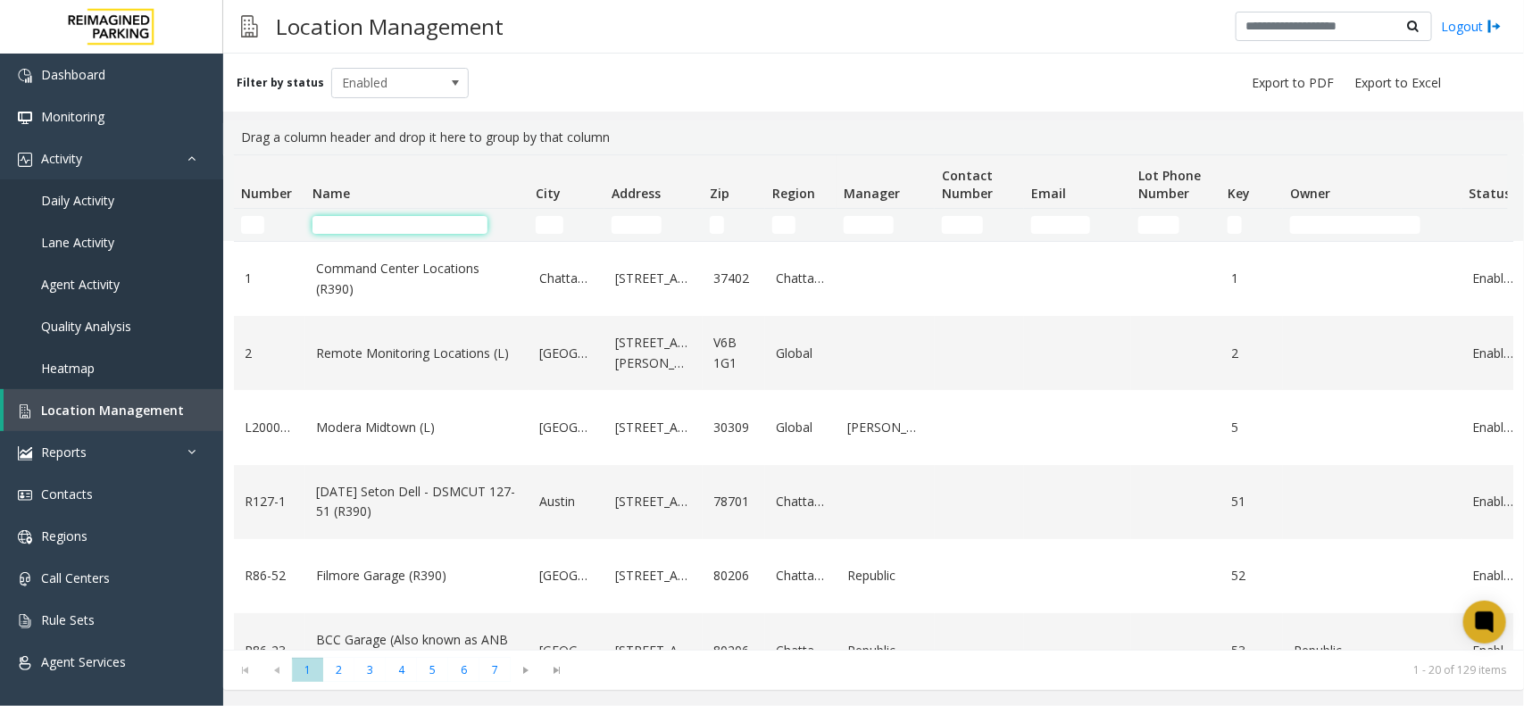
click at [421, 223] on input "Name Filter" at bounding box center [400, 225] width 175 height 18
click at [424, 229] on input "Name Filter" at bounding box center [400, 225] width 175 height 18
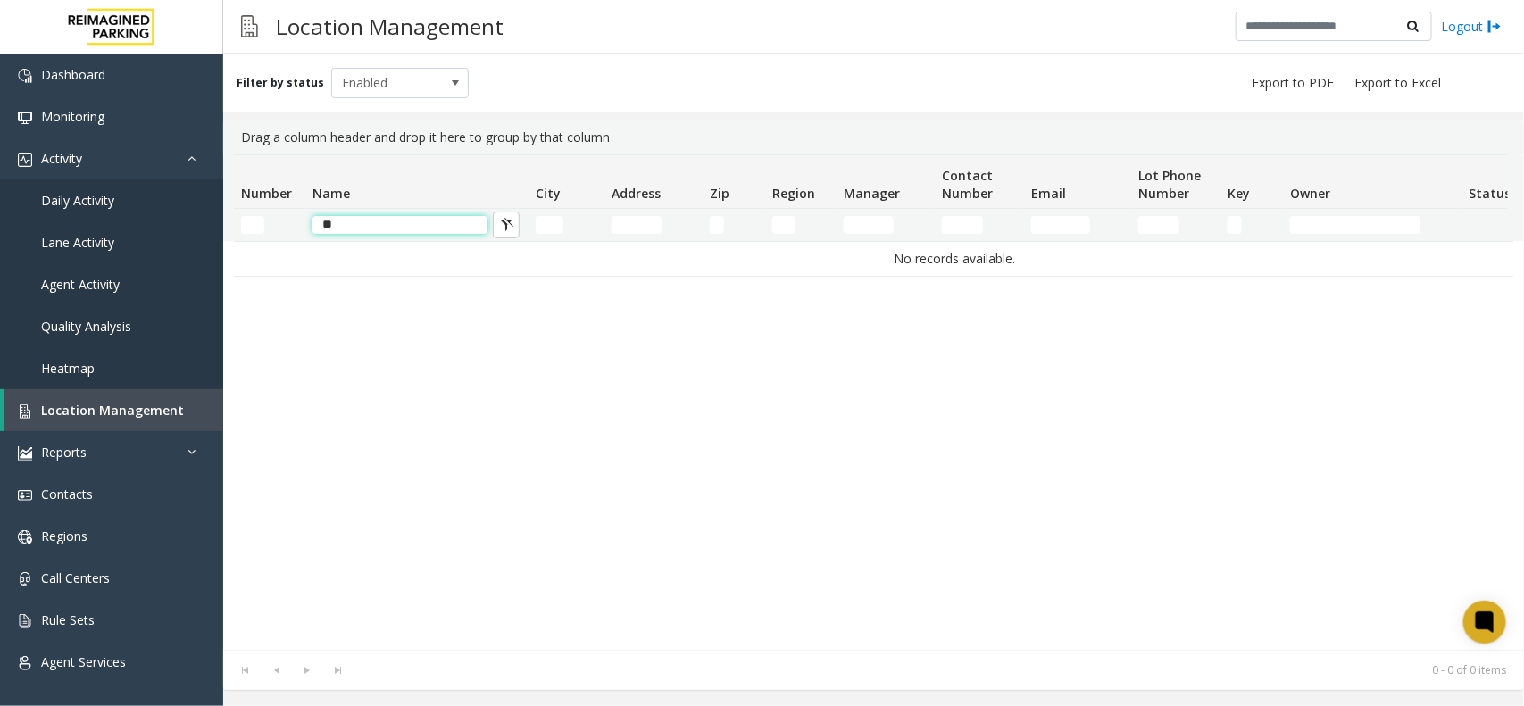
type input "*"
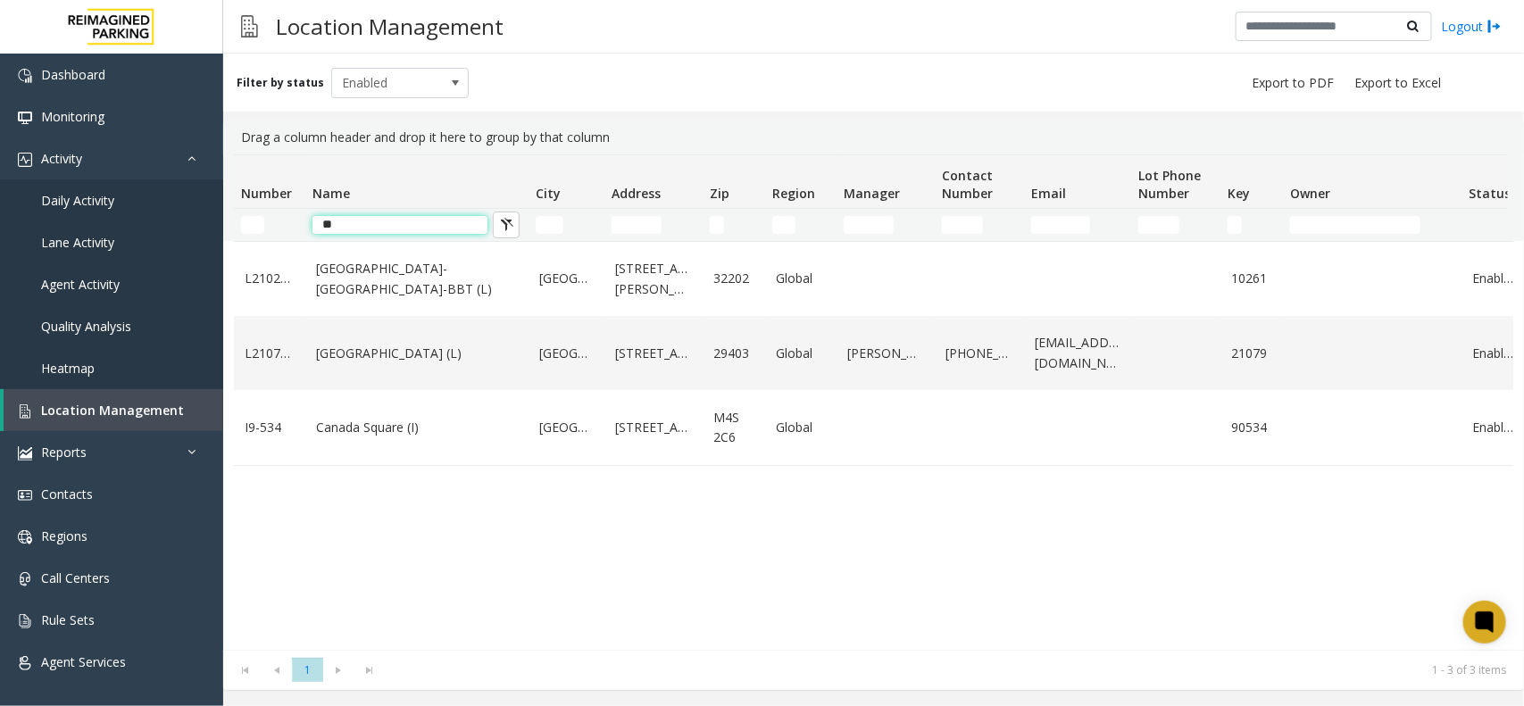
type input "*"
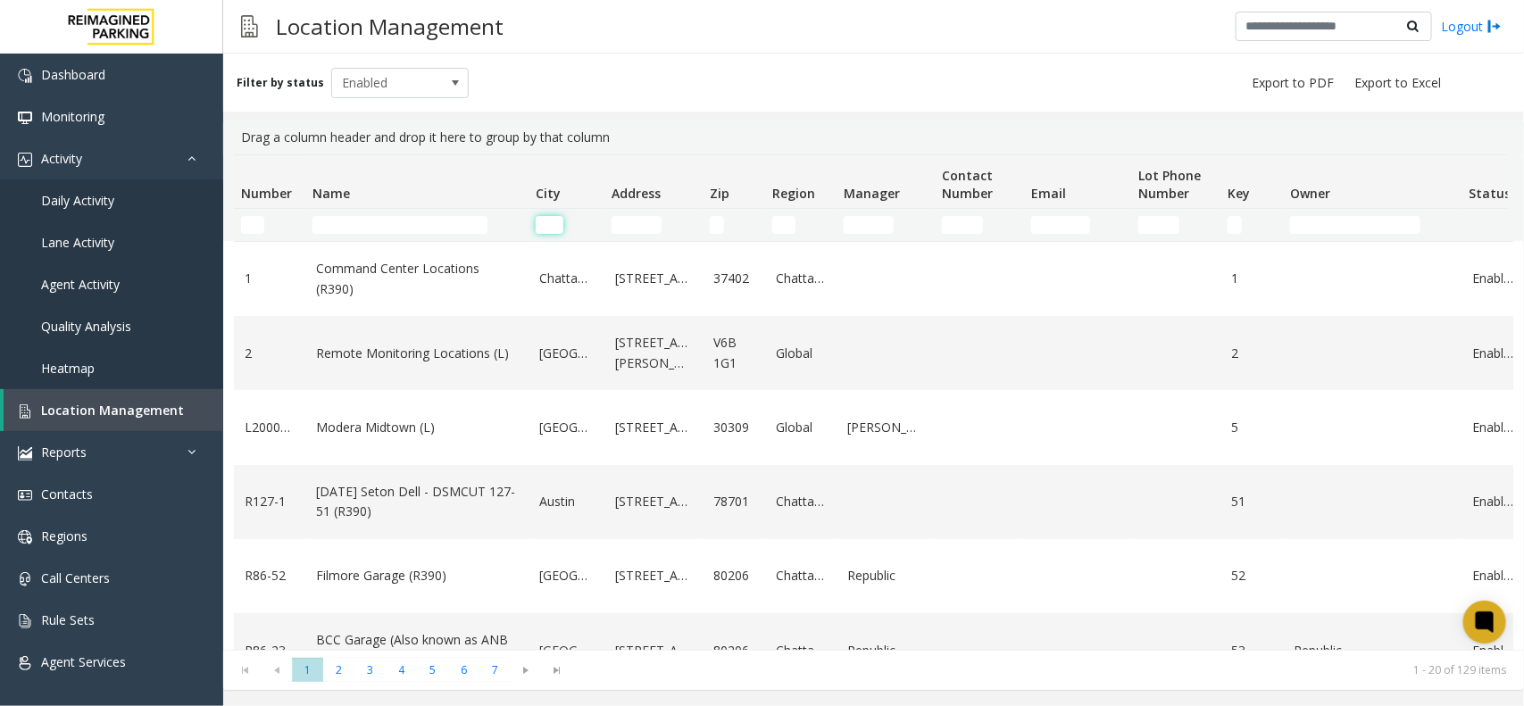
click at [538, 216] on input "City Filter" at bounding box center [550, 225] width 28 height 18
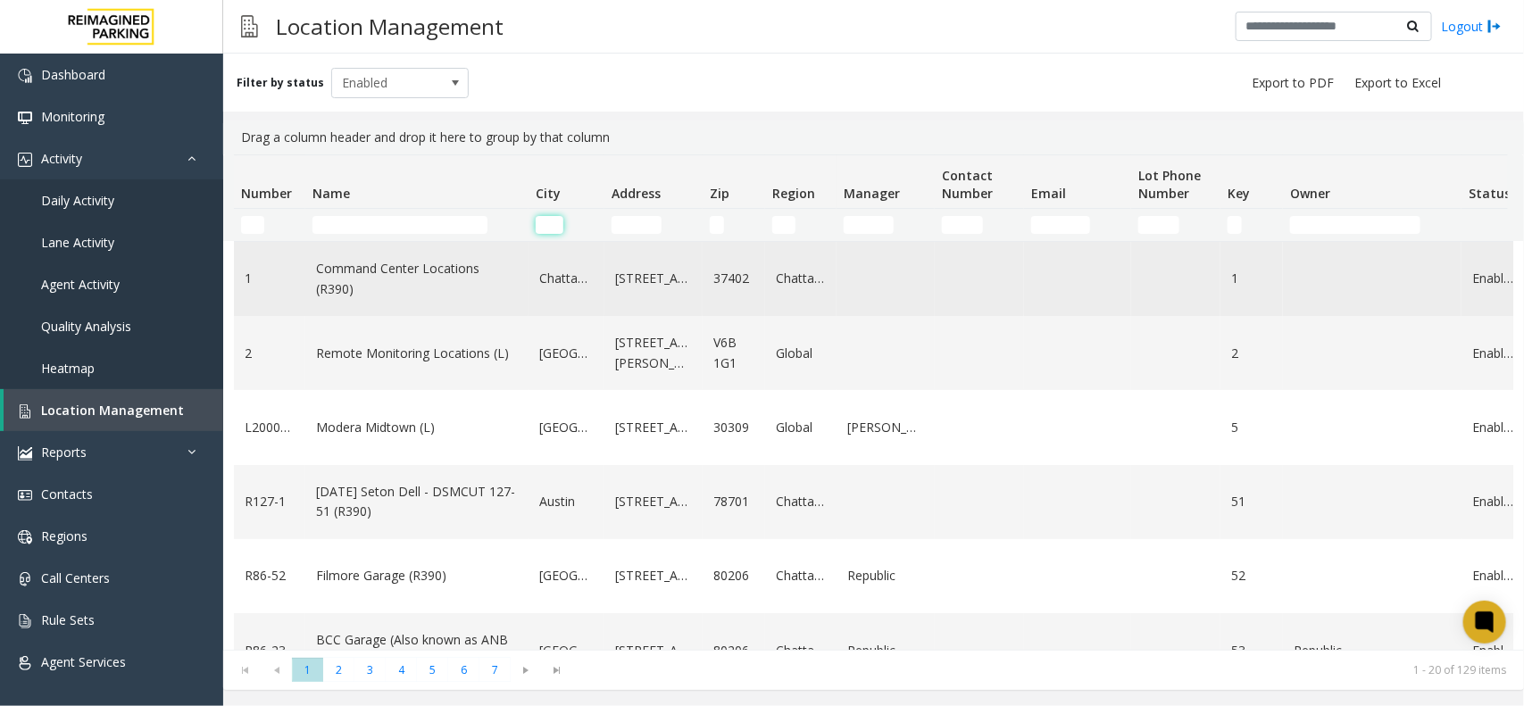
type input "*"
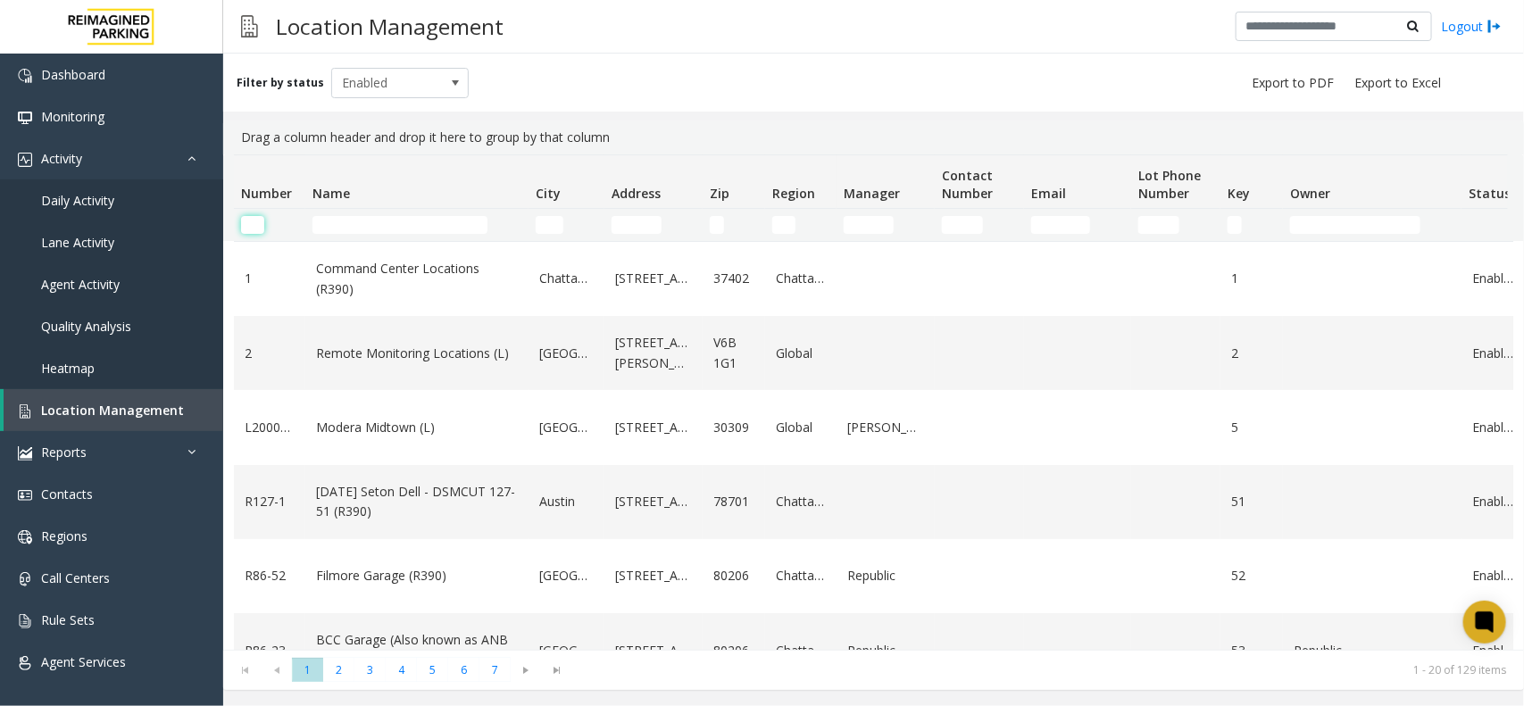
click at [253, 229] on input "Number Filter" at bounding box center [252, 225] width 23 height 18
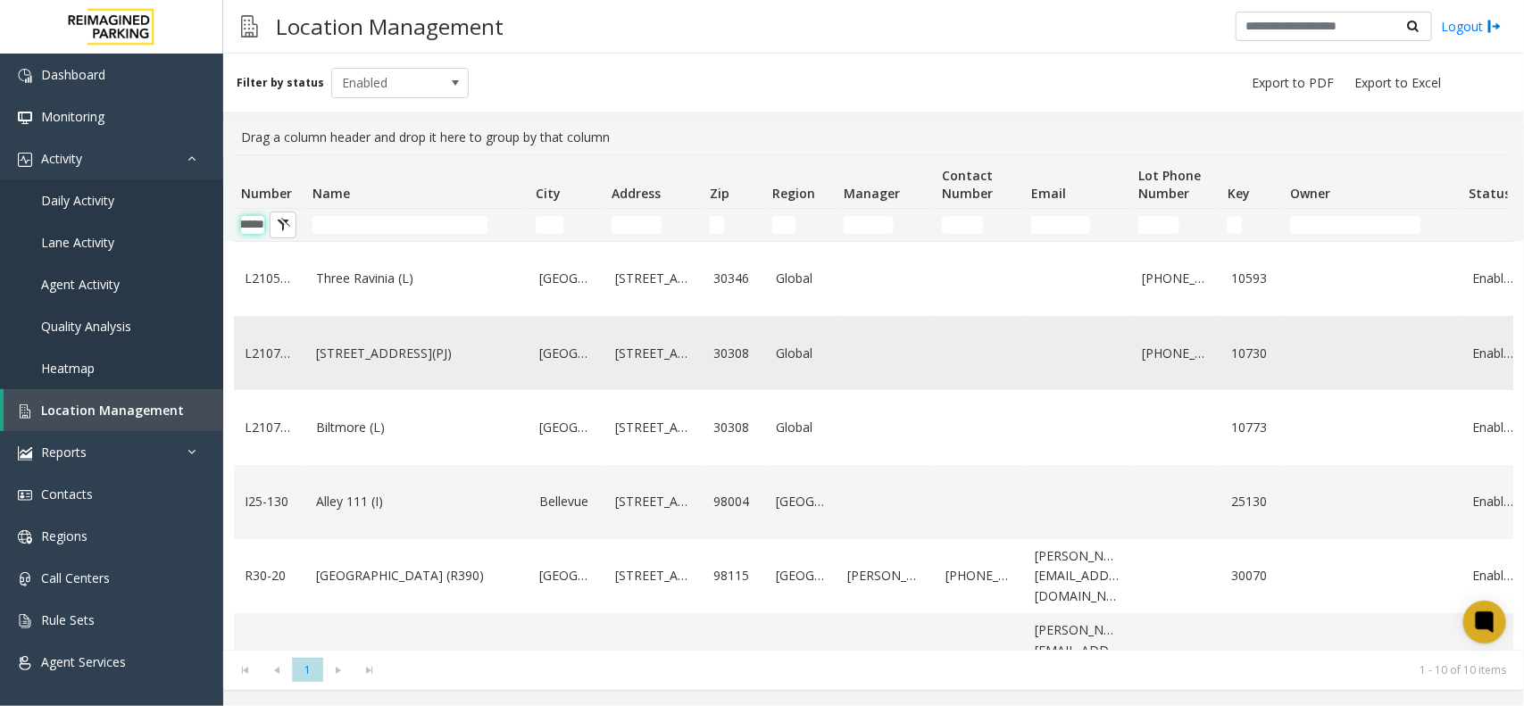
scroll to position [0, 27]
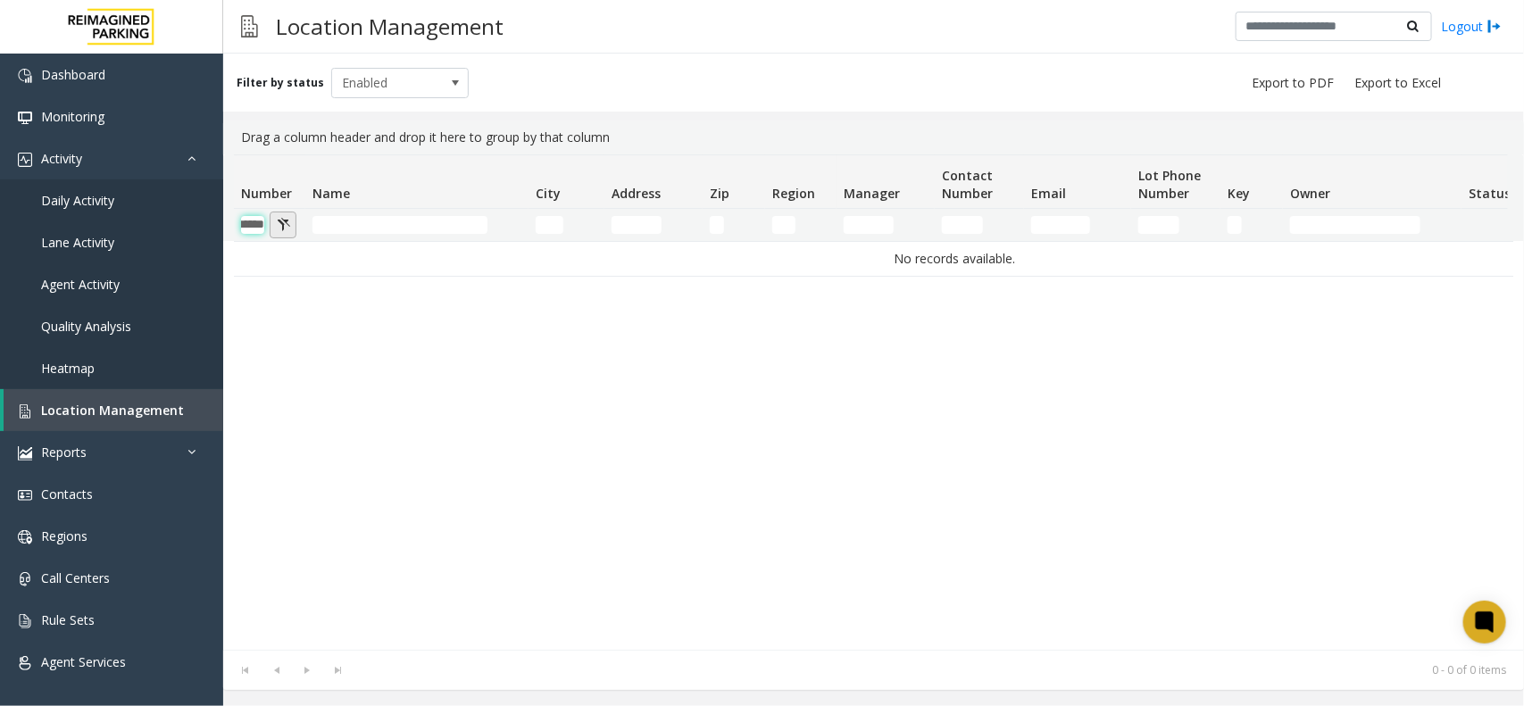
type input "******"
click at [288, 217] on button "Number Filter" at bounding box center [283, 225] width 27 height 27
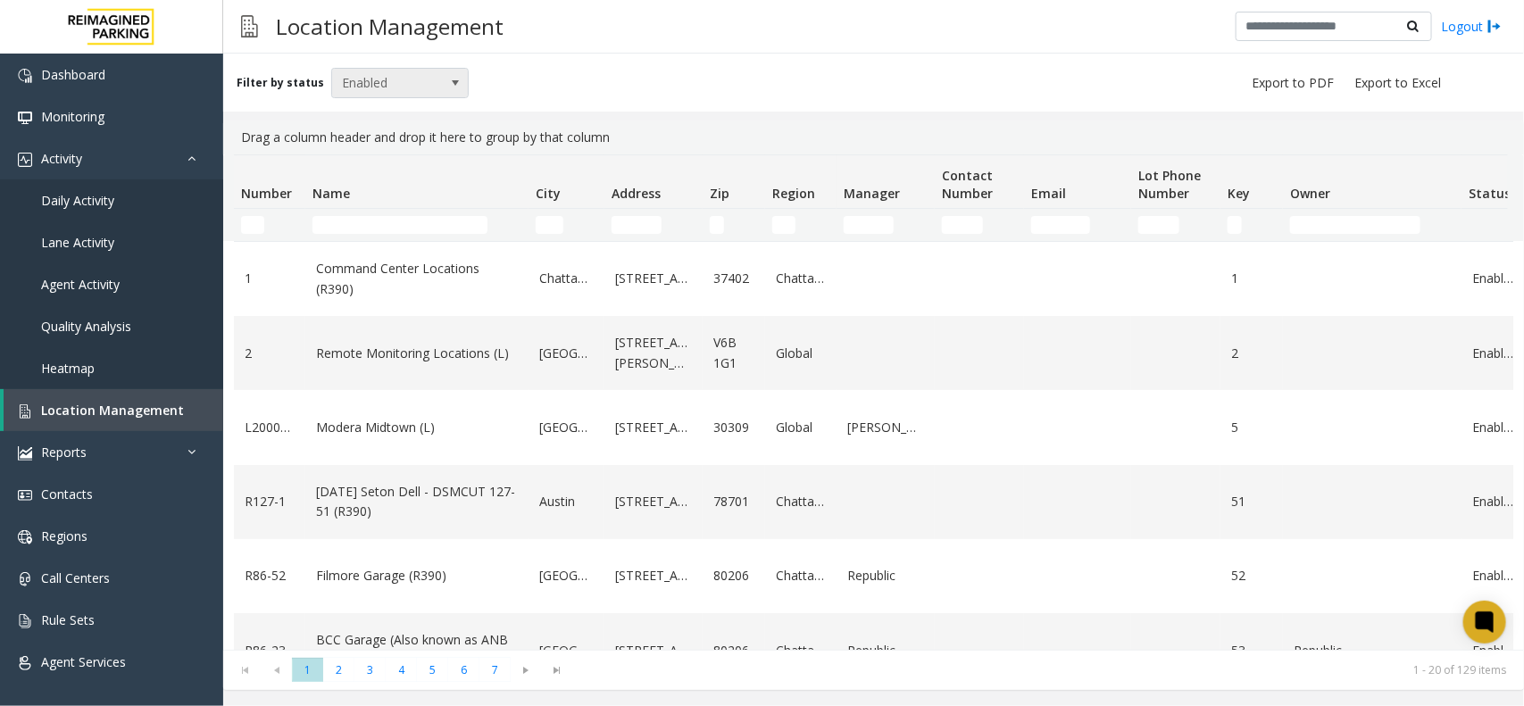
click at [398, 83] on span "Enabled" at bounding box center [386, 83] width 109 height 29
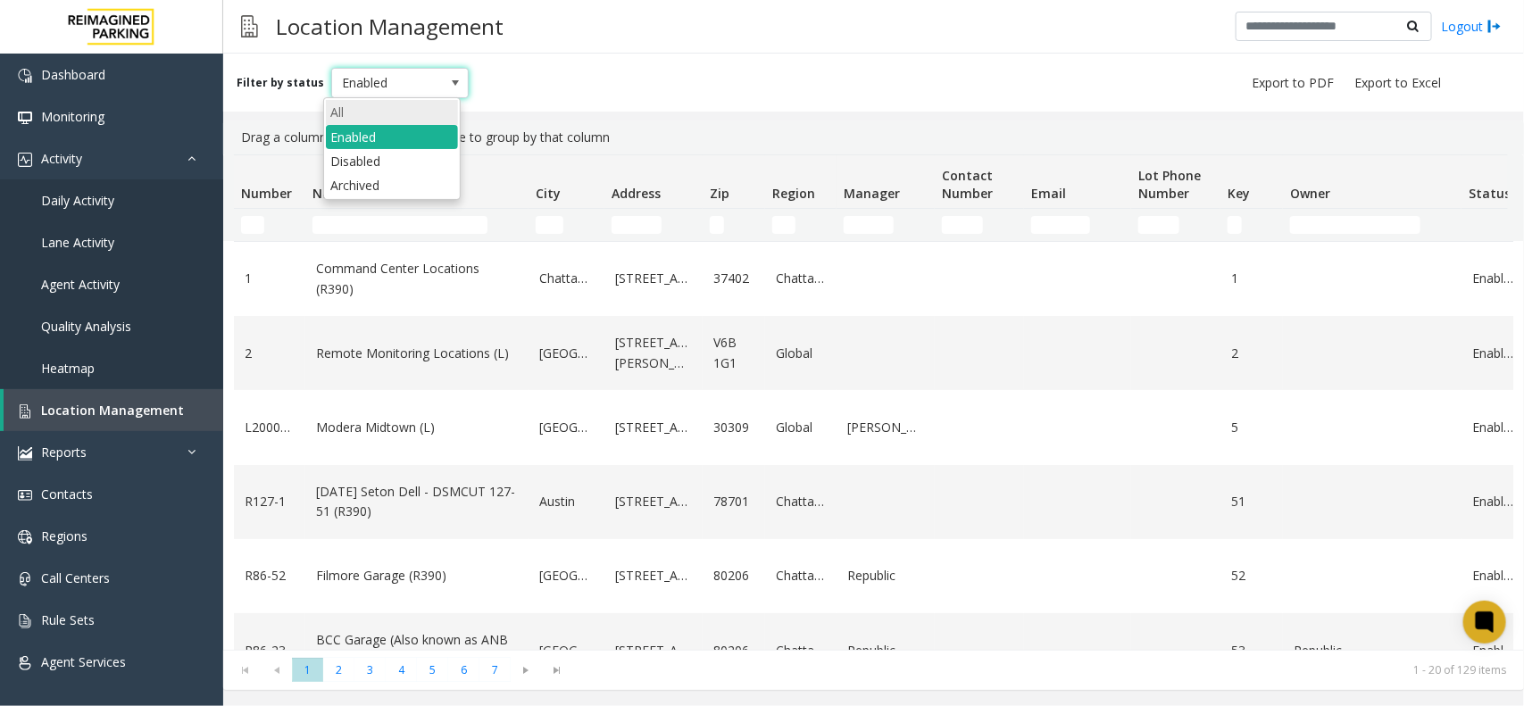
click at [399, 107] on li "All" at bounding box center [392, 112] width 132 height 24
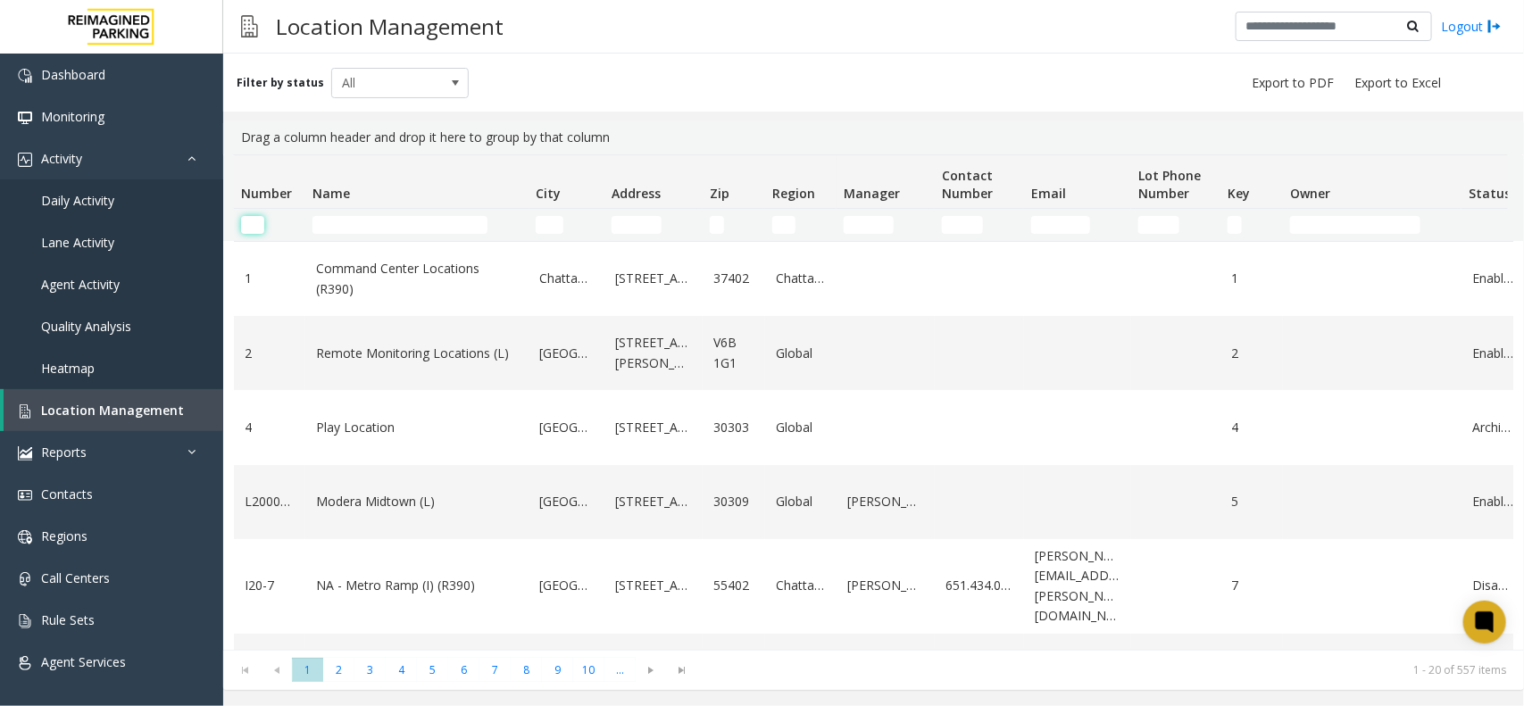
click at [253, 224] on input "Number Filter" at bounding box center [252, 225] width 23 height 18
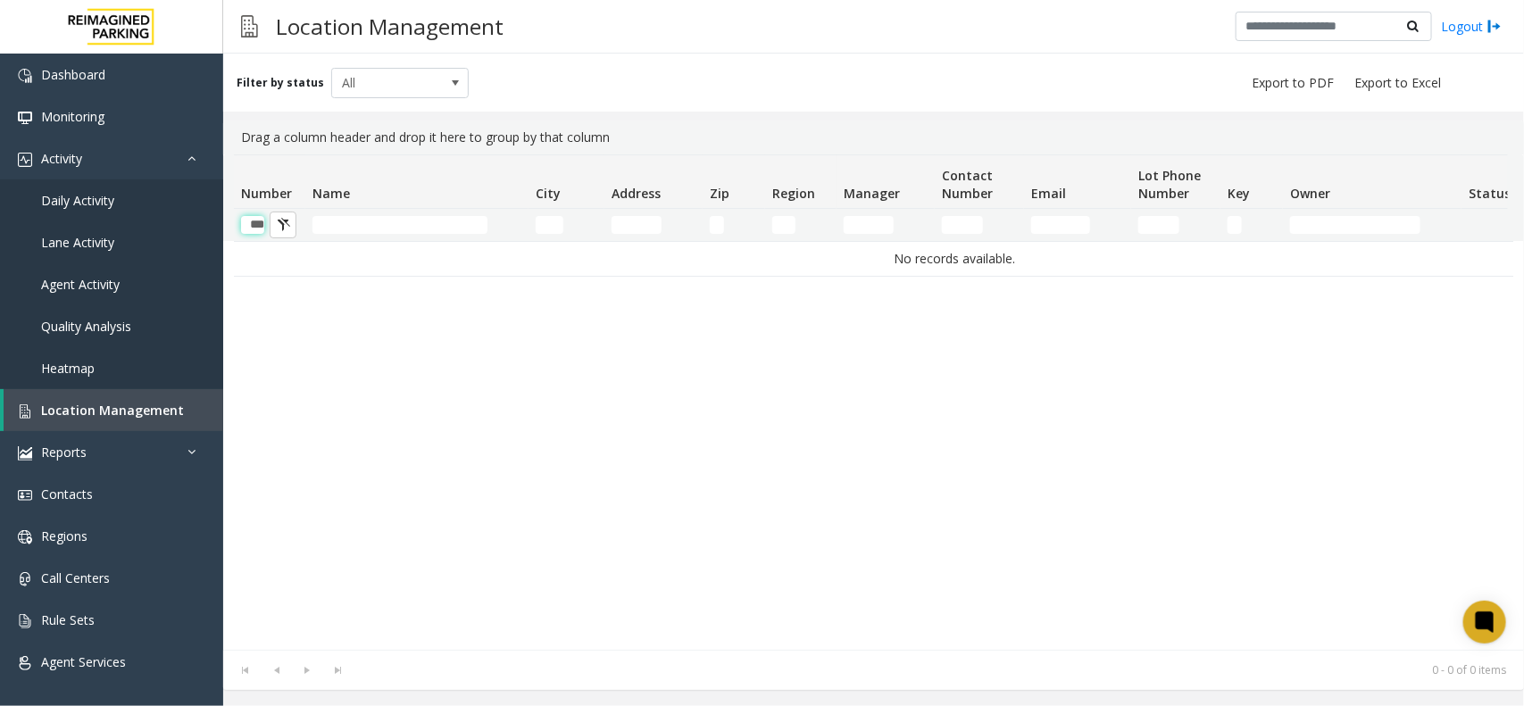
scroll to position [0, 2]
type input "*"
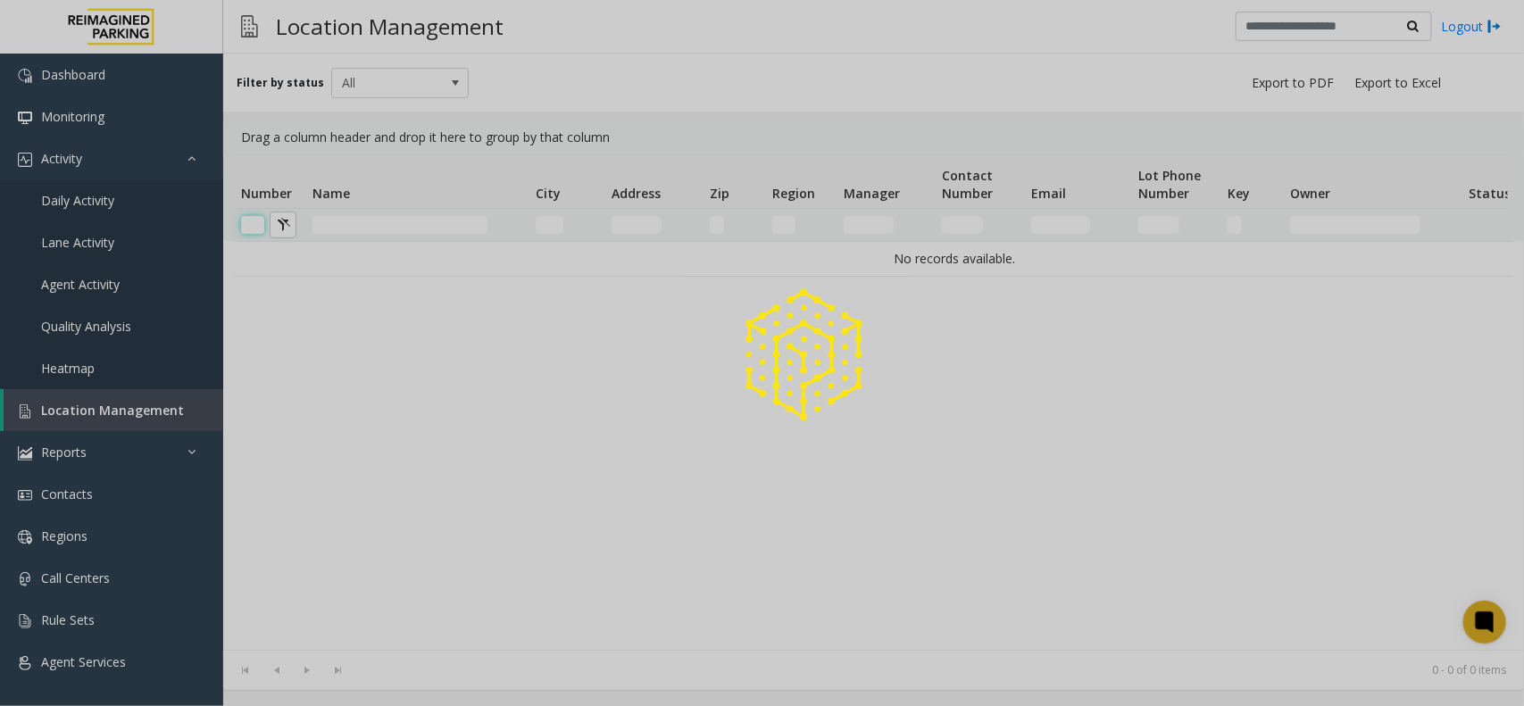
scroll to position [0, 0]
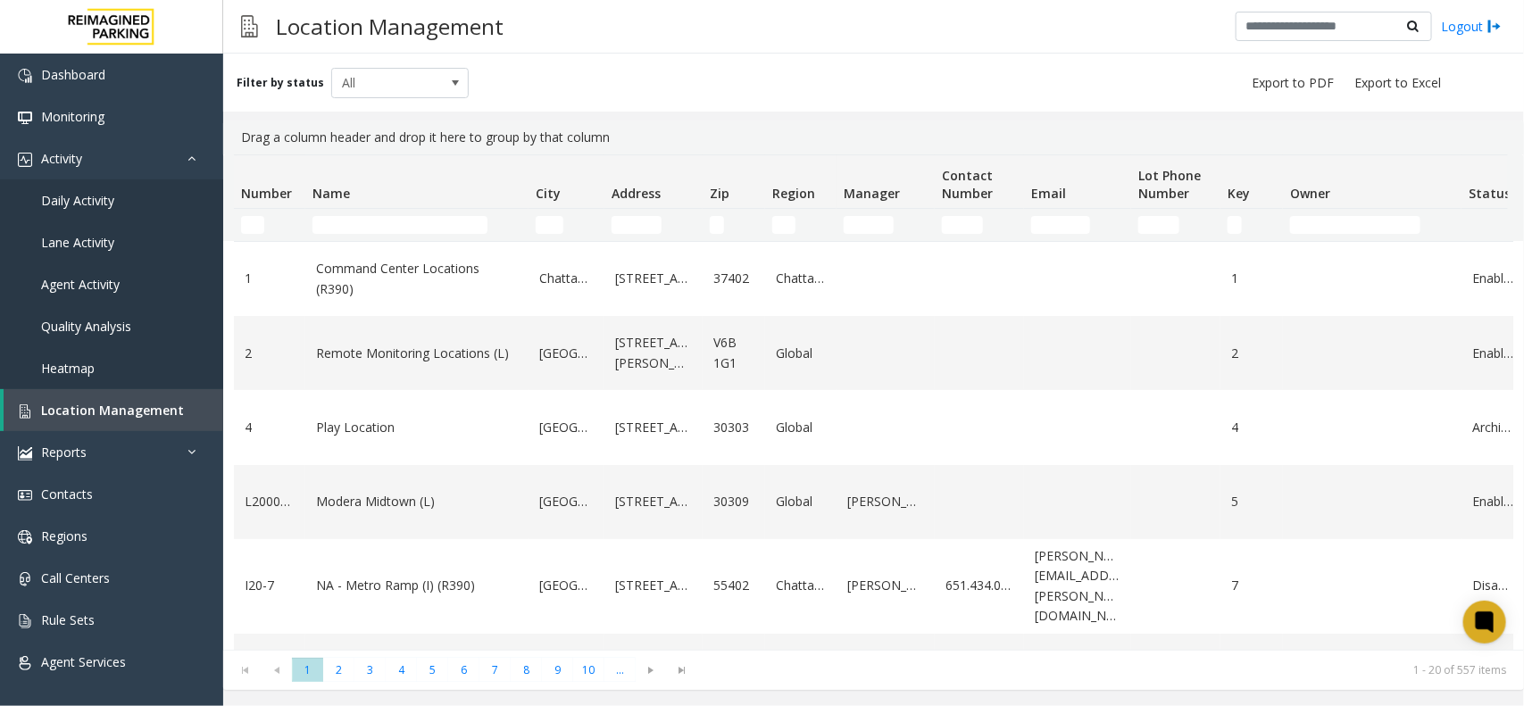
click at [355, 214] on td "Name Filter" at bounding box center [416, 225] width 223 height 32
click at [349, 228] on input "Name Filter" at bounding box center [400, 225] width 175 height 18
type input "**"
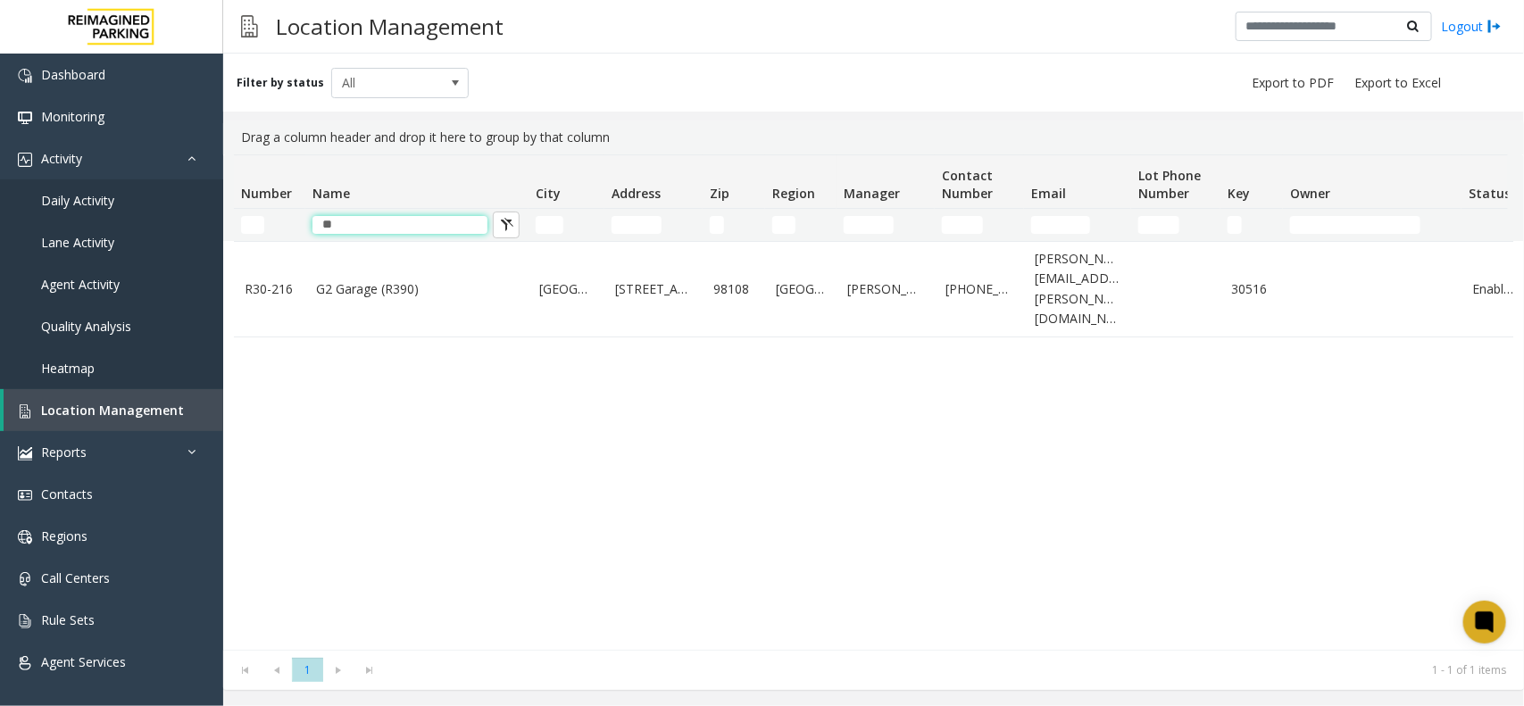
drag, startPoint x: 420, startPoint y: 224, endPoint x: 284, endPoint y: 238, distance: 136.4
click at [284, 238] on tr "**" at bounding box center [955, 225] width 1442 height 32
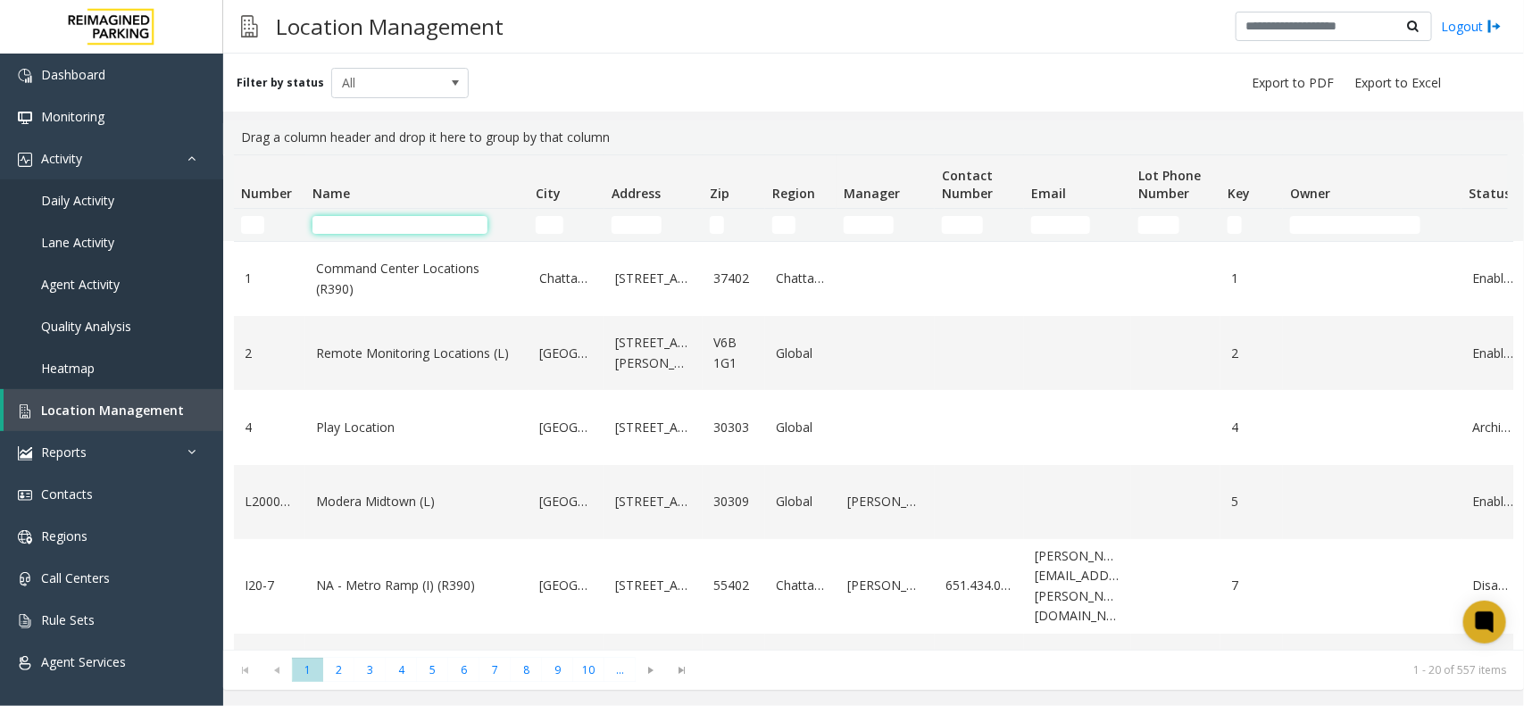
click at [387, 229] on input "Name Filter" at bounding box center [400, 225] width 175 height 18
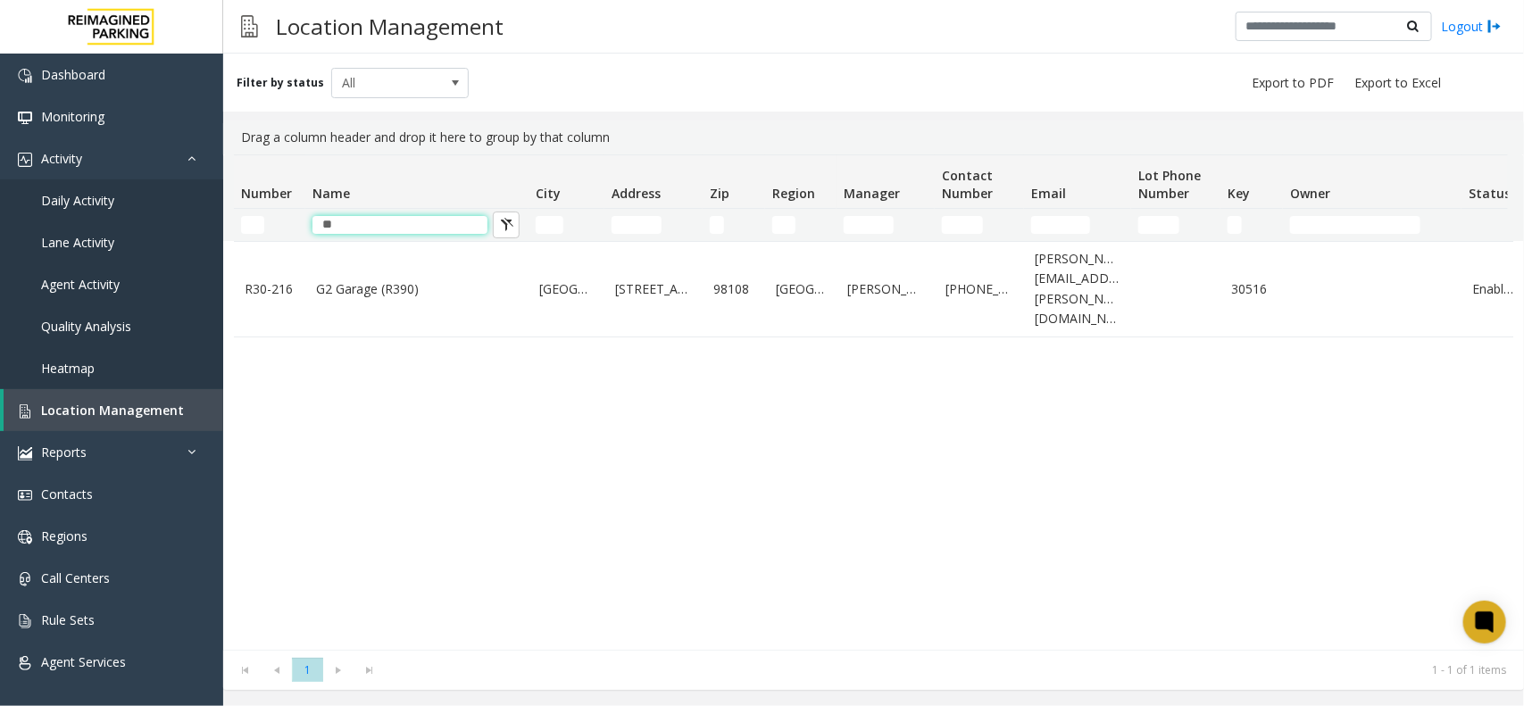
type input "**"
click at [253, 221] on input "Number Filter" at bounding box center [252, 225] width 23 height 18
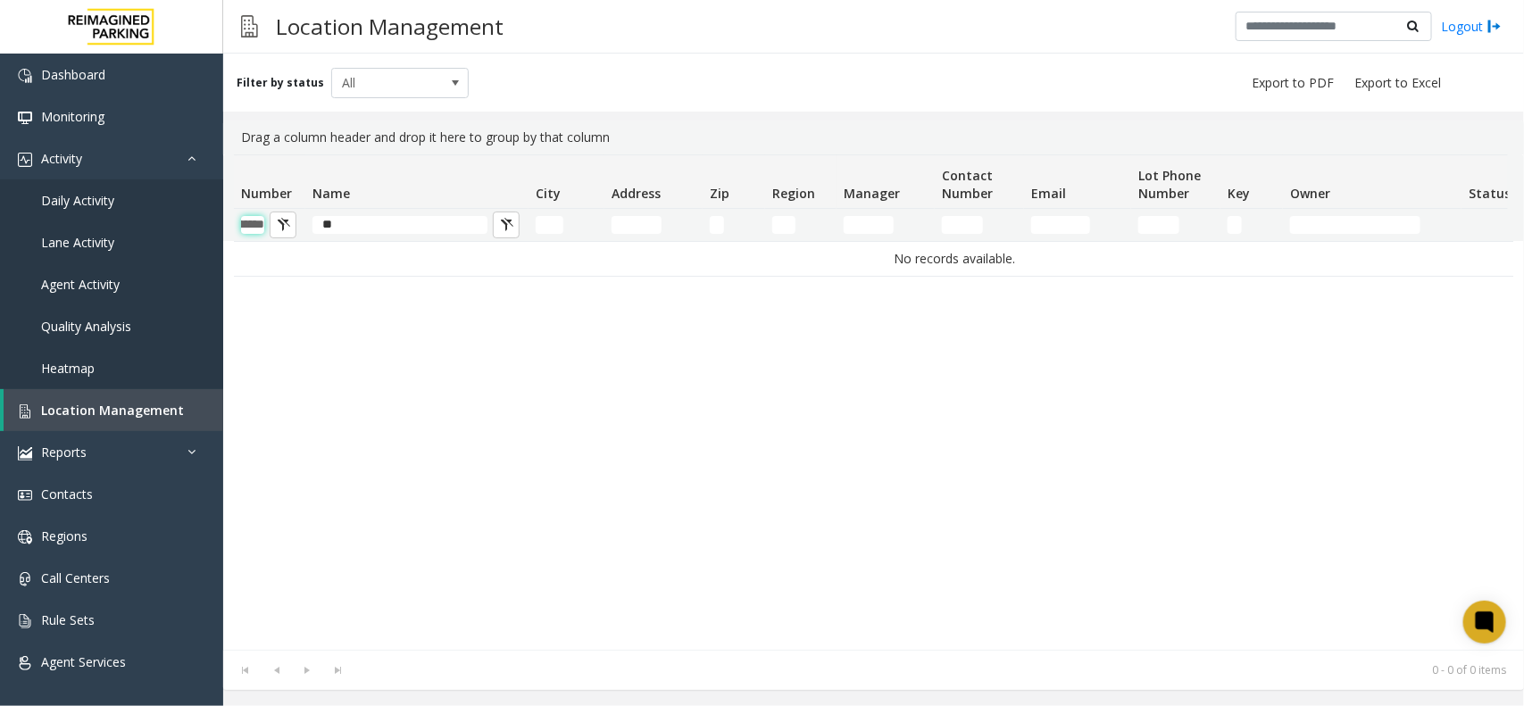
type input "*******"
click at [389, 50] on div "Location Management Logout" at bounding box center [873, 27] width 1301 height 54
click at [388, 89] on span "All" at bounding box center [386, 83] width 109 height 29
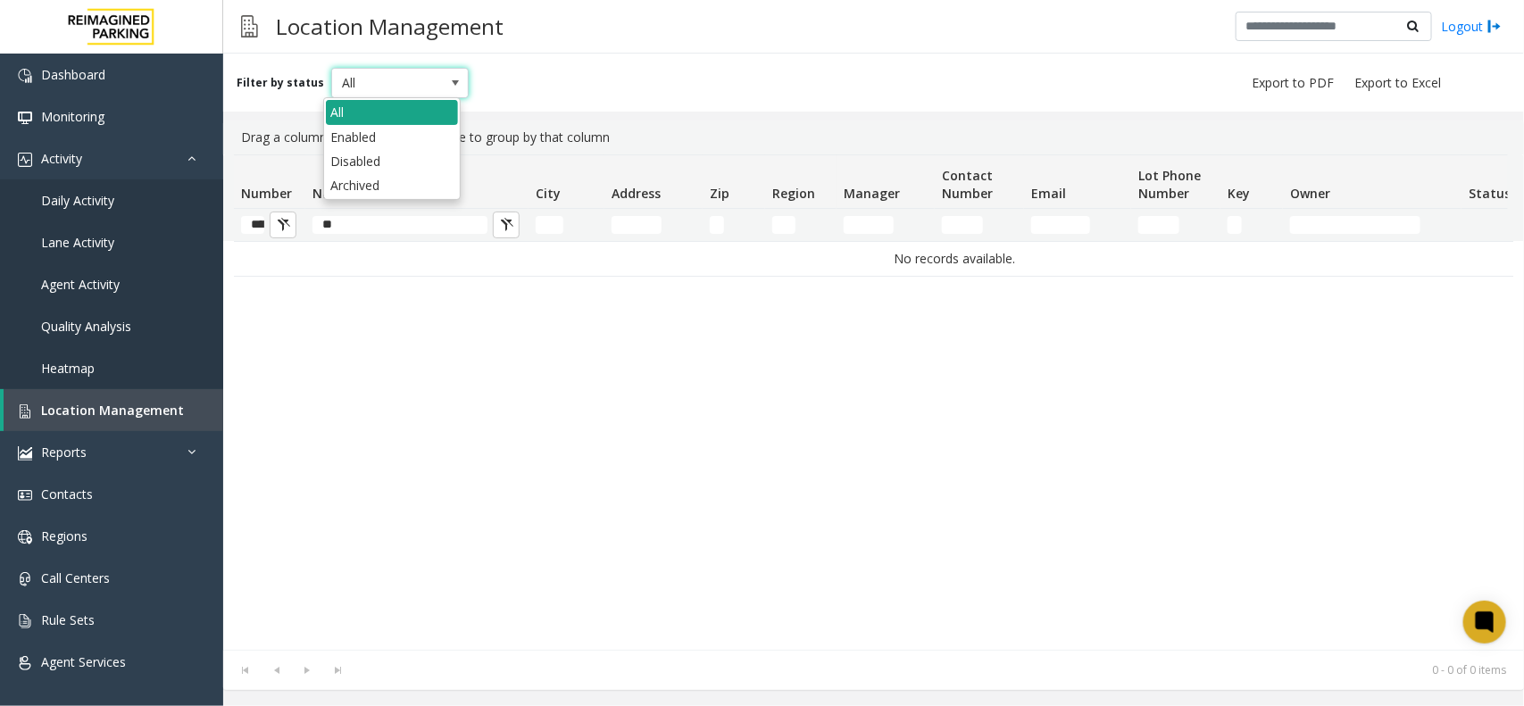
click at [373, 109] on li "All" at bounding box center [392, 112] width 132 height 24
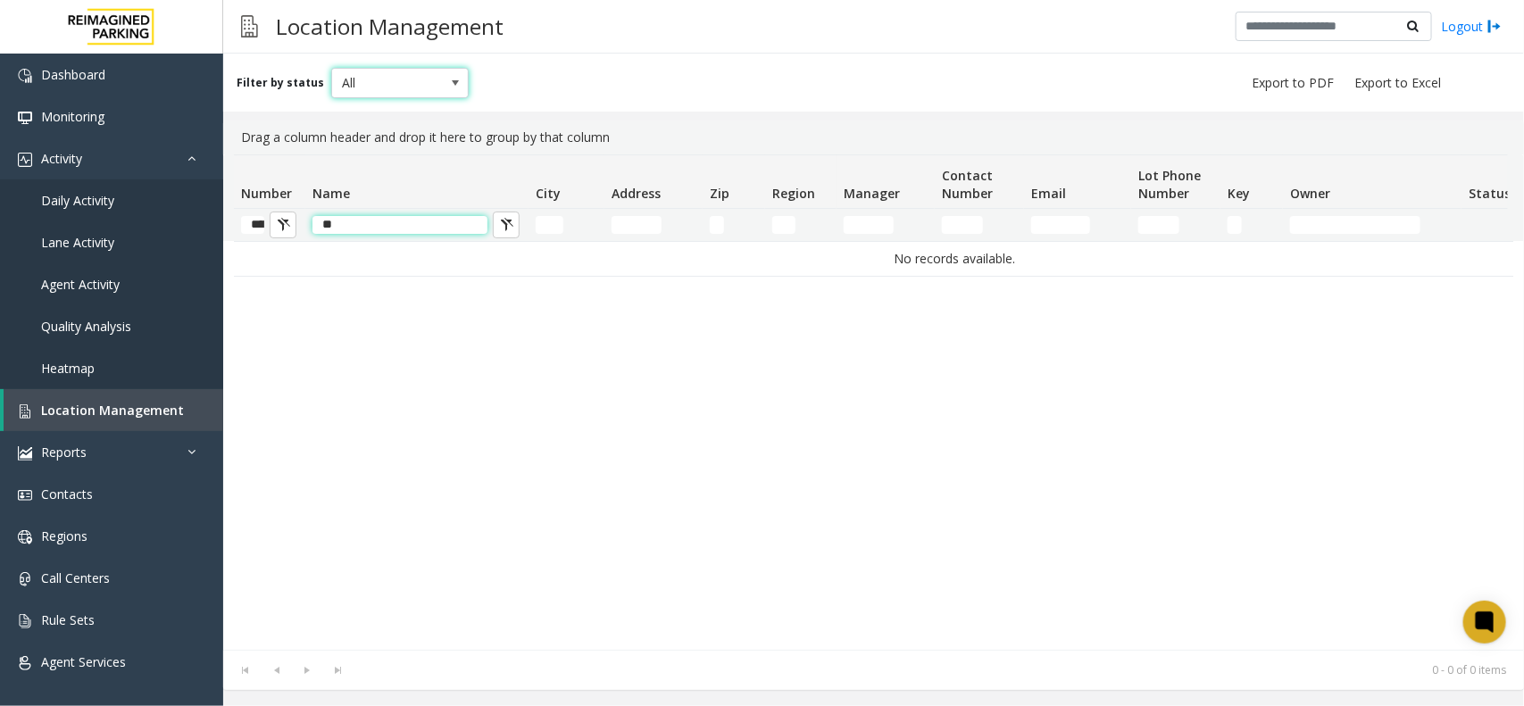
click at [367, 221] on input "**" at bounding box center [400, 225] width 175 height 18
type input "*"
click at [291, 220] on button "Number Filter" at bounding box center [283, 225] width 27 height 27
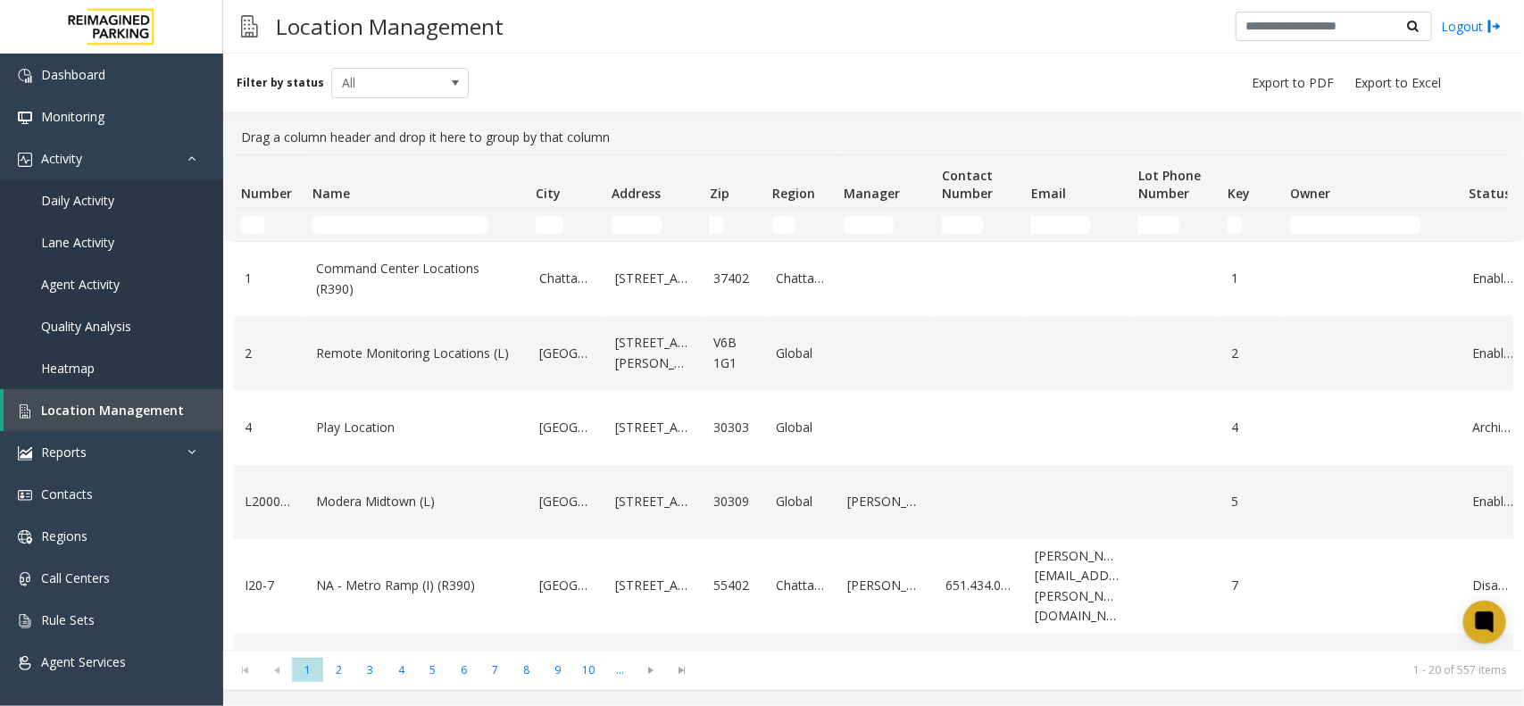
click at [626, 234] on td "Address Filter" at bounding box center [654, 225] width 98 height 32
click at [637, 232] on input "Address Filter" at bounding box center [637, 225] width 50 height 18
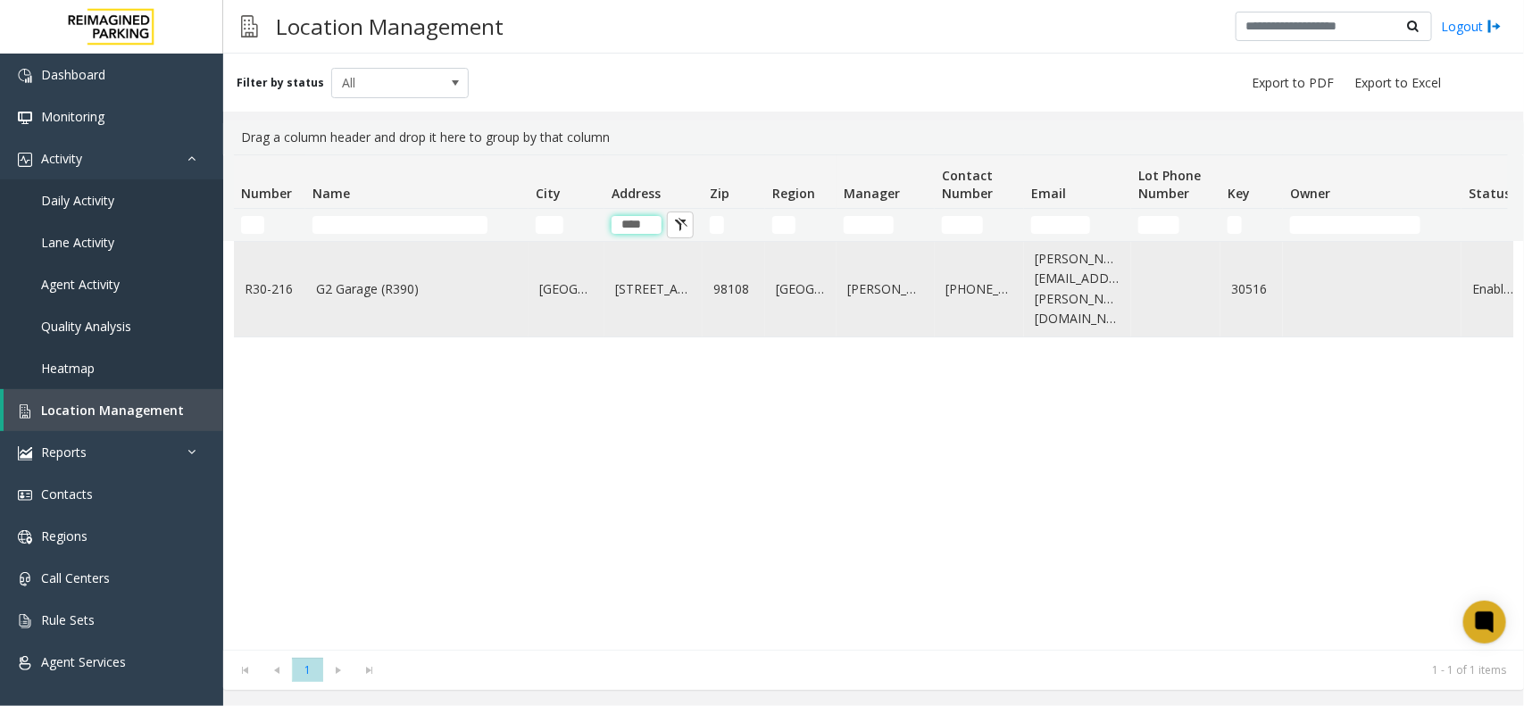
type input "****"
click at [440, 280] on link "G2 Garage (R390)" at bounding box center [417, 290] width 202 height 20
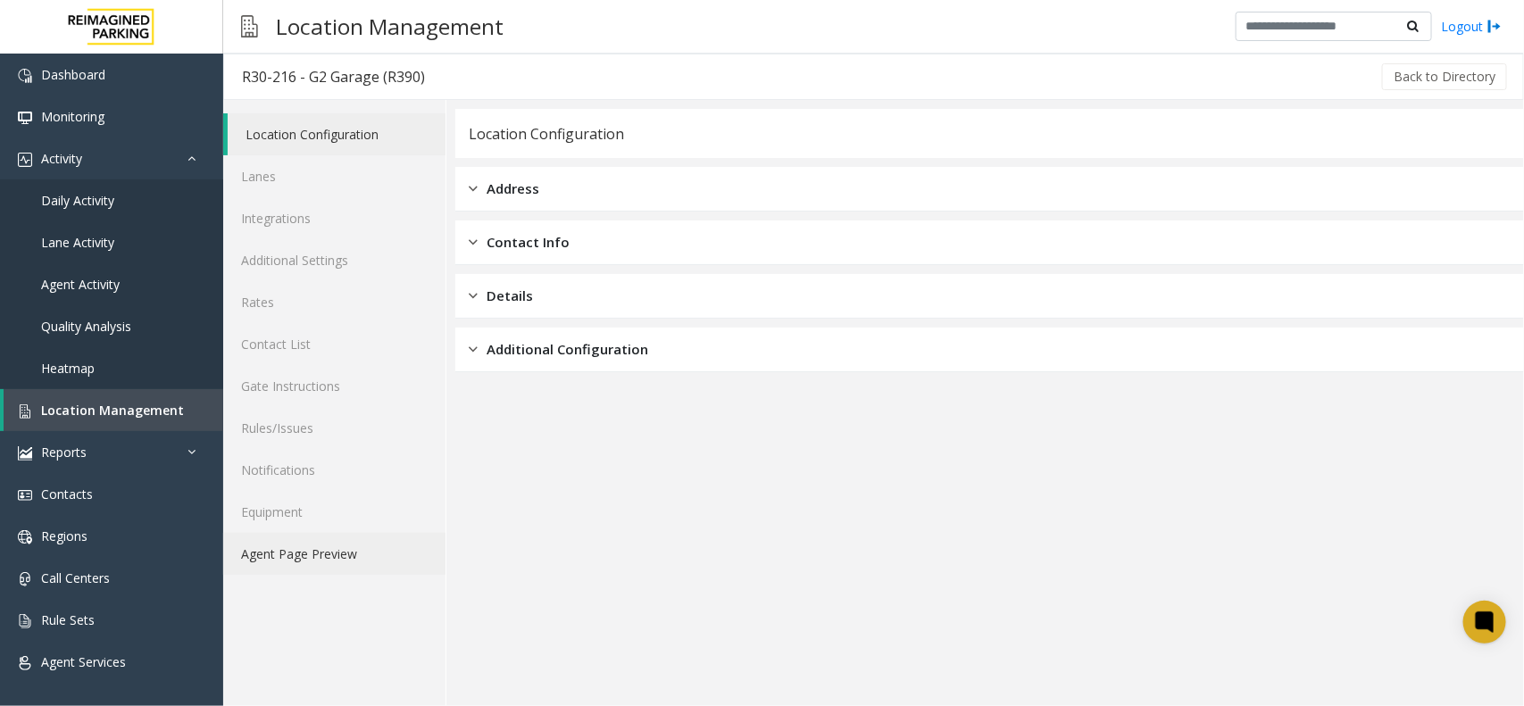
click at [313, 543] on link "Agent Page Preview" at bounding box center [334, 554] width 222 height 42
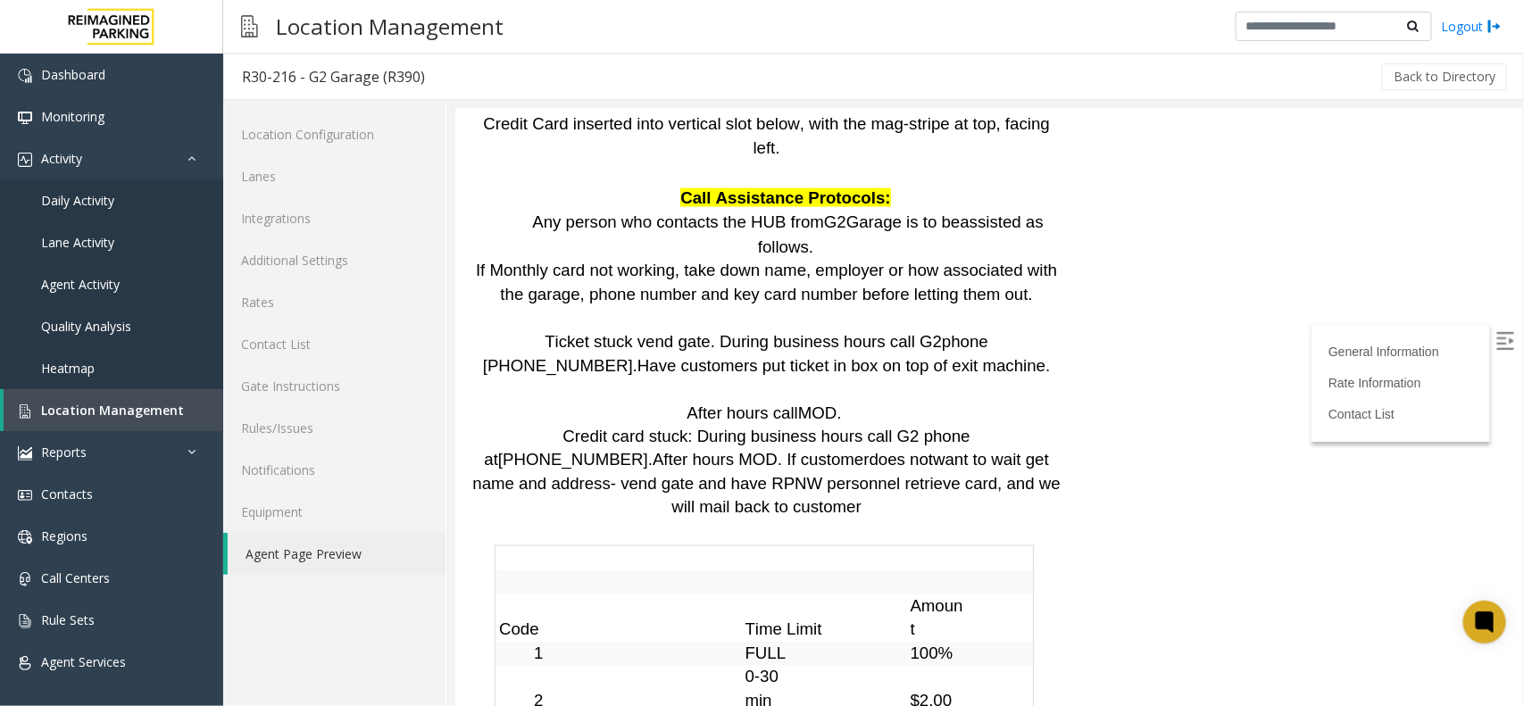
scroll to position [4667, 0]
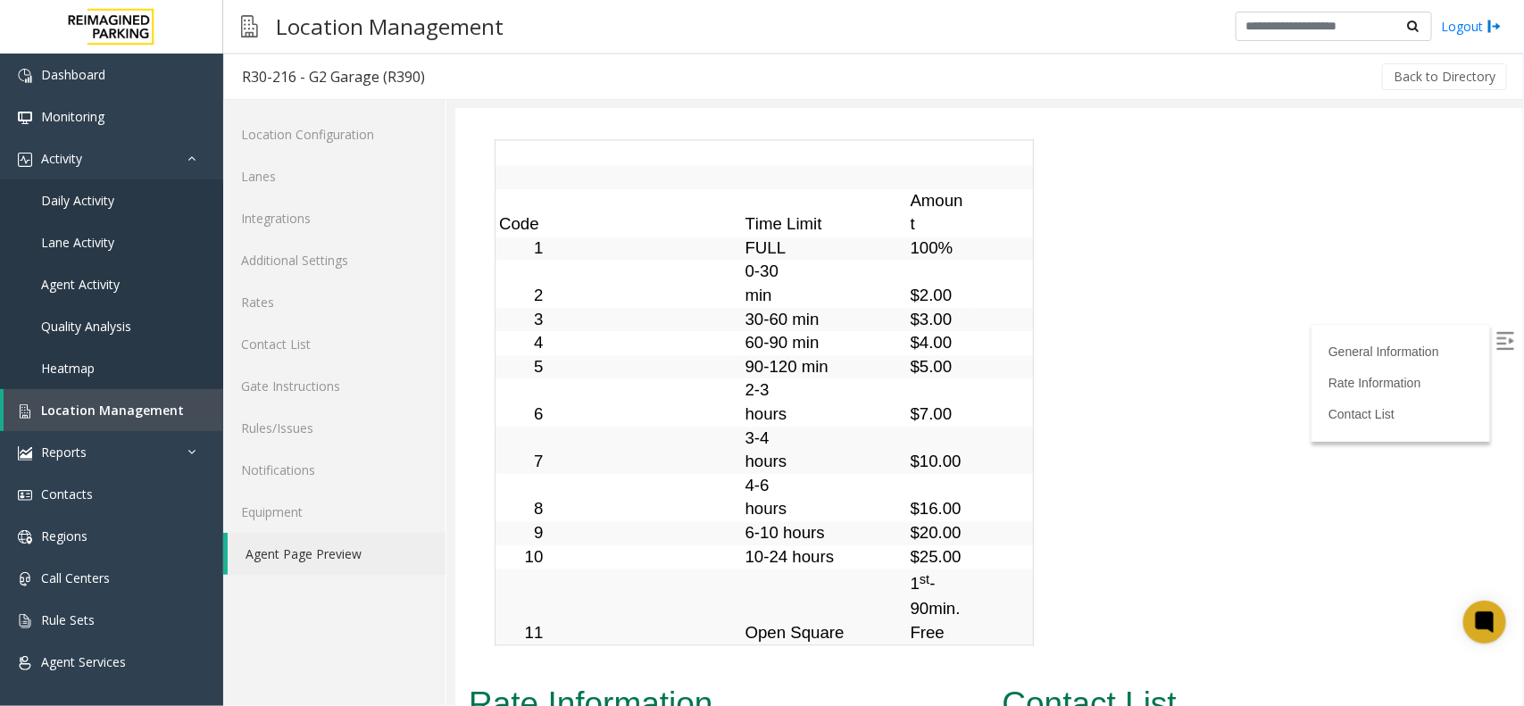
click at [1496, 331] on img at bounding box center [1505, 340] width 18 height 18
copy span "206.714.6317"
drag, startPoint x: 1133, startPoint y: 394, endPoint x: 1214, endPoint y: 419, distance: 84.2
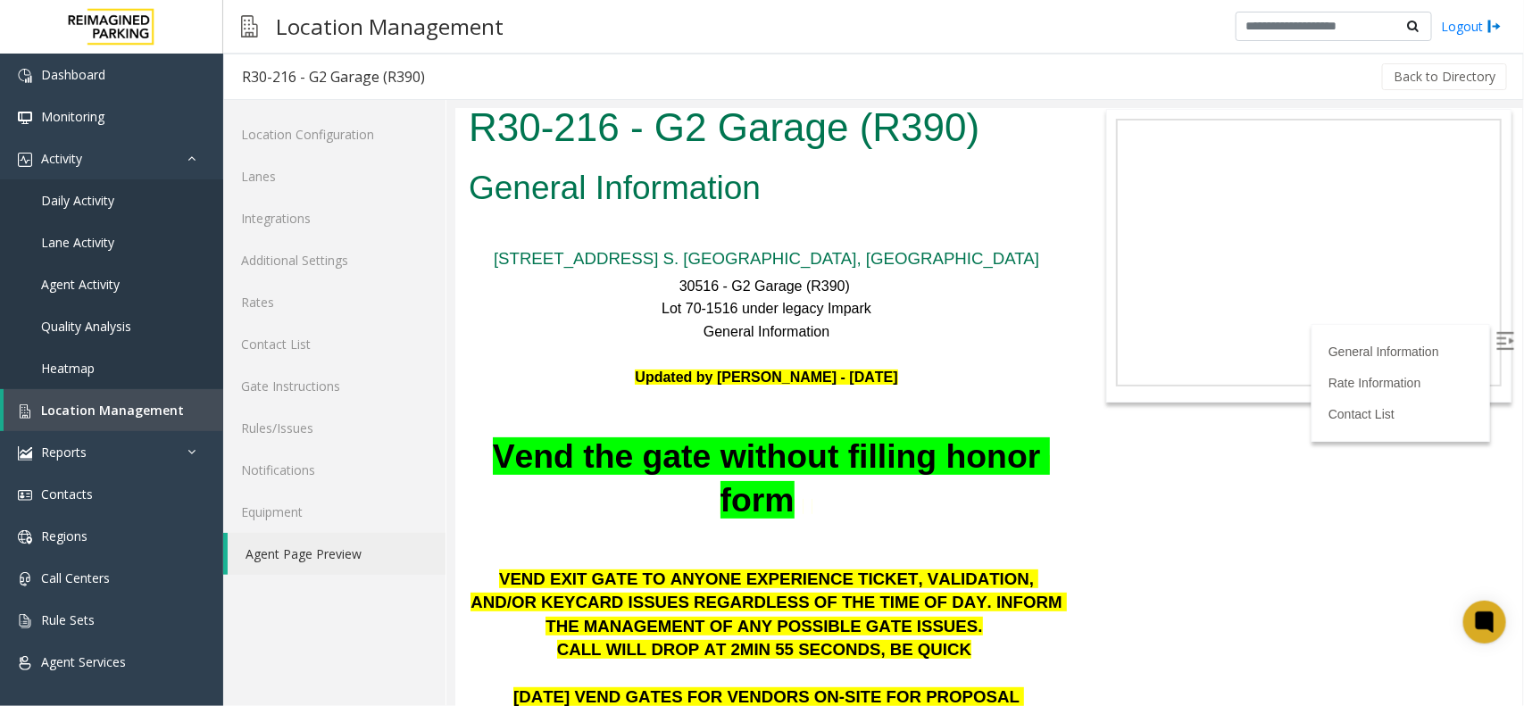
scroll to position [0, 0]
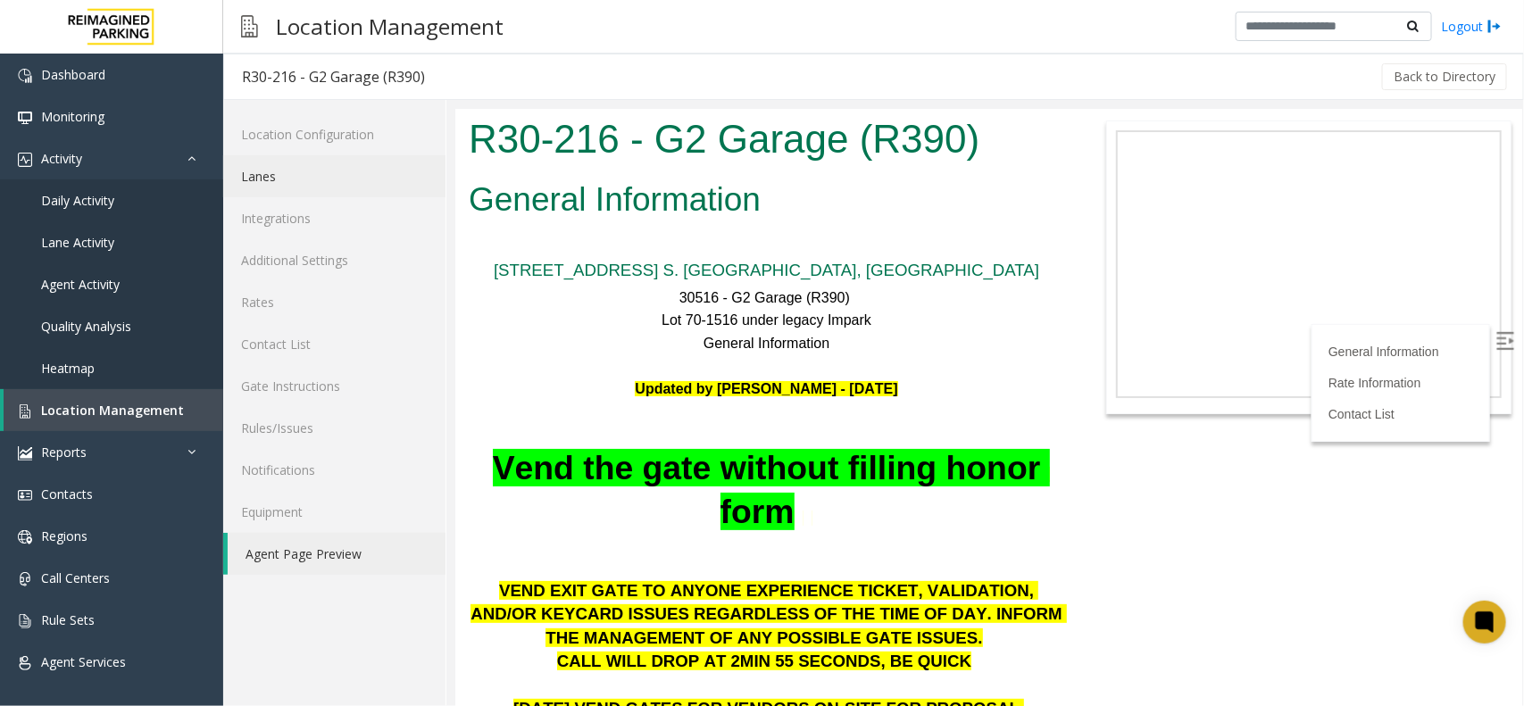
click at [300, 176] on link "Lanes" at bounding box center [334, 176] width 222 height 42
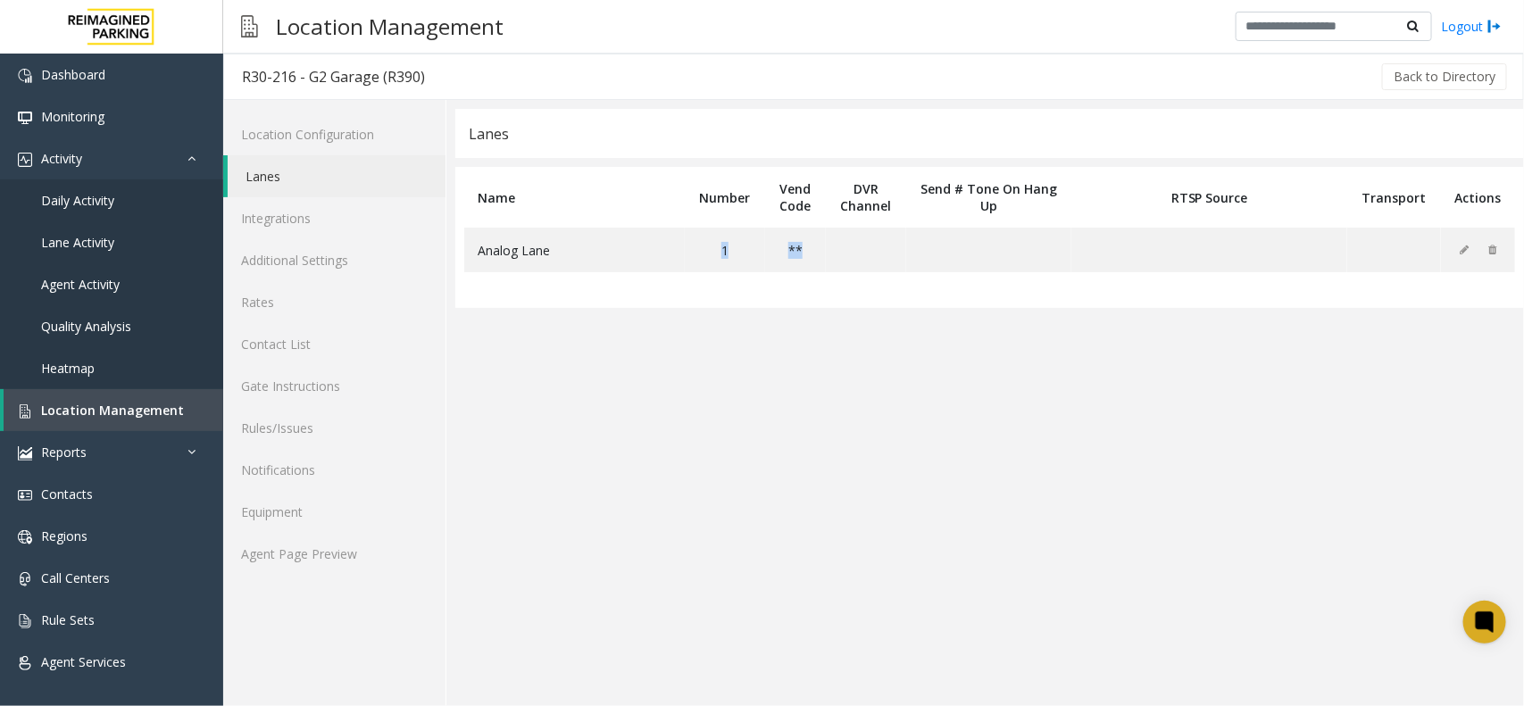
drag, startPoint x: 667, startPoint y: 247, endPoint x: 1050, endPoint y: 273, distance: 384.0
click at [1050, 273] on table "Name Number Vend Code DVR Channel Send # Tone On Hang Up RTSP Source Transport …" at bounding box center [989, 237] width 1069 height 141
click at [280, 305] on link "Rates" at bounding box center [334, 302] width 222 height 42
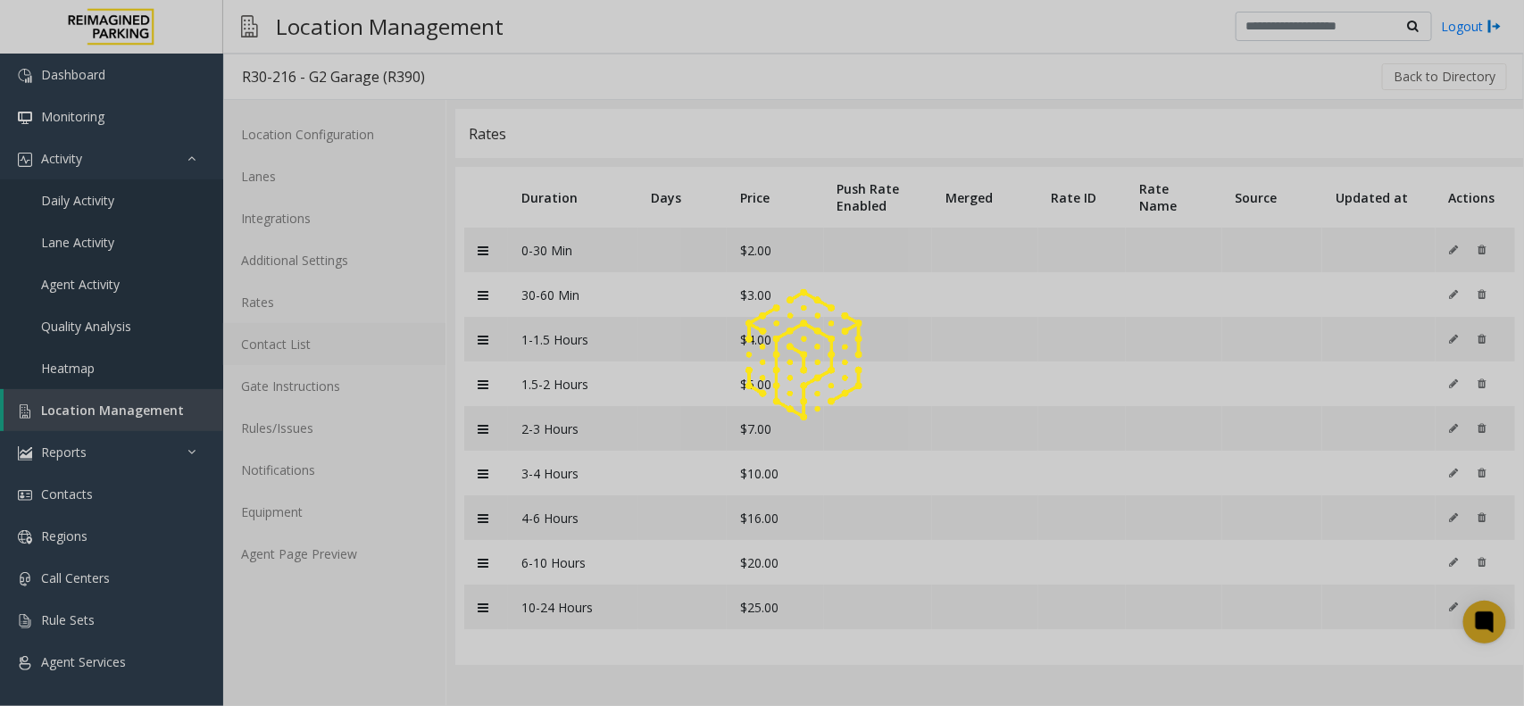
click at [304, 341] on link "Contact List" at bounding box center [334, 344] width 222 height 42
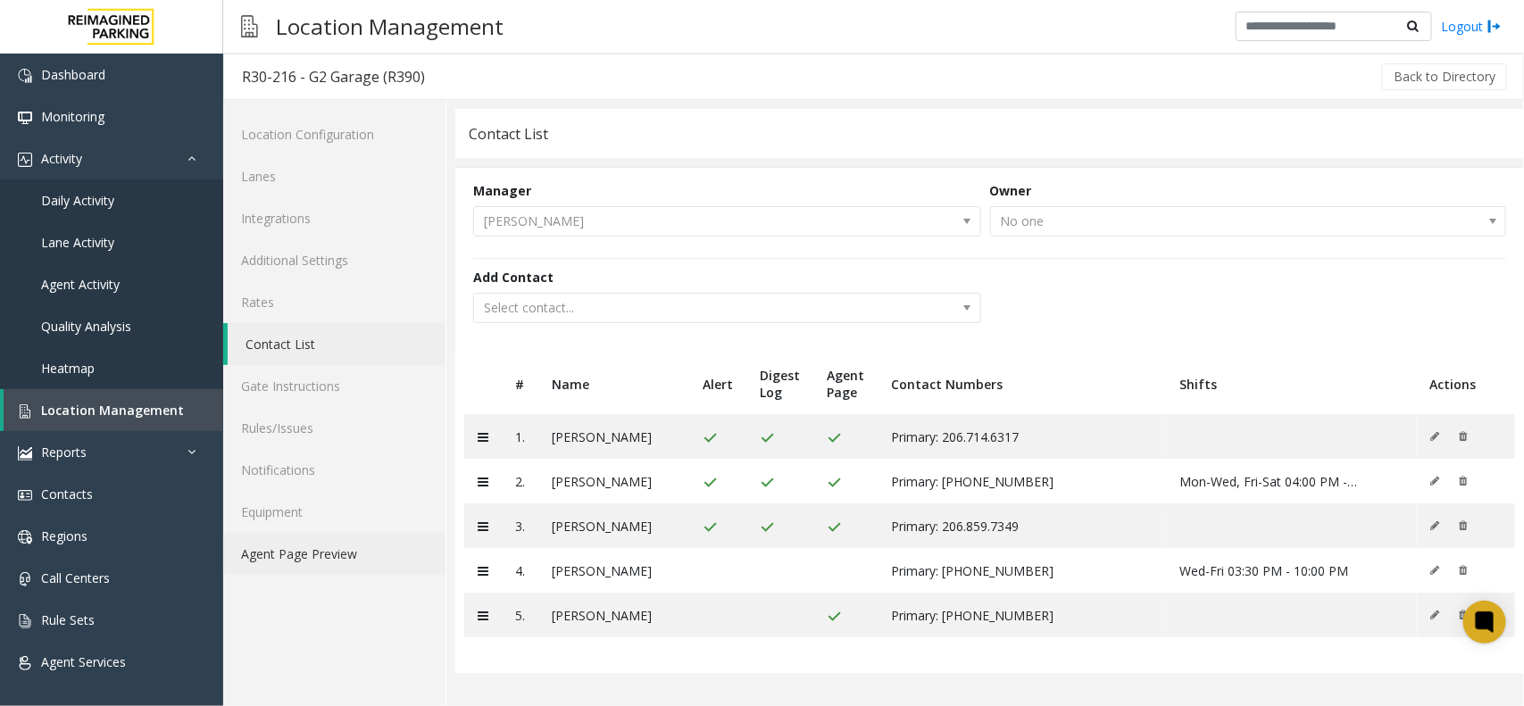
click at [336, 558] on link "Agent Page Preview" at bounding box center [334, 554] width 222 height 42
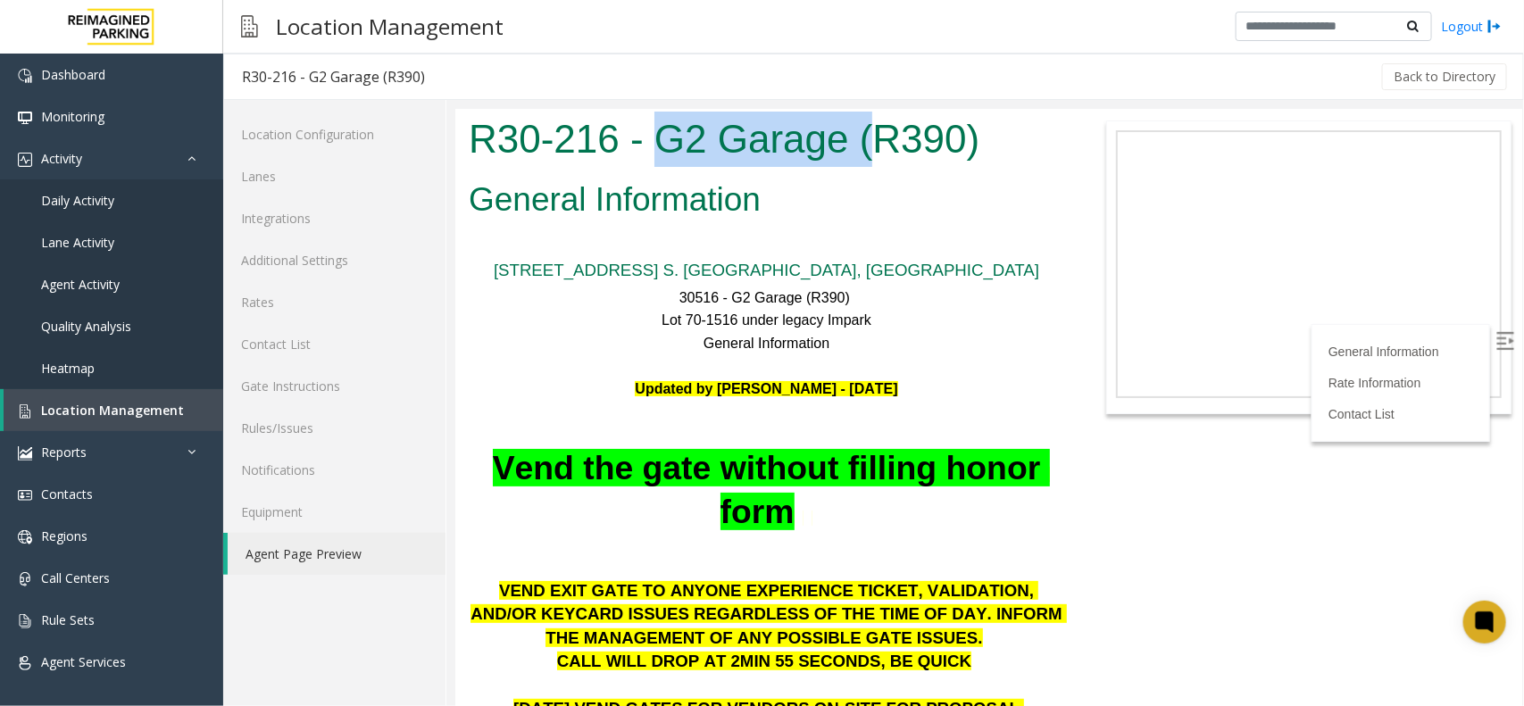
drag, startPoint x: 656, startPoint y: 131, endPoint x: 884, endPoint y: 154, distance: 228.9
click at [884, 154] on h1 "R30-216 - G2 Garage (R390)" at bounding box center [766, 138] width 596 height 55
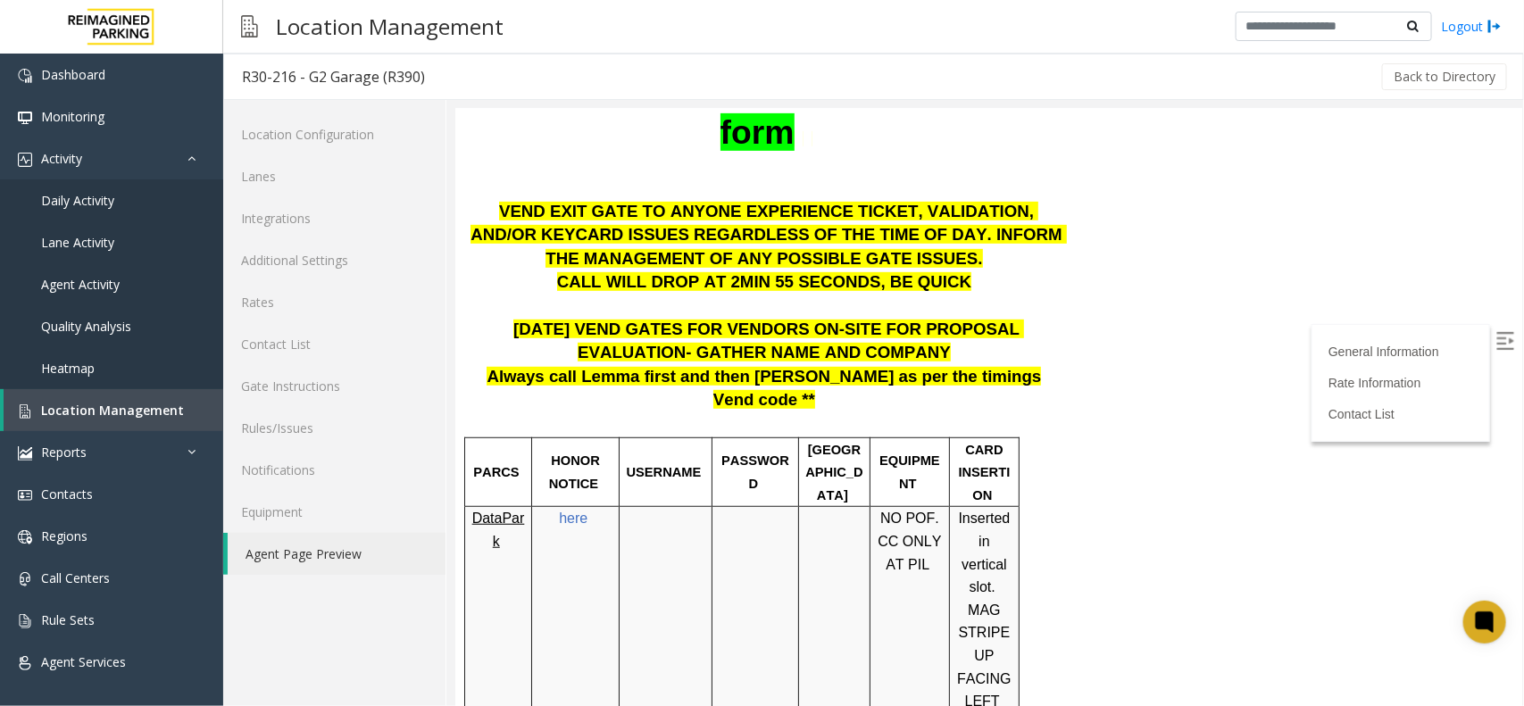
scroll to position [446, 0]
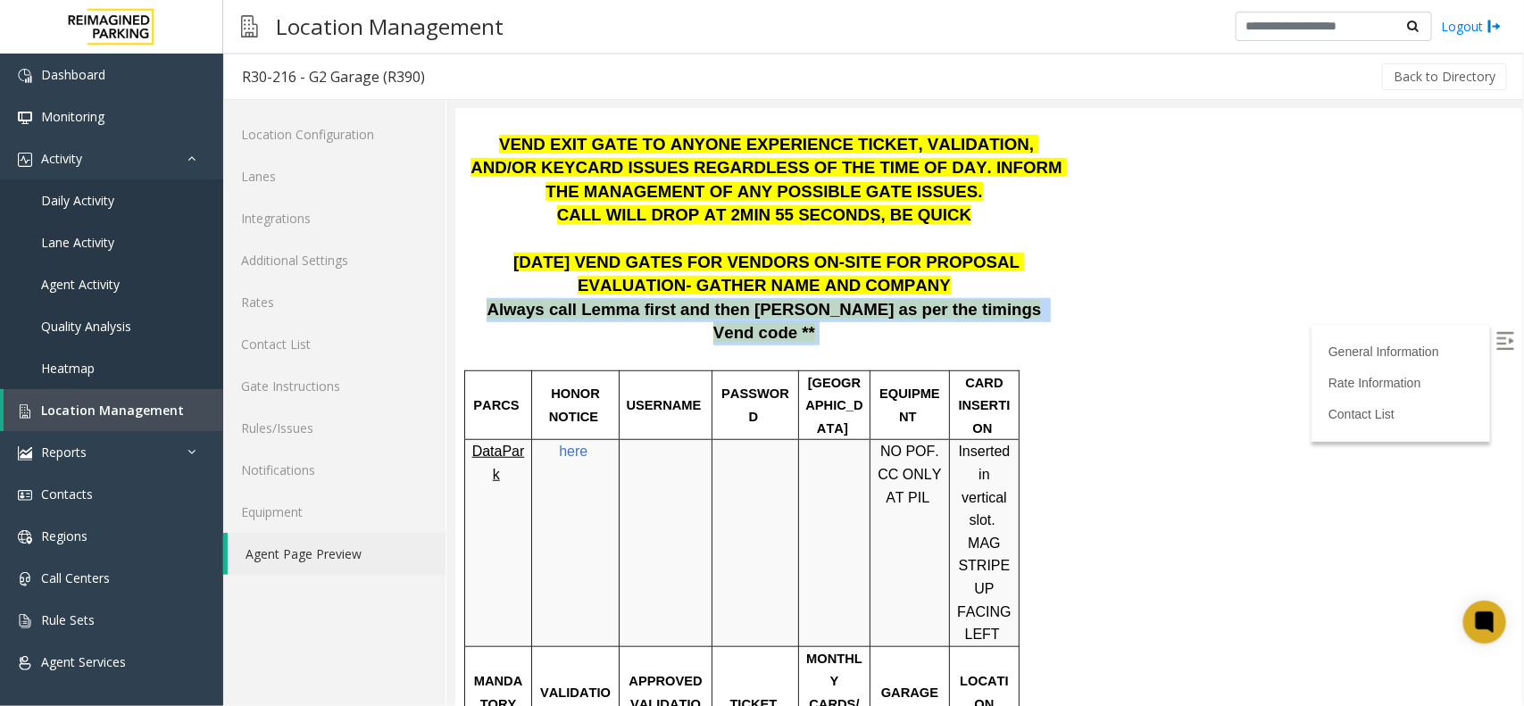
drag, startPoint x: 683, startPoint y: 321, endPoint x: 919, endPoint y: 333, distance: 236.1
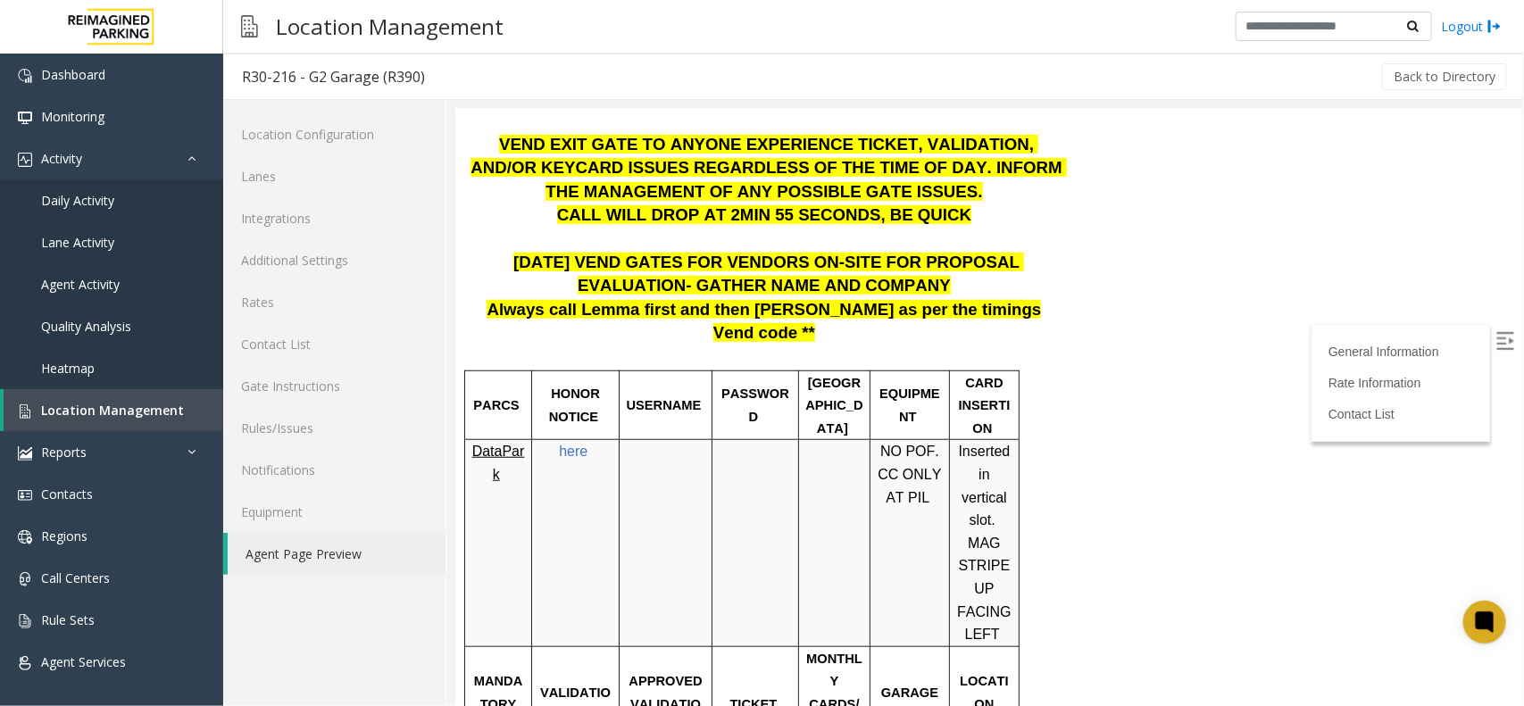
click at [680, 468] on td at bounding box center [665, 542] width 93 height 206
click at [687, 470] on td at bounding box center [665, 542] width 93 height 206
click at [832, 404] on span "PARIS" at bounding box center [833, 405] width 57 height 60
click at [166, 197] on link "Daily Activity" at bounding box center [111, 200] width 223 height 42
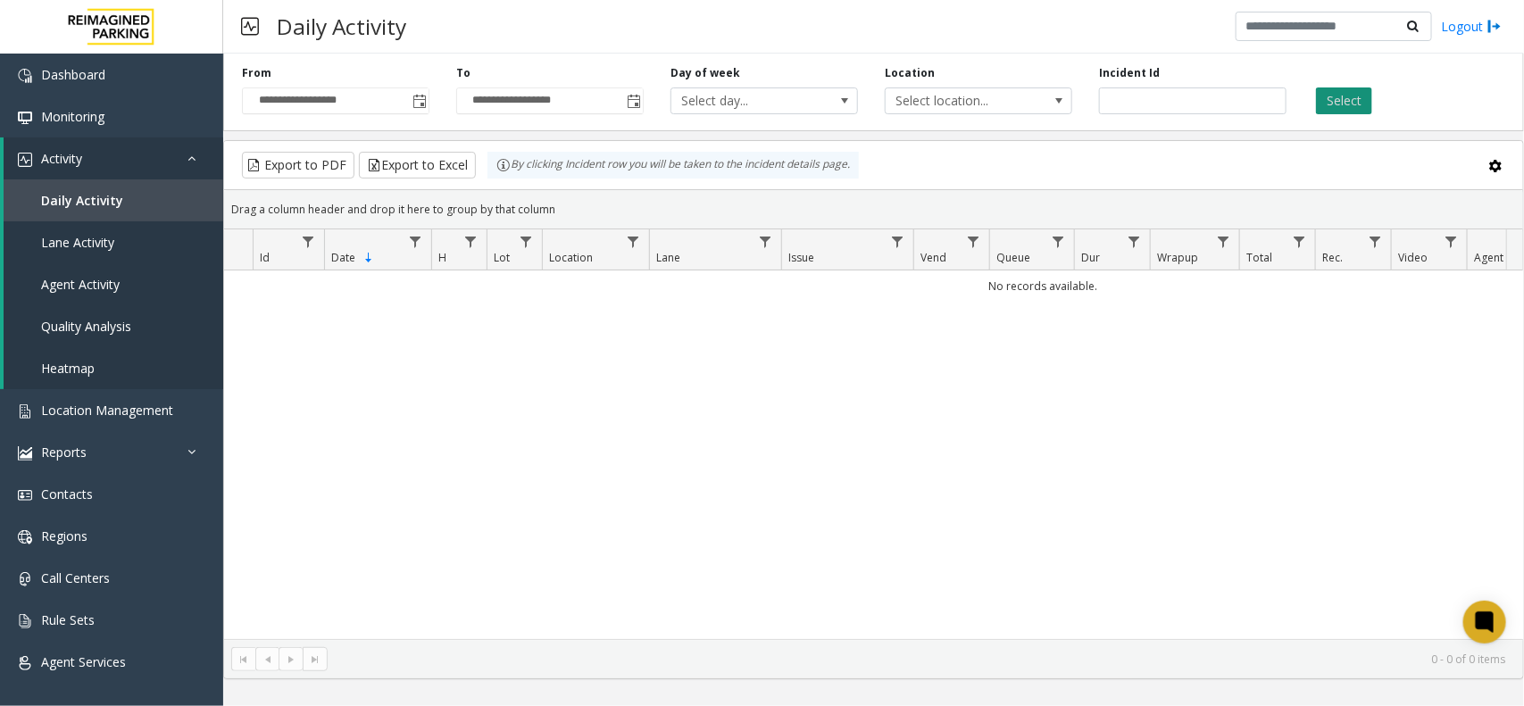
click at [1353, 103] on button "Select" at bounding box center [1344, 101] width 56 height 27
click at [188, 197] on link "Daily Activity" at bounding box center [114, 200] width 220 height 42
click at [413, 96] on span "Toggle popup" at bounding box center [420, 102] width 14 height 14
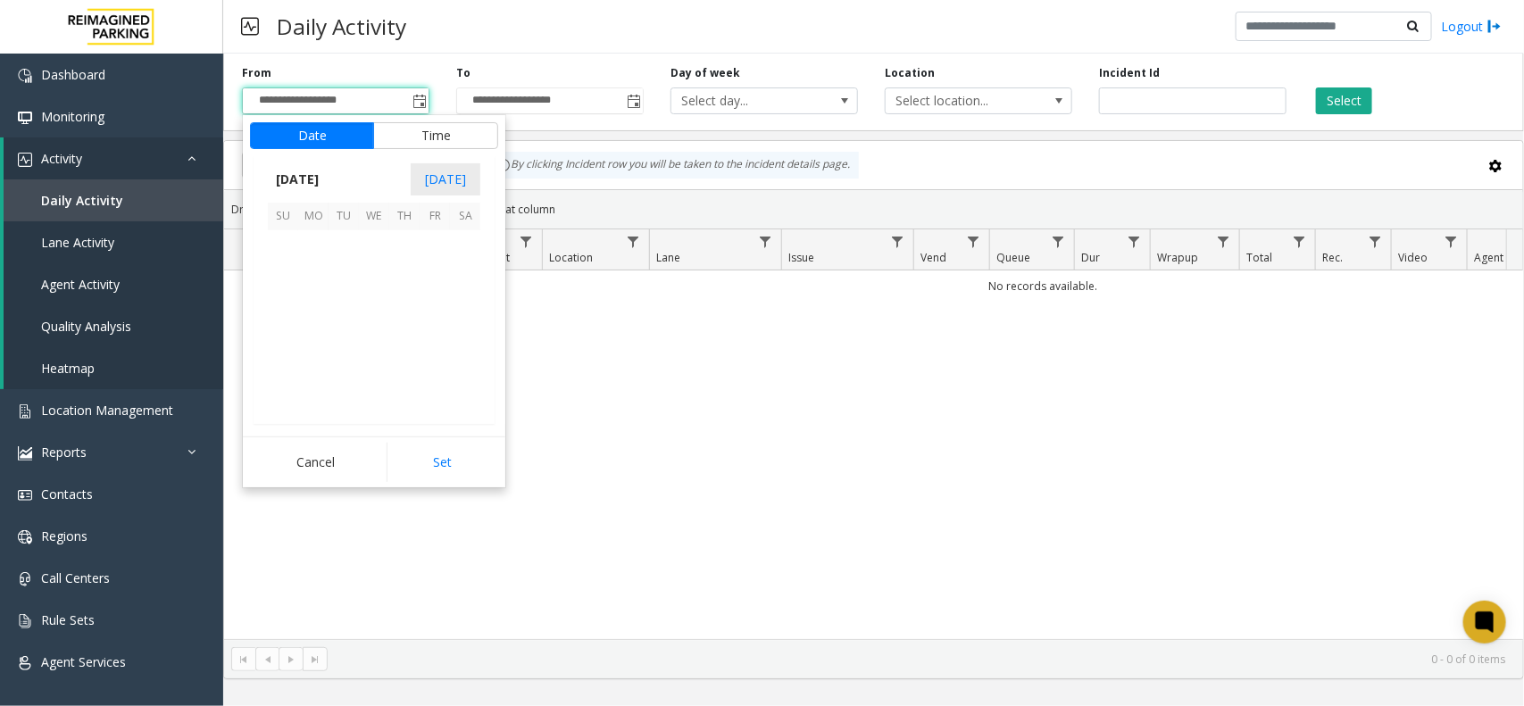
scroll to position [320132, 0]
click at [350, 336] on span "19" at bounding box center [344, 337] width 30 height 30
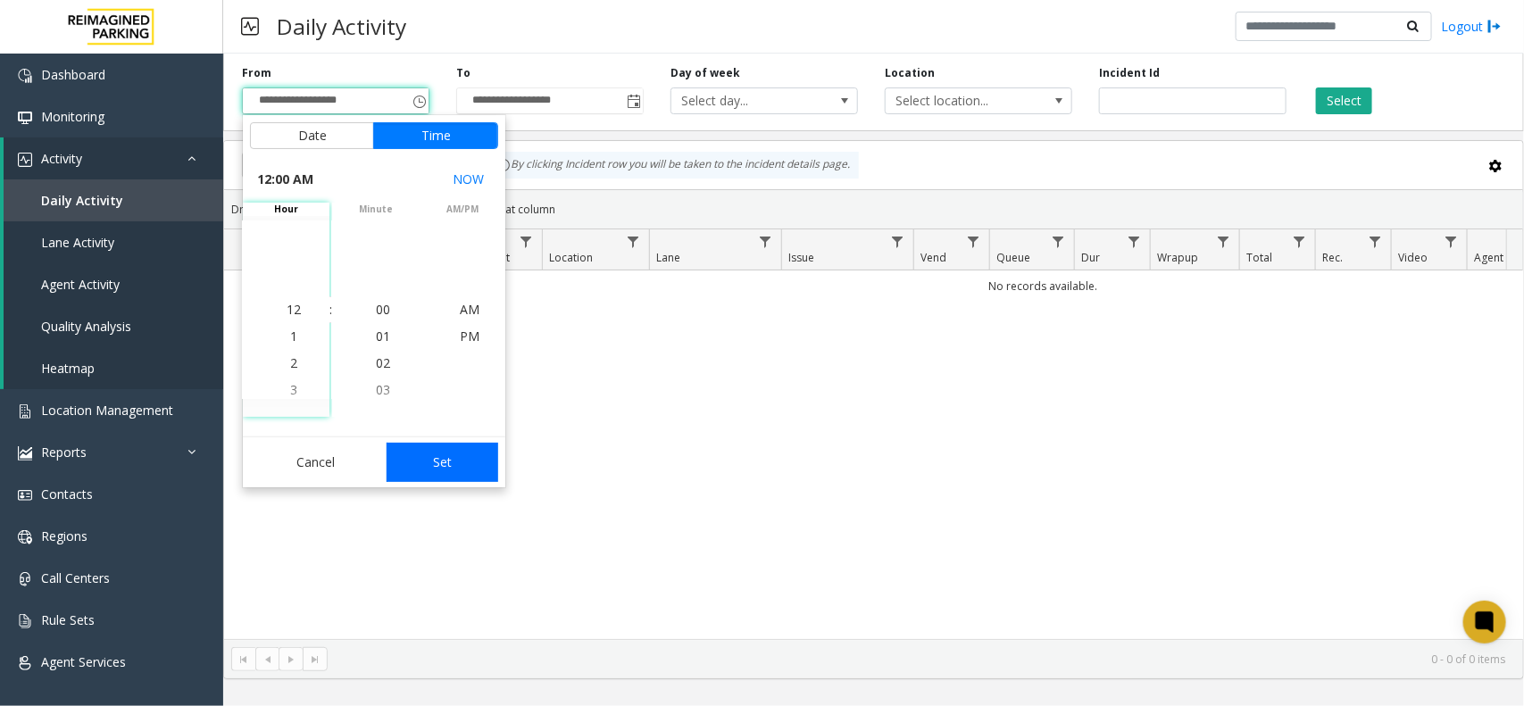
click at [433, 447] on button "Set" at bounding box center [443, 462] width 113 height 39
type input "**********"
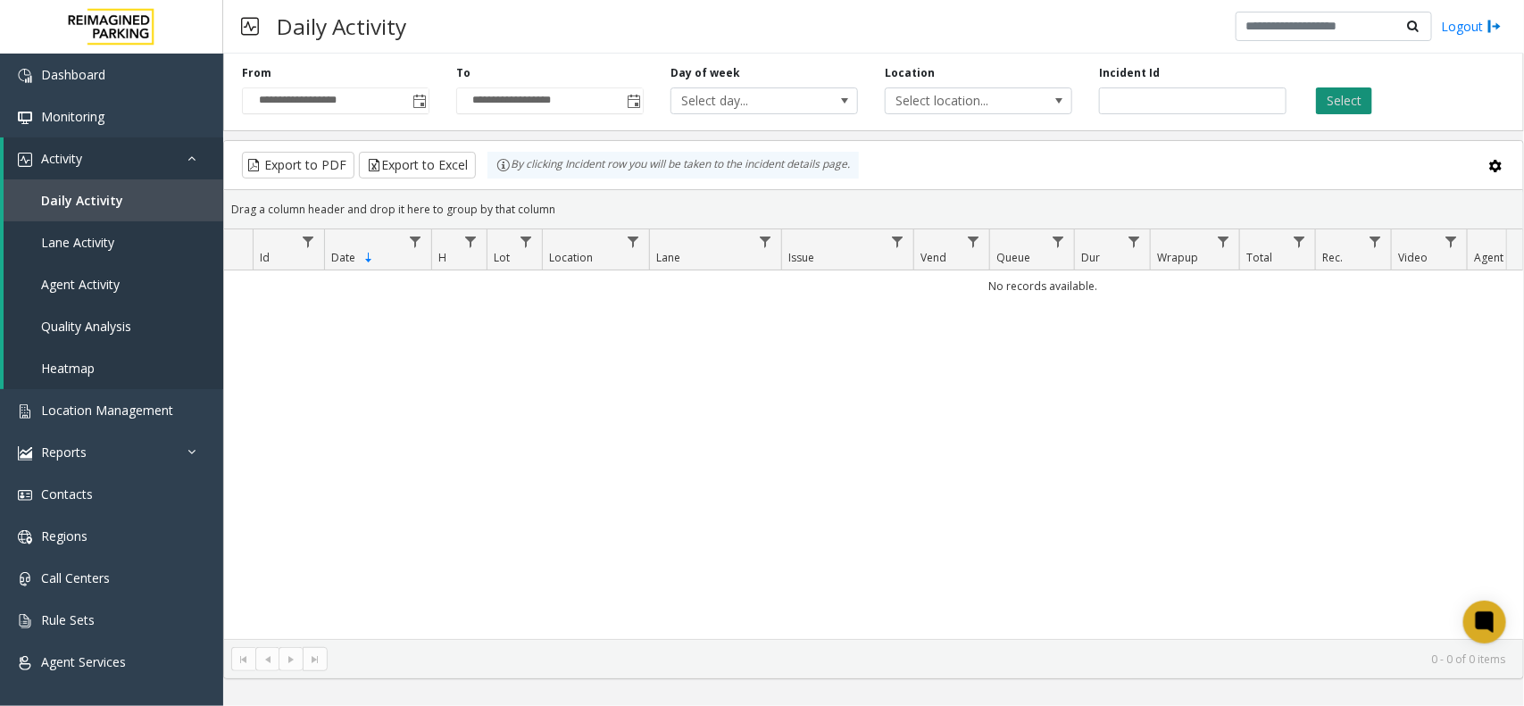
click at [1369, 104] on button "Select" at bounding box center [1344, 101] width 56 height 27
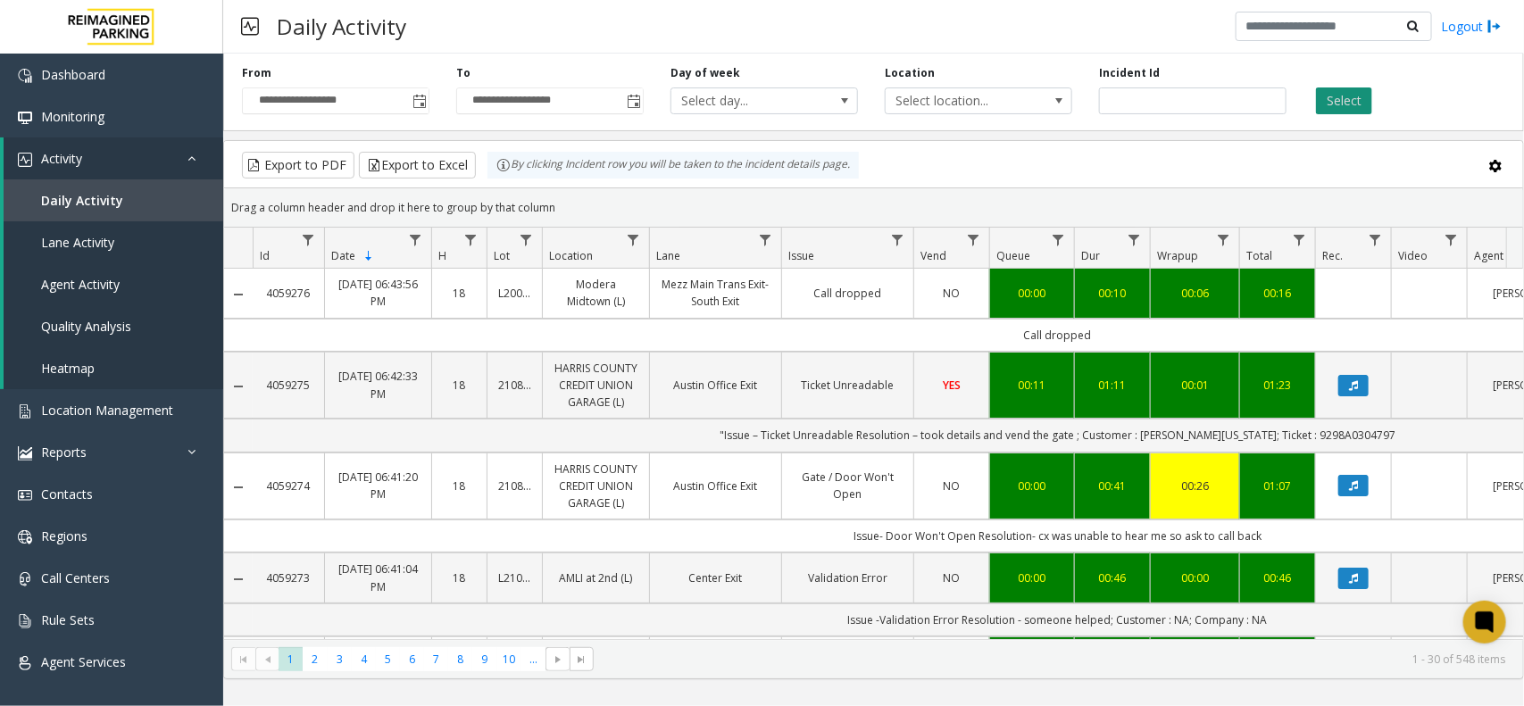
click at [1331, 96] on button "Select" at bounding box center [1344, 101] width 56 height 27
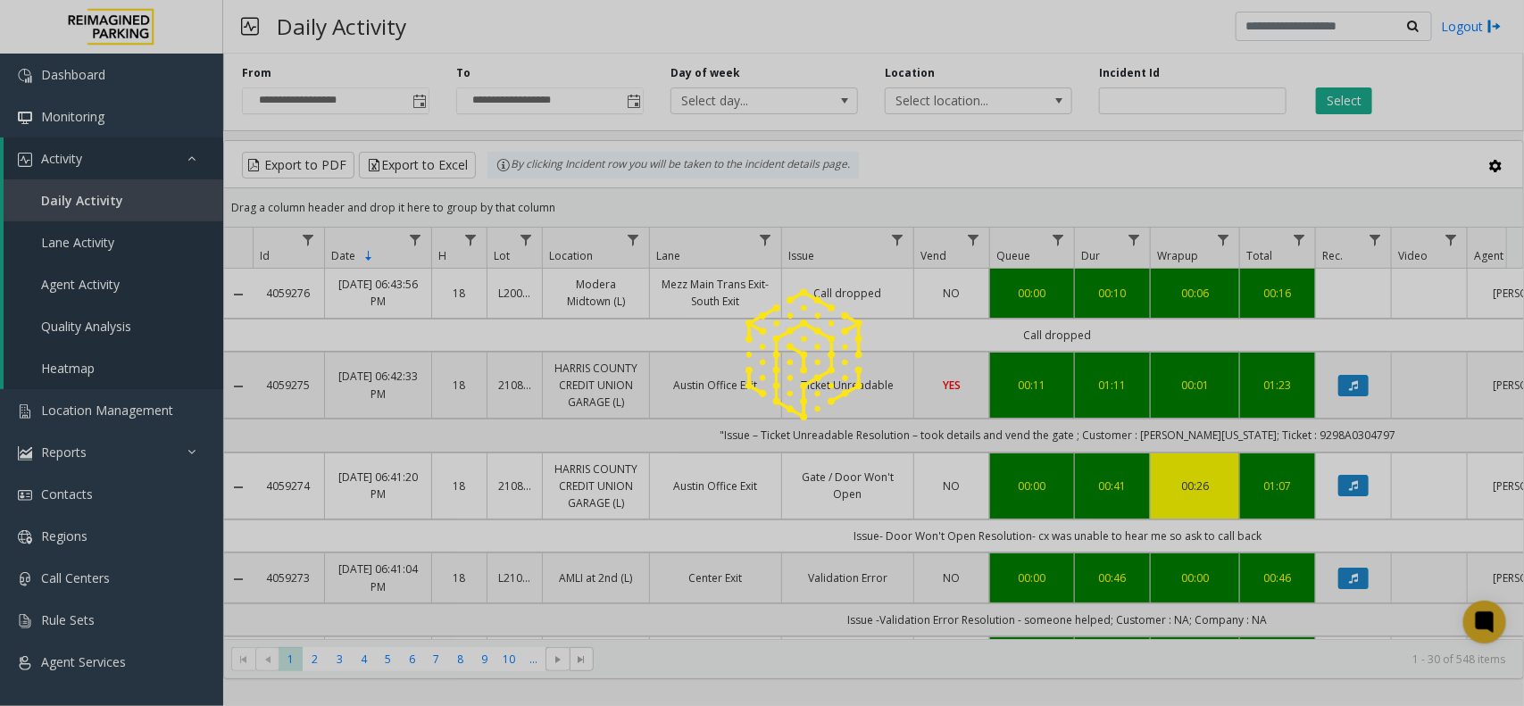
click at [1336, 98] on div at bounding box center [762, 353] width 1524 height 706
click at [1337, 99] on button "Select" at bounding box center [1344, 101] width 56 height 27
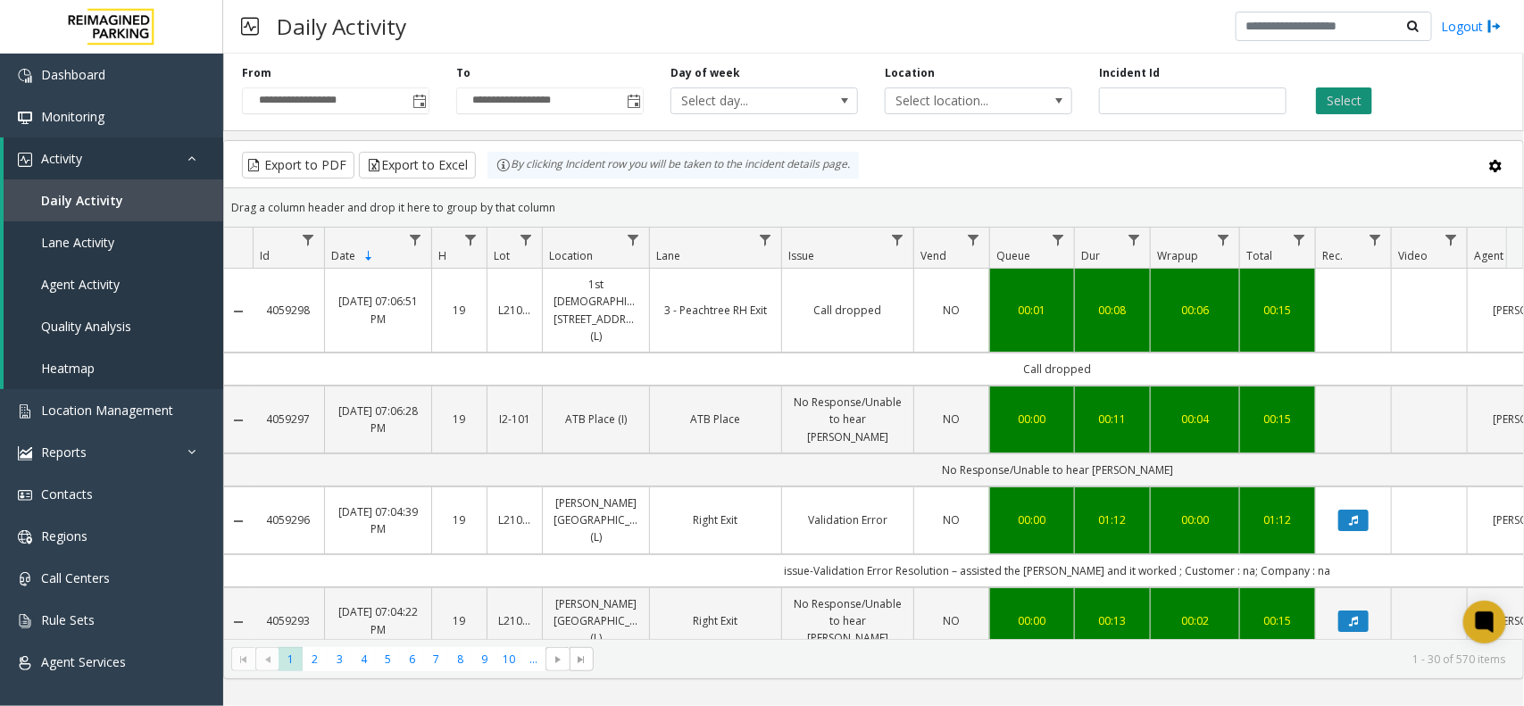
click at [1358, 112] on button "Select" at bounding box center [1344, 101] width 56 height 27
